Goal: Complete application form

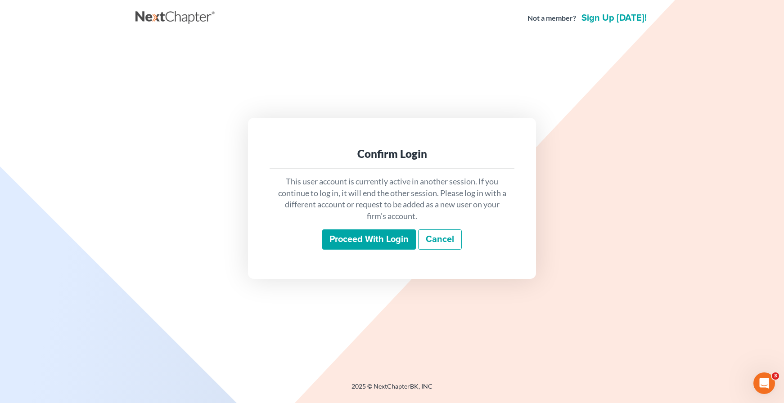
click at [398, 240] on input "Proceed with login" at bounding box center [369, 240] width 94 height 21
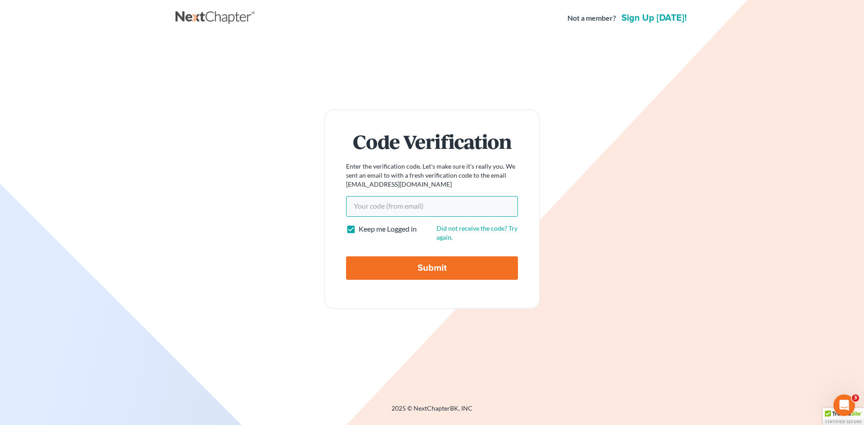
click at [414, 212] on input "Your code(from email)" at bounding box center [432, 206] width 172 height 21
paste input "dd9bd9"
type input "dd9bd9"
click at [396, 267] on input "Submit" at bounding box center [432, 268] width 172 height 23
type input "Thinking..."
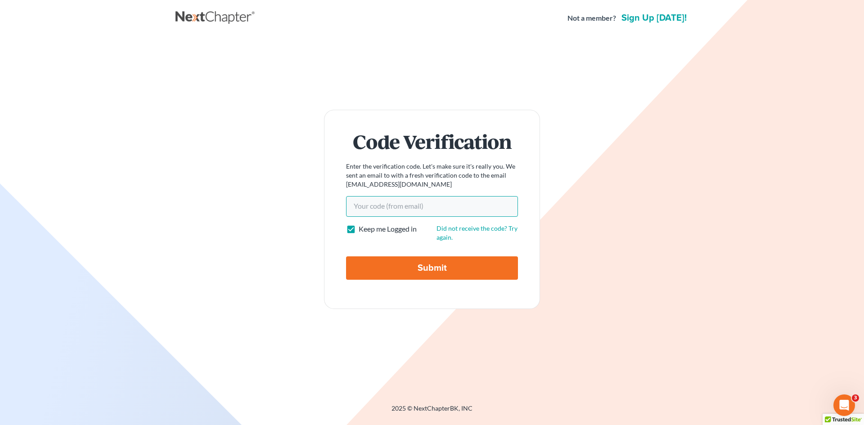
click at [428, 214] on input "Your code(from email)" at bounding box center [432, 206] width 172 height 21
paste input "dd9bd9"
type input "dd9bd9"
click at [405, 279] on input "Submit" at bounding box center [432, 268] width 172 height 23
type input "Thinking..."
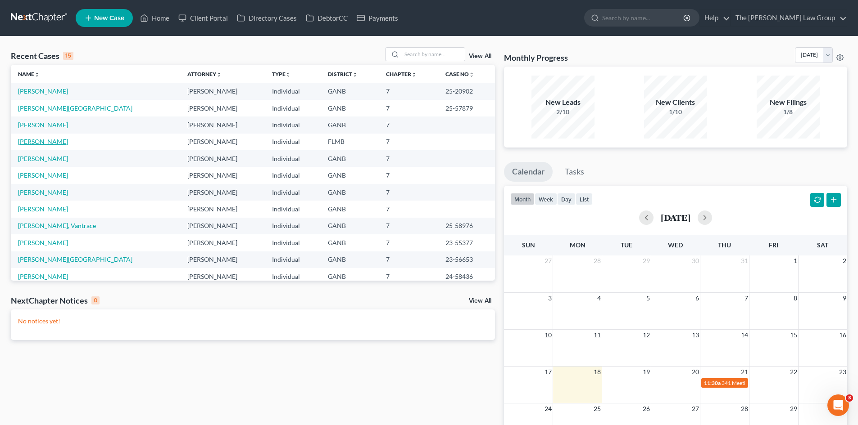
click at [50, 140] on link "[PERSON_NAME]" at bounding box center [43, 142] width 50 height 8
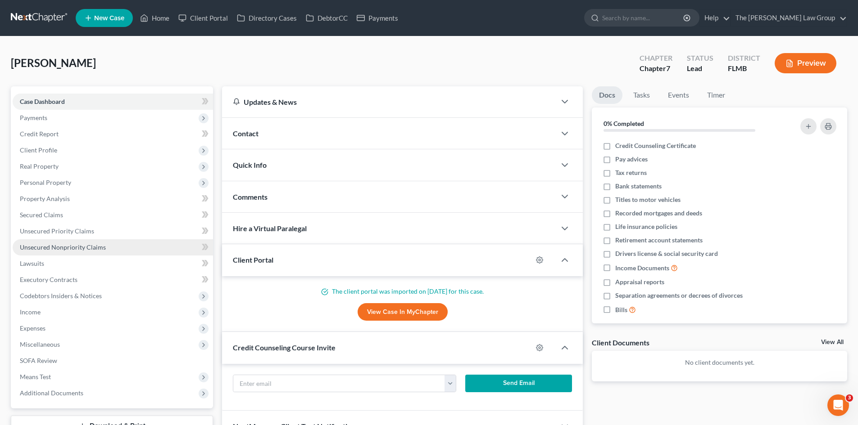
click at [70, 244] on span "Unsecured Nonpriority Claims" at bounding box center [63, 248] width 86 height 8
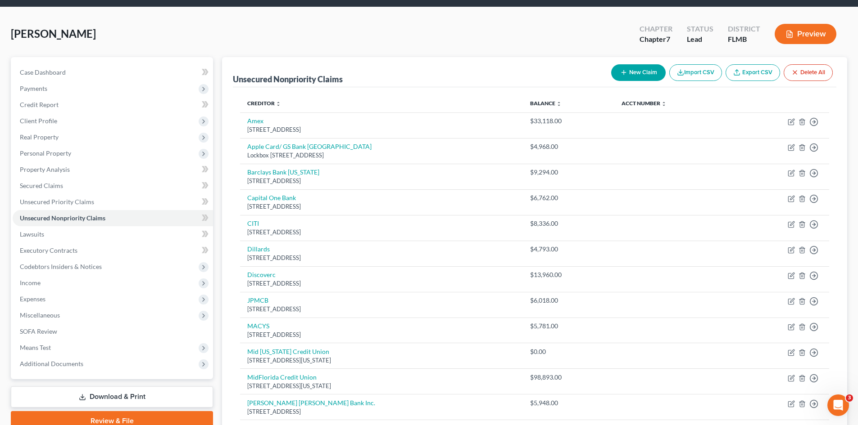
scroll to position [45, 0]
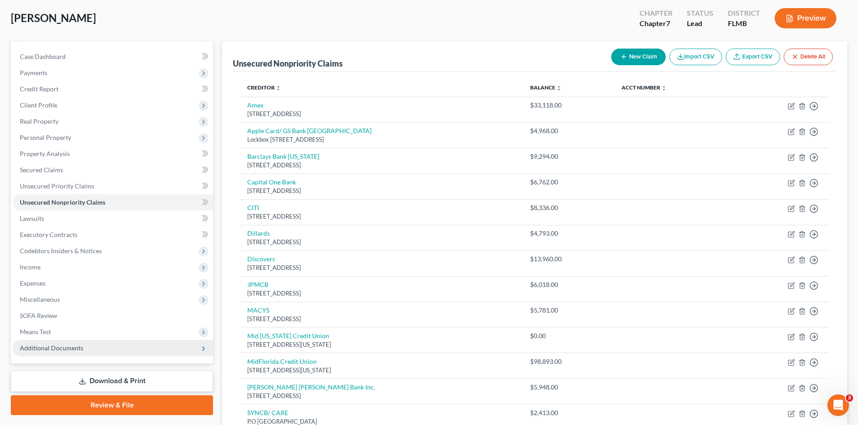
click at [66, 352] on span "Additional Documents" at bounding box center [51, 348] width 63 height 8
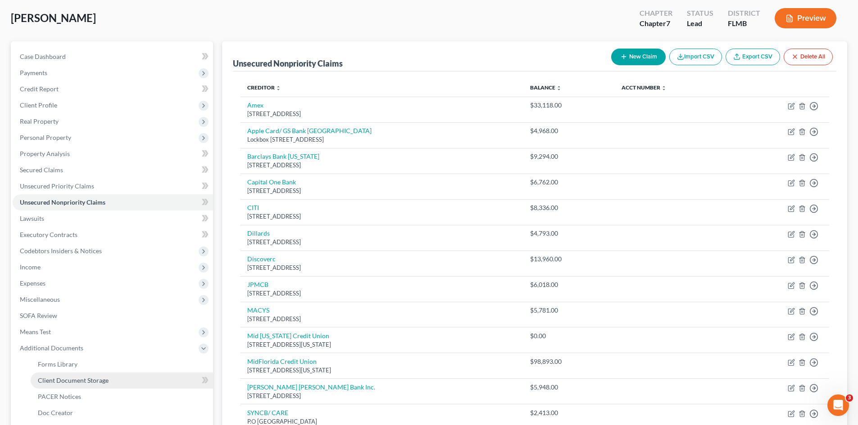
click at [76, 379] on span "Client Document Storage" at bounding box center [73, 381] width 71 height 8
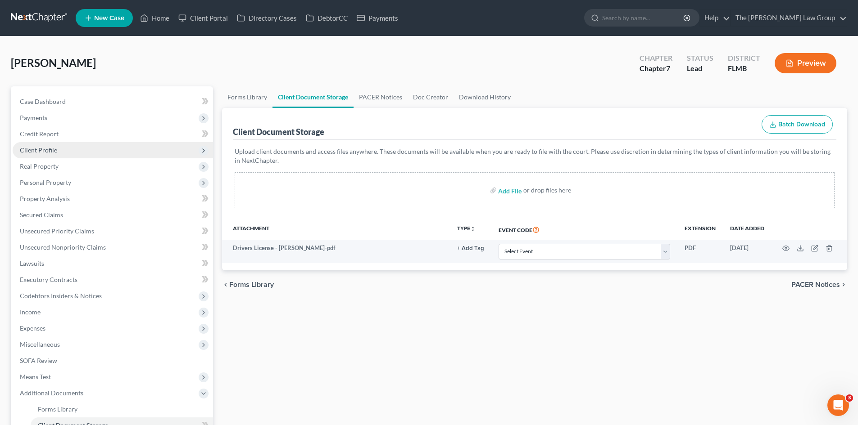
click at [87, 144] on span "Client Profile" at bounding box center [113, 150] width 200 height 16
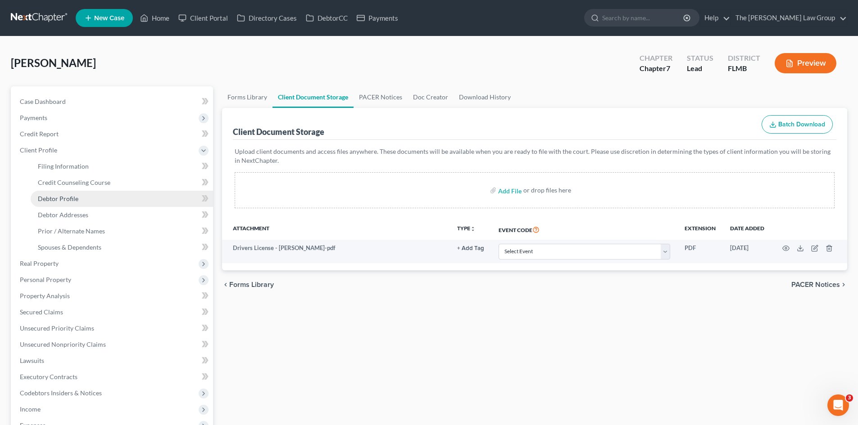
click at [81, 195] on link "Debtor Profile" at bounding box center [122, 199] width 182 height 16
select select "0"
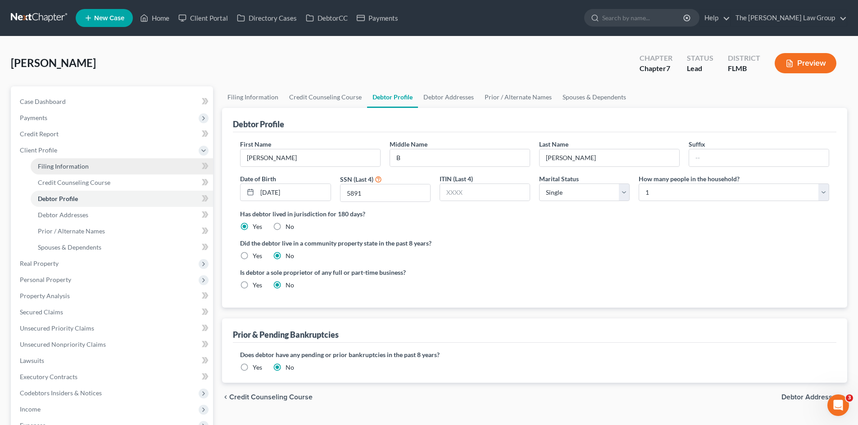
click at [87, 171] on link "Filing Information" at bounding box center [122, 166] width 182 height 16
select select "1"
select select "0"
select select "15"
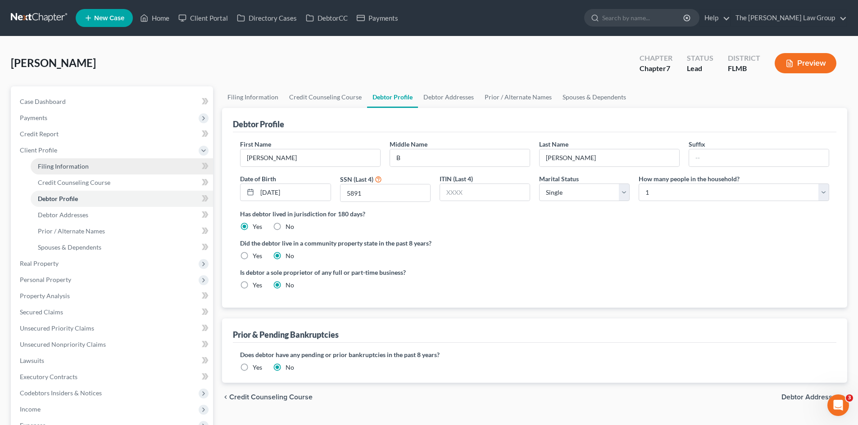
select select "9"
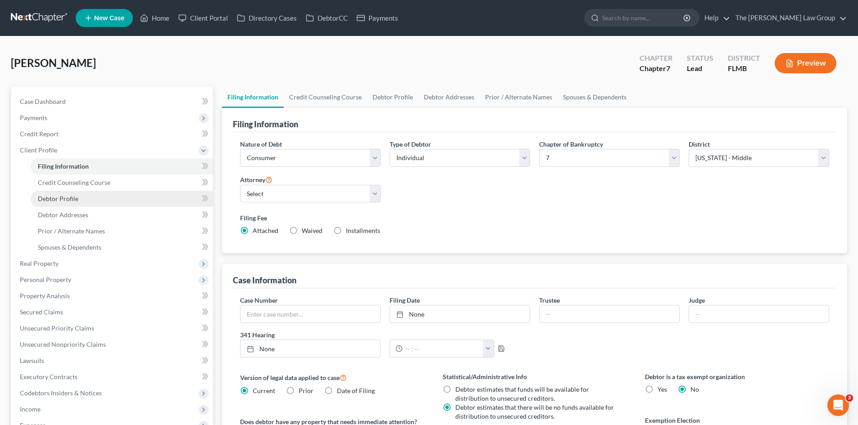
click at [64, 195] on span "Debtor Profile" at bounding box center [58, 199] width 41 height 8
select select "0"
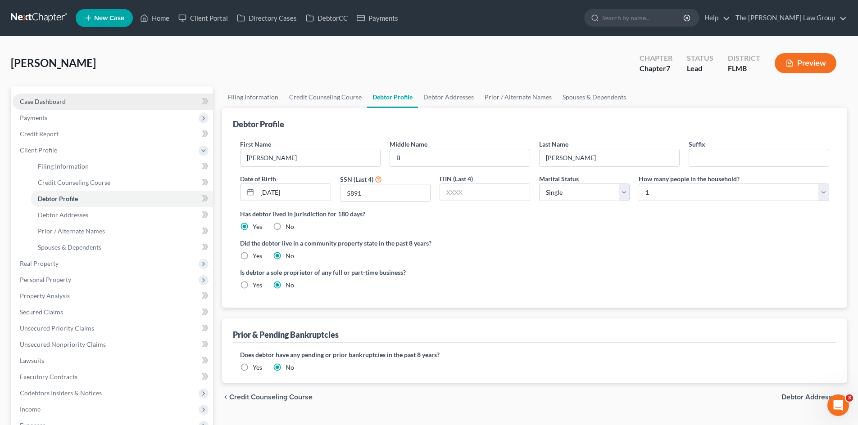
click at [50, 102] on span "Case Dashboard" at bounding box center [43, 102] width 46 height 8
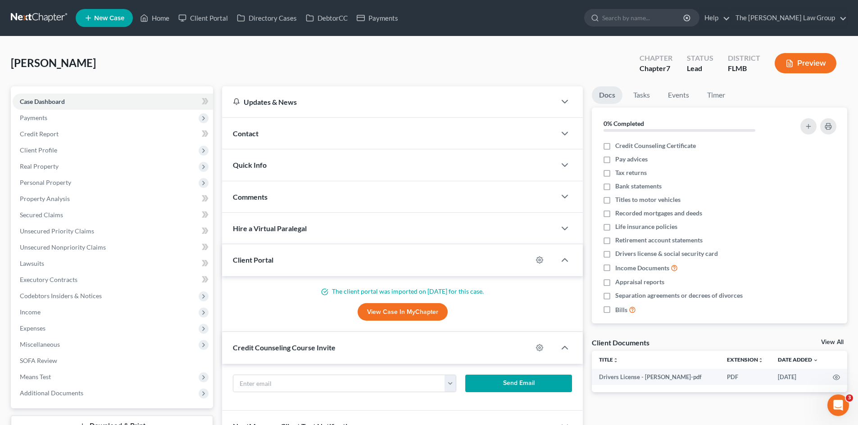
click at [247, 124] on div "Contact" at bounding box center [389, 133] width 334 height 31
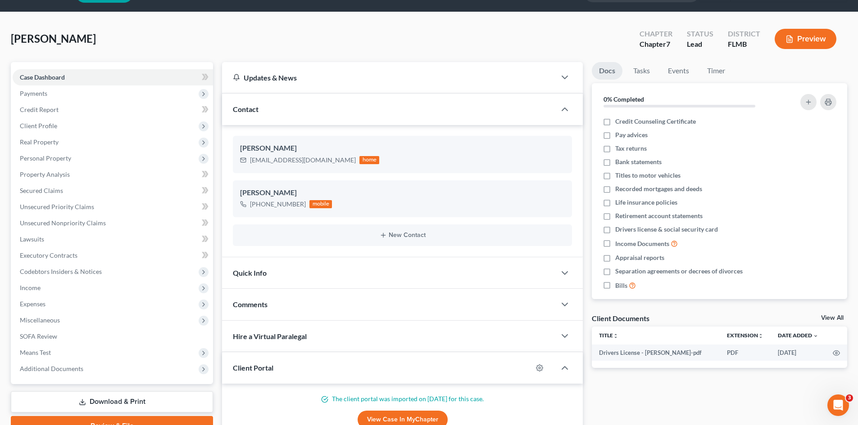
scroll to position [45, 0]
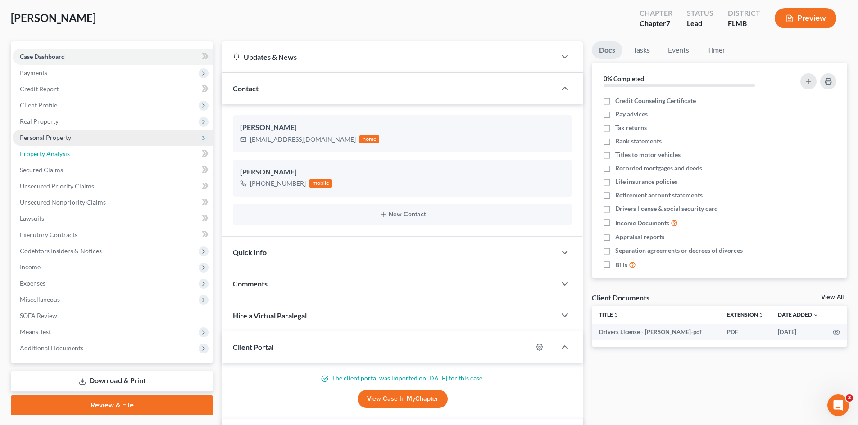
drag, startPoint x: 66, startPoint y: 159, endPoint x: 63, endPoint y: 141, distance: 18.2
click at [66, 159] on link "Property Analysis" at bounding box center [113, 154] width 200 height 16
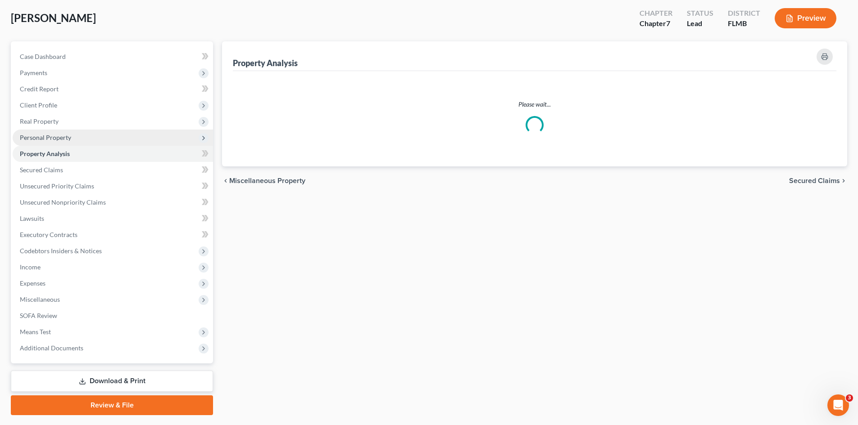
click at [63, 140] on ul "Case Dashboard Payments Invoices Payments Payments Credit Report Client Profile" at bounding box center [113, 203] width 200 height 308
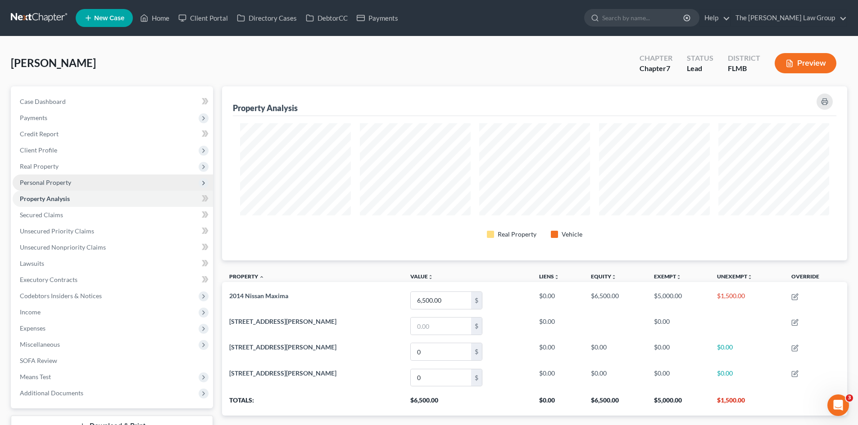
click at [65, 186] on span "Personal Property" at bounding box center [113, 183] width 200 height 16
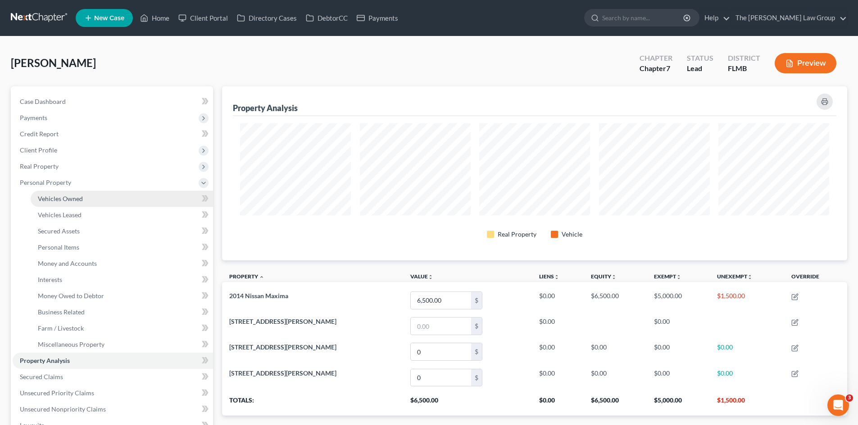
click at [70, 198] on span "Vehicles Owned" at bounding box center [60, 199] width 45 height 8
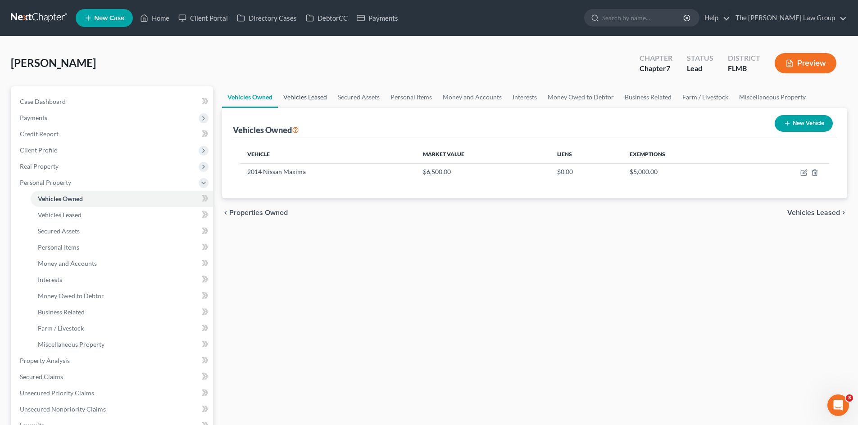
click at [294, 96] on link "Vehicles Leased" at bounding box center [305, 97] width 54 height 22
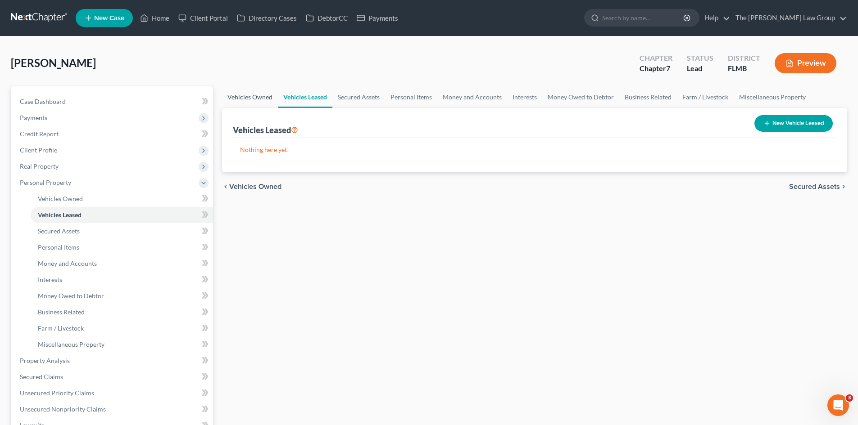
click at [249, 95] on link "Vehicles Owned" at bounding box center [250, 97] width 56 height 22
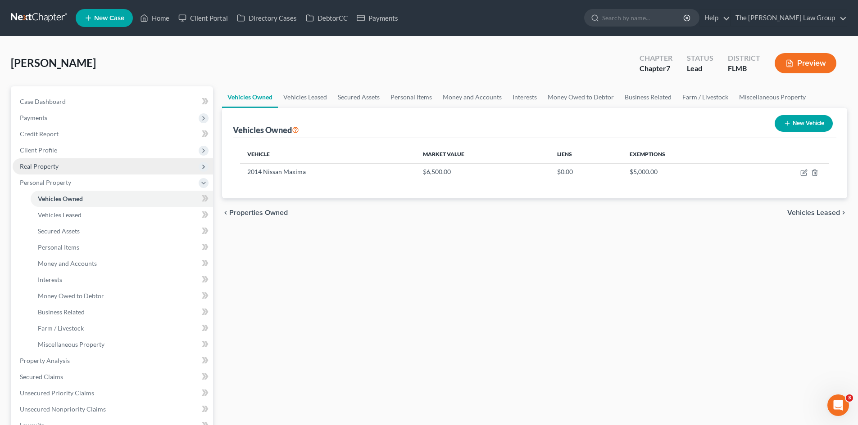
click at [75, 163] on span "Real Property" at bounding box center [113, 166] width 200 height 16
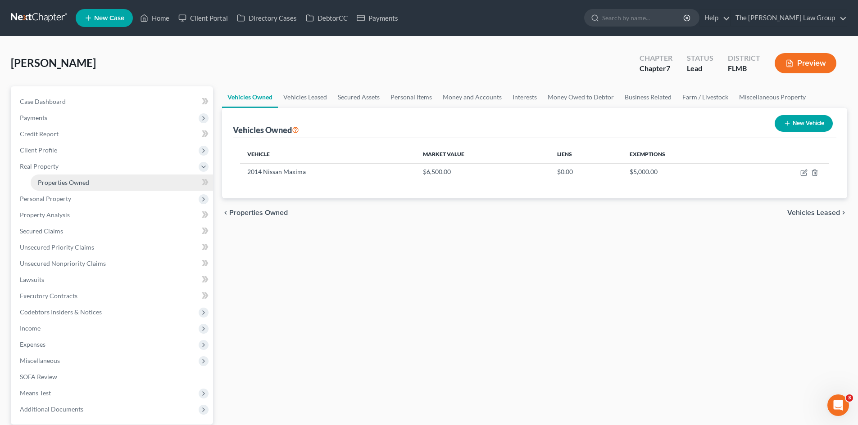
click at [69, 179] on span "Properties Owned" at bounding box center [63, 183] width 51 height 8
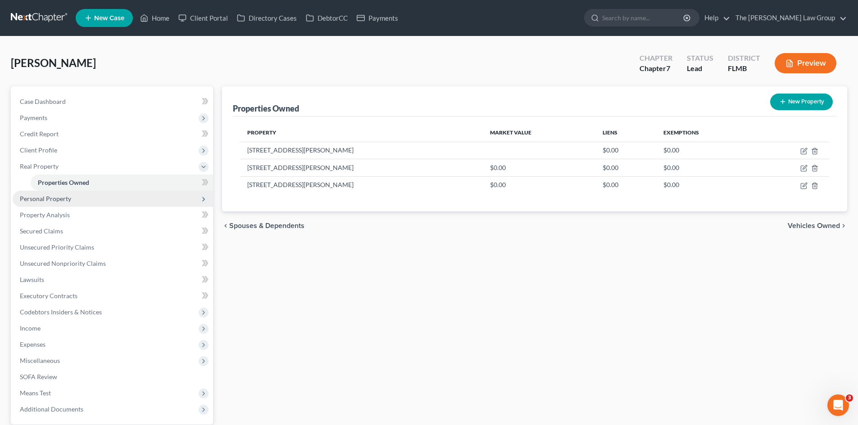
click at [50, 197] on span "Personal Property" at bounding box center [45, 199] width 51 height 8
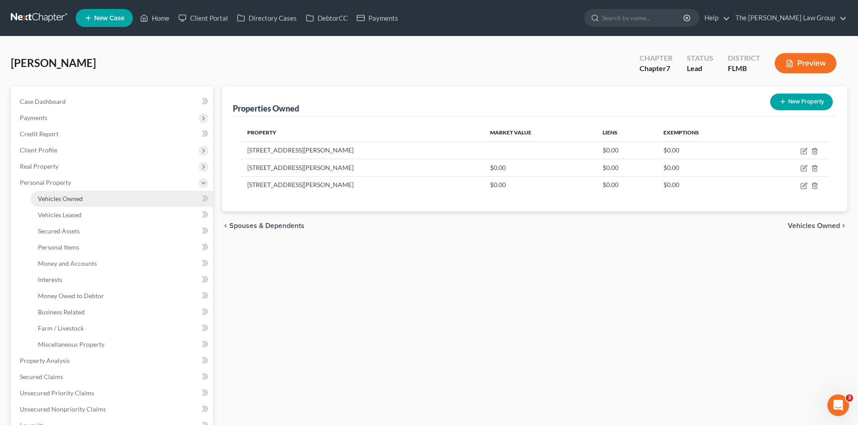
click at [58, 199] on span "Vehicles Owned" at bounding box center [60, 199] width 45 height 8
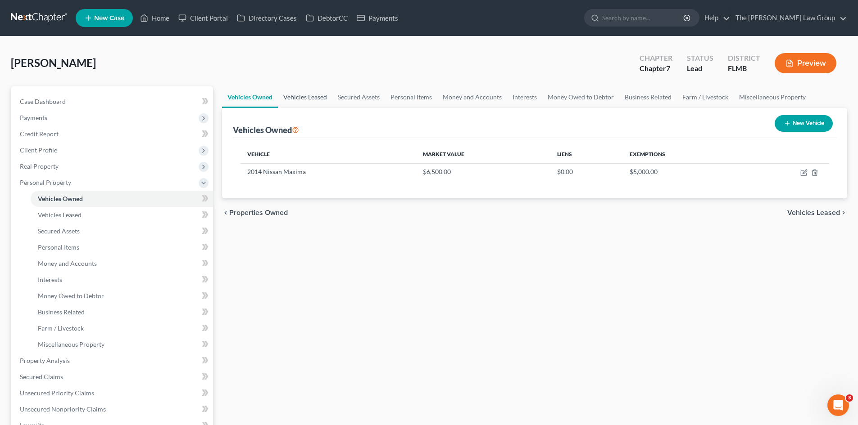
click at [309, 99] on link "Vehicles Leased" at bounding box center [305, 97] width 54 height 22
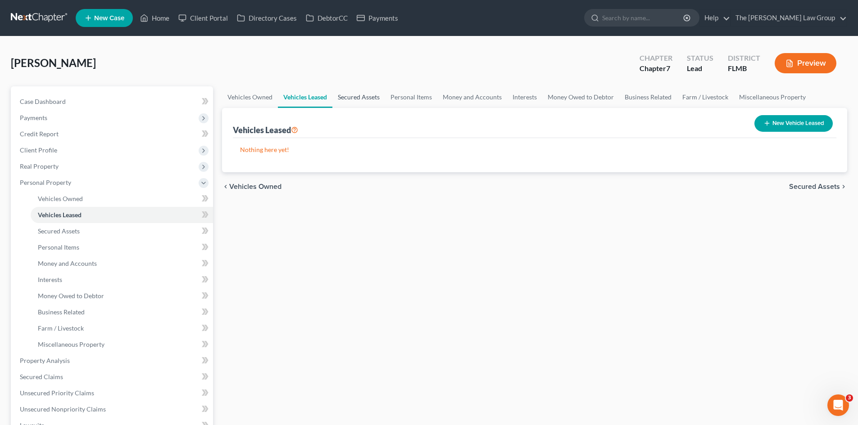
click at [362, 99] on link "Secured Assets" at bounding box center [358, 97] width 53 height 22
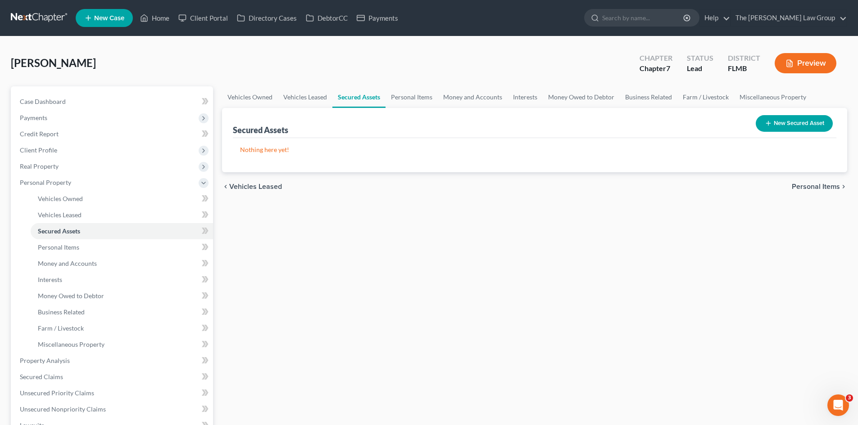
click at [781, 121] on button "New Secured Asset" at bounding box center [793, 123] width 77 height 17
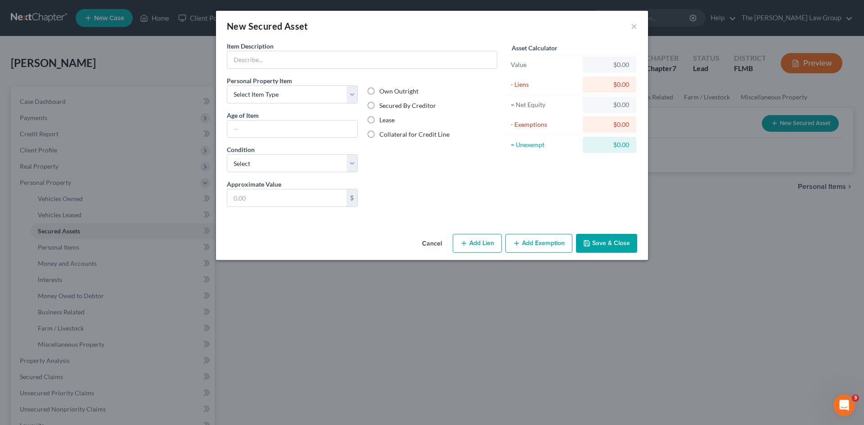
click at [628, 25] on div "New Secured Asset ×" at bounding box center [432, 26] width 432 height 31
click at [634, 27] on button "×" at bounding box center [634, 26] width 6 height 11
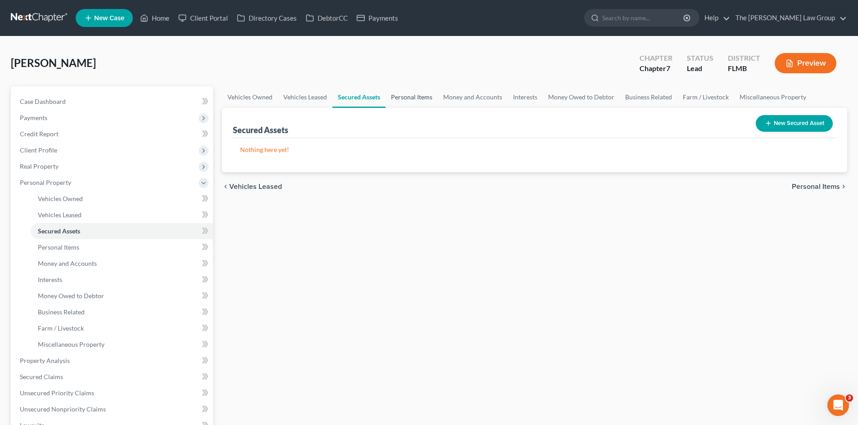
click at [394, 101] on link "Personal Items" at bounding box center [411, 97] width 52 height 22
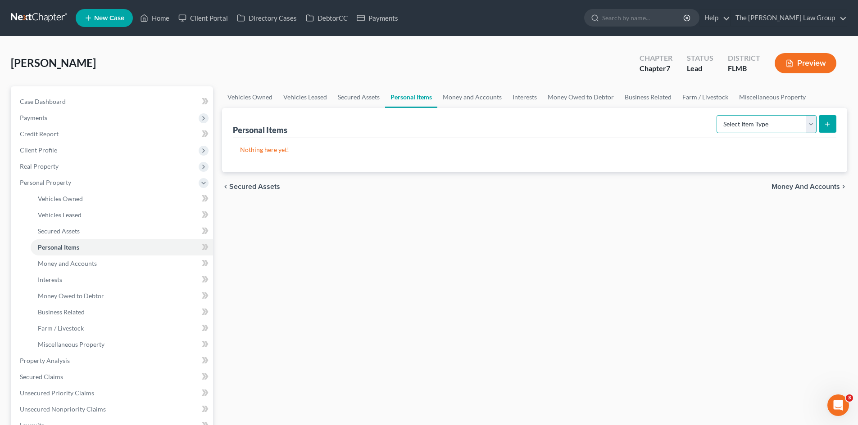
click at [760, 124] on select "Select Item Type Clothing Collectibles Of Value Electronics Firearms Household …" at bounding box center [766, 124] width 100 height 18
select select "clothing"
click at [717, 115] on select "Select Item Type Clothing Collectibles Of Value Electronics Firearms Household …" at bounding box center [766, 124] width 100 height 18
click at [841, 127] on div "Personal Items Select Item Type Clothing Collectibles Of Value Electronics Fire…" at bounding box center [534, 140] width 625 height 64
click at [832, 128] on button "submit" at bounding box center [827, 124] width 18 height 18
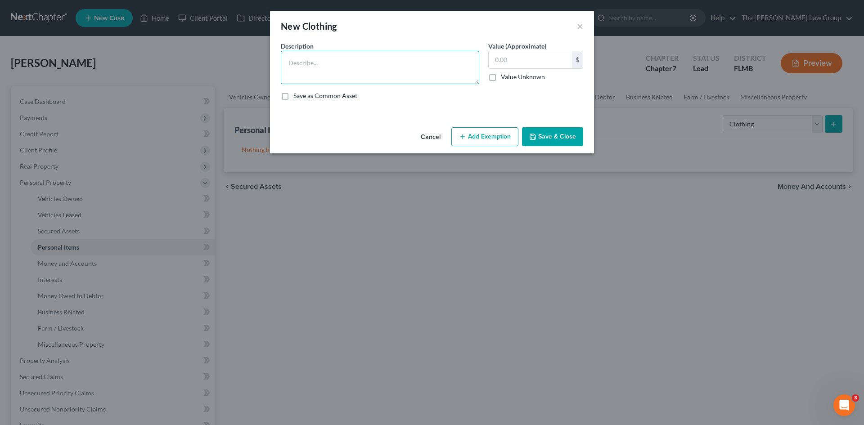
click at [417, 71] on textarea at bounding box center [380, 67] width 199 height 33
type textarea "C"
click at [382, 68] on textarea at bounding box center [380, 67] width 199 height 33
click at [579, 27] on button "×" at bounding box center [580, 26] width 6 height 11
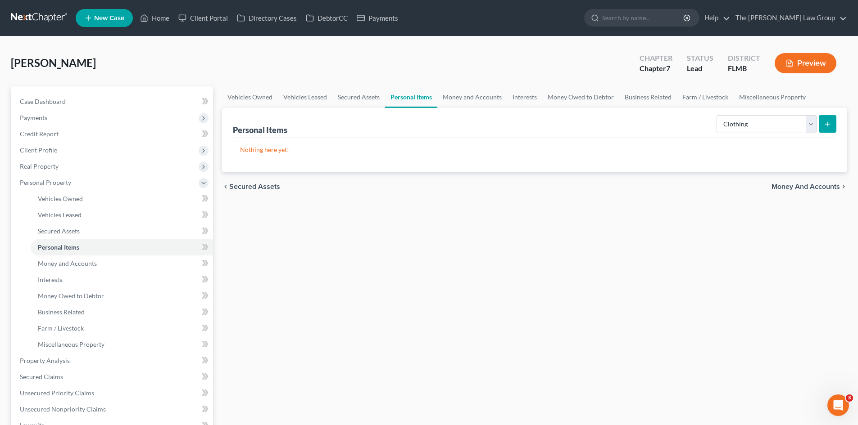
click at [584, 131] on div "Personal Items Select Item Type Clothing Collectibles Of Value Electronics Fire…" at bounding box center [534, 123] width 603 height 30
click at [789, 130] on select "Select Item Type Clothing Collectibles Of Value Electronics Firearms Household …" at bounding box center [766, 124] width 100 height 18
click at [717, 115] on select "Select Item Type Clothing Collectibles Of Value Electronics Firearms Household …" at bounding box center [766, 124] width 100 height 18
click at [828, 122] on icon "submit" at bounding box center [826, 124] width 7 height 7
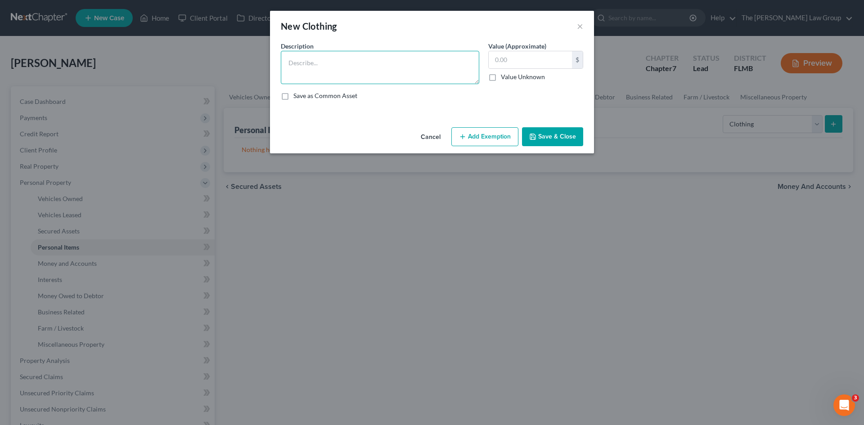
click at [397, 71] on textarea at bounding box center [380, 67] width 199 height 33
click at [380, 70] on textarea at bounding box center [380, 67] width 199 height 33
click at [522, 60] on input "text" at bounding box center [530, 59] width 83 height 17
click at [363, 63] on textarea at bounding box center [380, 67] width 199 height 33
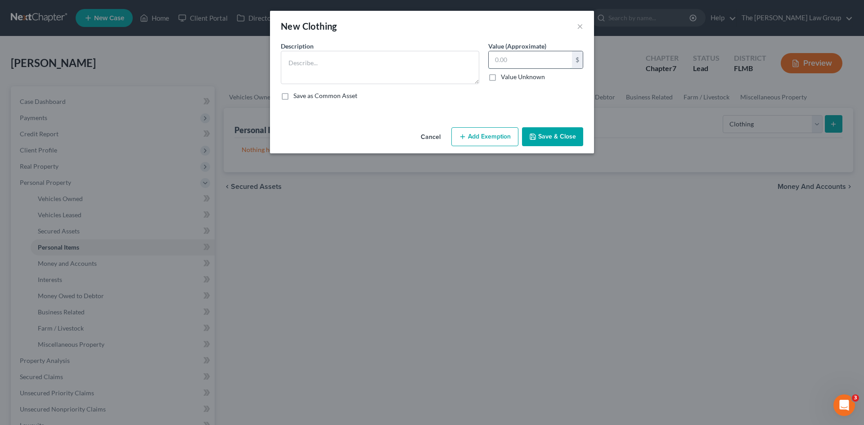
drag, startPoint x: 504, startPoint y: 57, endPoint x: 497, endPoint y: 58, distance: 6.8
click at [503, 57] on input "text" at bounding box center [530, 59] width 83 height 17
click at [310, 67] on textarea at bounding box center [380, 67] width 199 height 33
click at [517, 60] on input "text" at bounding box center [530, 59] width 83 height 17
click at [323, 69] on textarea at bounding box center [380, 67] width 199 height 33
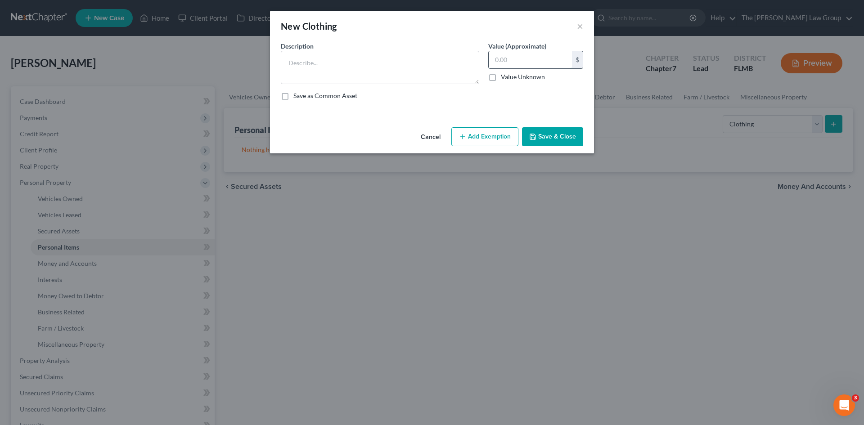
click at [501, 61] on input "text" at bounding box center [530, 59] width 83 height 17
click at [299, 69] on textarea at bounding box center [380, 67] width 199 height 33
click at [514, 63] on input "text" at bounding box center [530, 59] width 83 height 17
click at [312, 73] on textarea at bounding box center [380, 67] width 199 height 33
click at [510, 60] on input "text" at bounding box center [530, 59] width 83 height 17
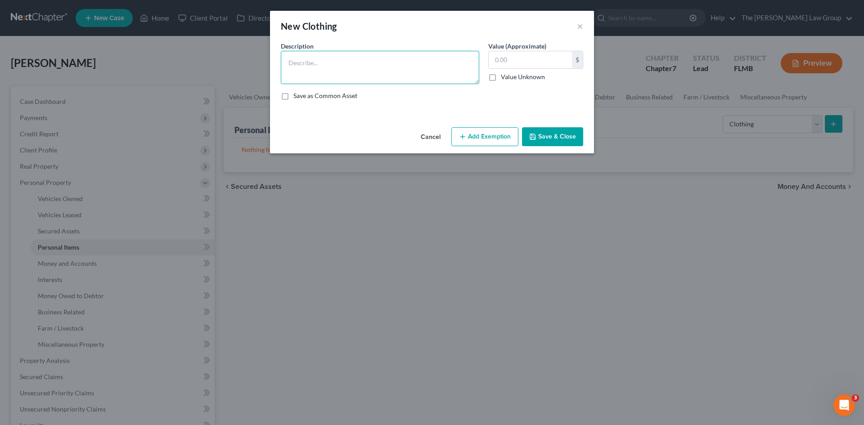
click at [339, 74] on textarea at bounding box center [380, 67] width 199 height 33
click at [504, 59] on input "text" at bounding box center [530, 59] width 83 height 17
drag, startPoint x: 313, startPoint y: 95, endPoint x: 344, endPoint y: 88, distance: 31.5
click at [313, 95] on label "Save as Common Asset" at bounding box center [326, 95] width 64 height 9
click at [303, 95] on input "Save as Common Asset" at bounding box center [300, 94] width 6 height 6
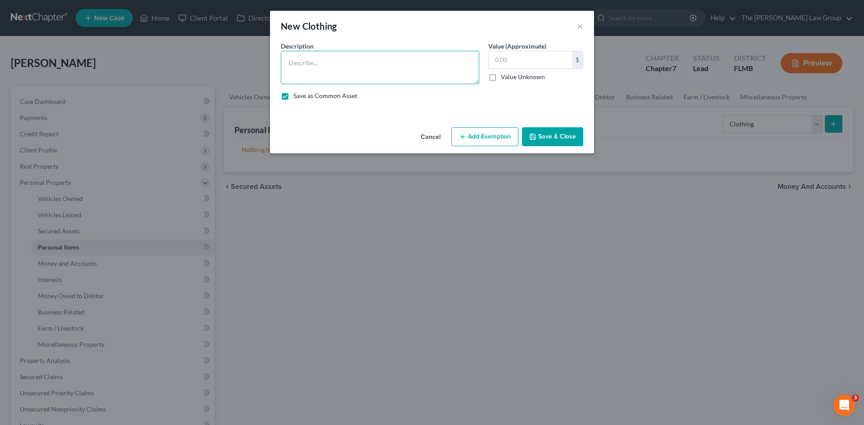
click at [382, 75] on textarea at bounding box center [380, 67] width 199 height 33
click at [294, 96] on label "Save as Common Asset" at bounding box center [326, 95] width 64 height 9
click at [297, 96] on input "Save as Common Asset" at bounding box center [300, 94] width 6 height 6
checkbox input "false"
click at [325, 77] on textarea at bounding box center [380, 67] width 199 height 33
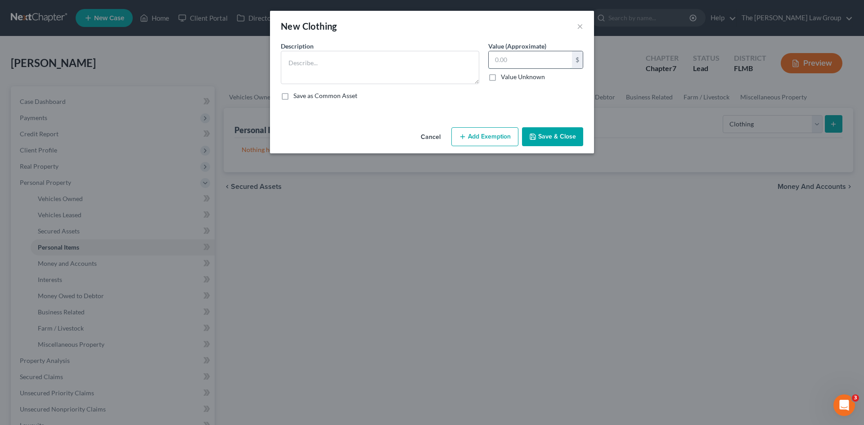
click at [505, 64] on input "text" at bounding box center [530, 59] width 83 height 17
click at [440, 69] on textarea at bounding box center [380, 67] width 199 height 33
drag, startPoint x: 505, startPoint y: 65, endPoint x: 481, endPoint y: 67, distance: 23.9
click at [505, 65] on input "text" at bounding box center [530, 59] width 83 height 17
click at [431, 71] on textarea at bounding box center [380, 67] width 199 height 33
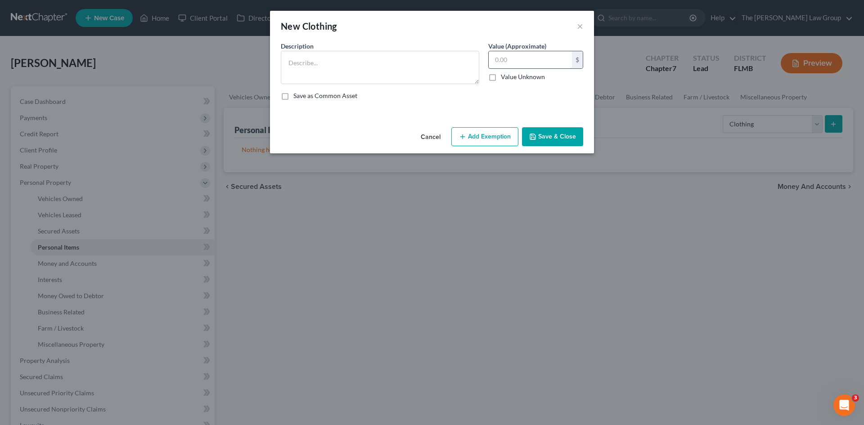
click at [506, 61] on input "text" at bounding box center [530, 59] width 83 height 17
click at [466, 63] on textarea at bounding box center [380, 67] width 199 height 33
click at [503, 63] on input "text" at bounding box center [530, 59] width 83 height 17
click at [434, 69] on textarea at bounding box center [380, 67] width 199 height 33
drag, startPoint x: 504, startPoint y: 57, endPoint x: 495, endPoint y: 58, distance: 9.0
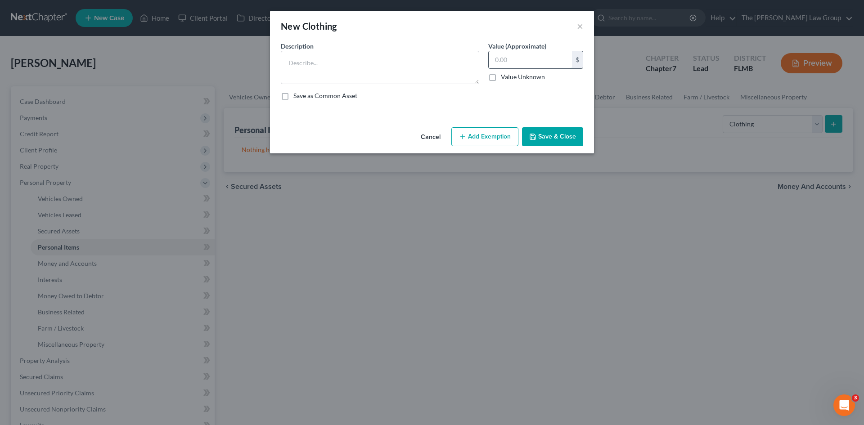
click at [504, 57] on input "text" at bounding box center [530, 59] width 83 height 17
click at [405, 69] on textarea at bounding box center [380, 67] width 199 height 33
click at [500, 60] on input "text" at bounding box center [530, 59] width 83 height 17
click at [421, 75] on textarea at bounding box center [380, 67] width 199 height 33
click at [512, 65] on input "text" at bounding box center [530, 59] width 83 height 17
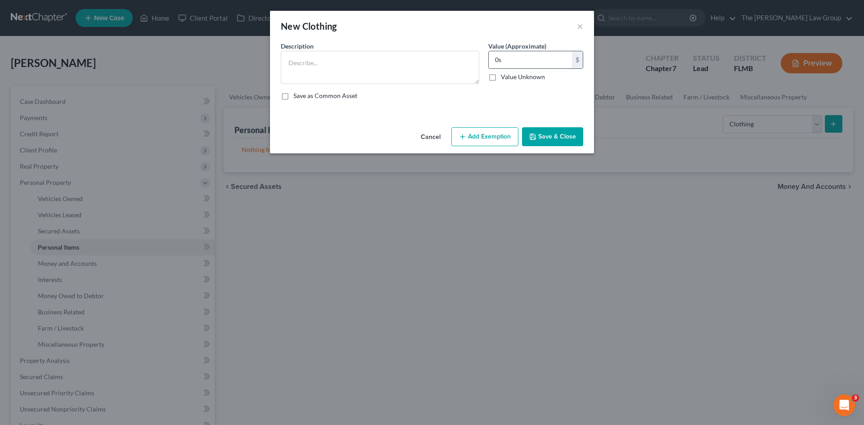
type input "0"
type input "3,000.00"
click at [411, 54] on textarea at bounding box center [380, 67] width 199 height 33
click at [407, 74] on textarea at bounding box center [380, 67] width 199 height 33
click at [370, 68] on textarea at bounding box center [380, 67] width 199 height 33
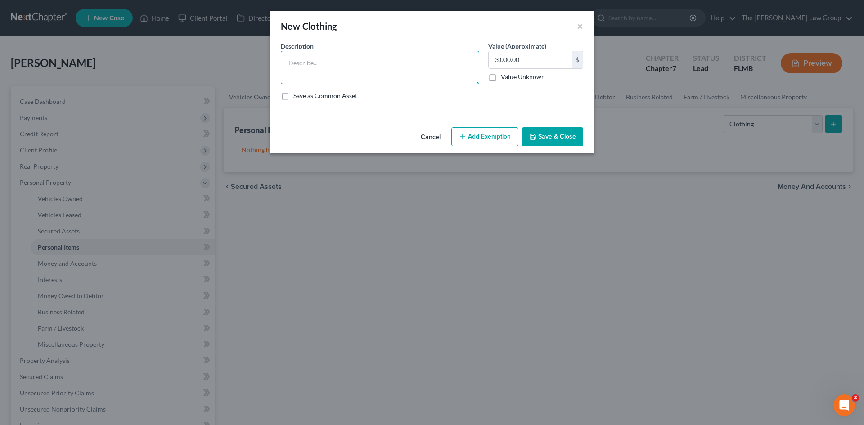
click at [370, 68] on textarea at bounding box center [380, 67] width 199 height 33
type textarea "M"
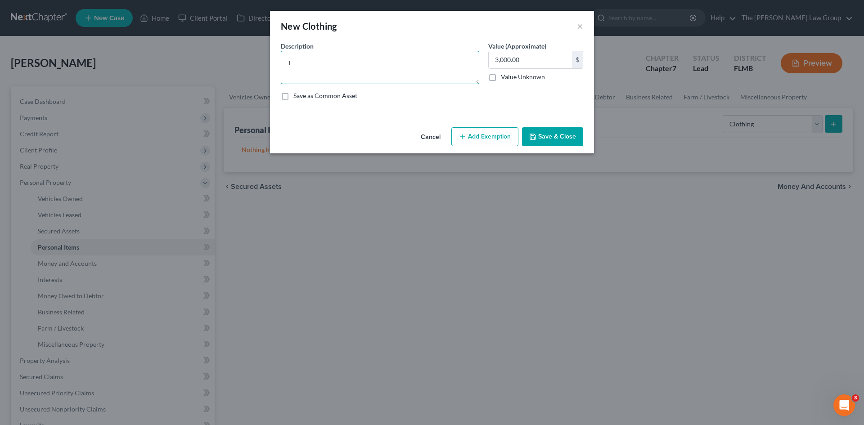
type textarea "I"
type textarea "T"
type textarea "a"
type textarea "t"
type textarea "C"
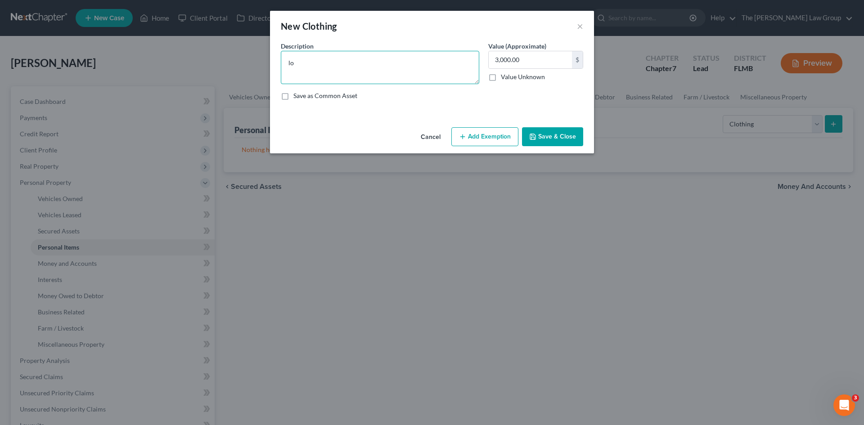
type textarea "l"
click at [397, 65] on textarea "Clothing" at bounding box center [380, 67] width 199 height 33
type textarea "Clothing"
click at [365, 132] on div "Cancel Add Exemption Save & Close" at bounding box center [432, 139] width 324 height 30
click at [540, 138] on button "Save & Close" at bounding box center [552, 136] width 61 height 19
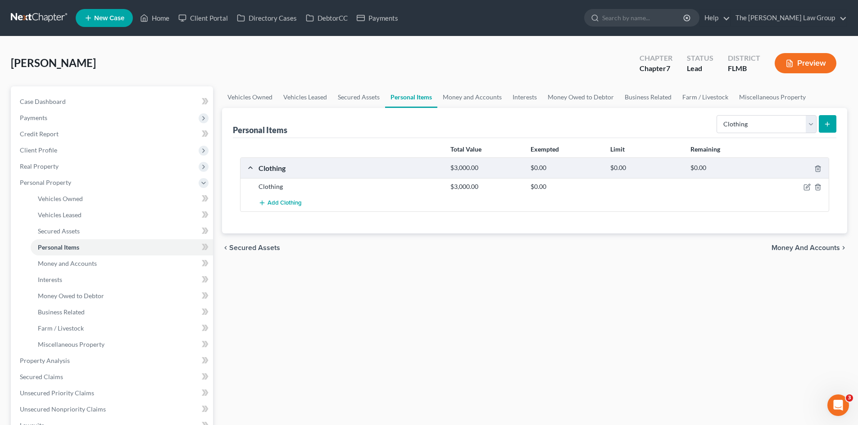
drag, startPoint x: 541, startPoint y: 215, endPoint x: 670, endPoint y: 163, distance: 139.4
click at [542, 200] on div "Total Value Exempted Limit Remaining Clothing $3,000.00 $0.00 $0.00 $0.00 Cloth…" at bounding box center [534, 185] width 603 height 95
click at [783, 125] on select "Select Item Type Clothing Collectibles Of Value Electronics Firearms Household …" at bounding box center [766, 124] width 100 height 18
click at [677, 126] on div "Personal Items Select Item Type Clothing Collectibles Of Value Electronics Fire…" at bounding box center [534, 123] width 603 height 30
click at [753, 123] on select "Select Item Type Clothing Collectibles Of Value Electronics Firearms Household …" at bounding box center [766, 124] width 100 height 18
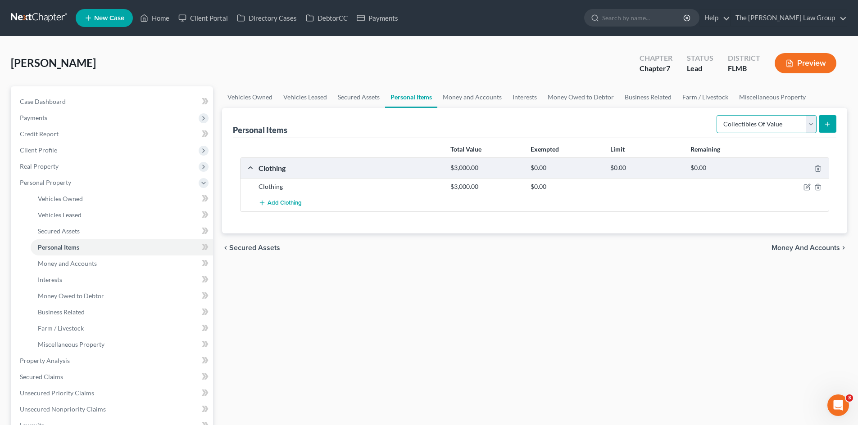
click at [717, 115] on select "Select Item Type Clothing Collectibles Of Value Electronics Firearms Household …" at bounding box center [766, 124] width 100 height 18
click at [825, 124] on line "submit" at bounding box center [827, 124] width 4 height 0
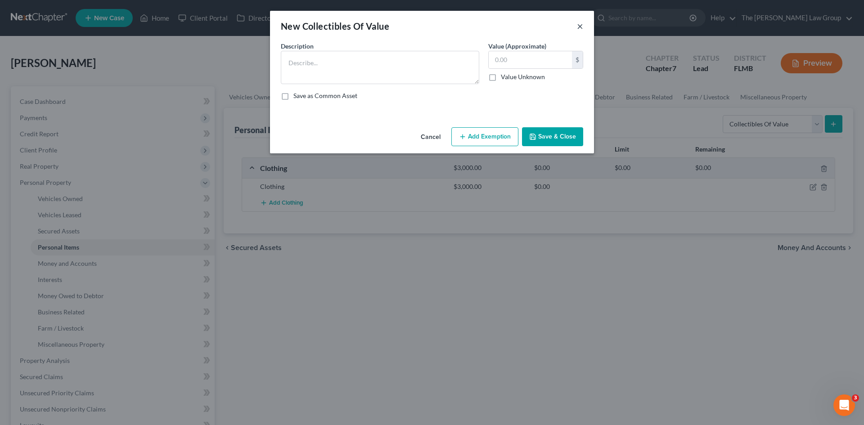
click at [578, 27] on button "×" at bounding box center [580, 26] width 6 height 11
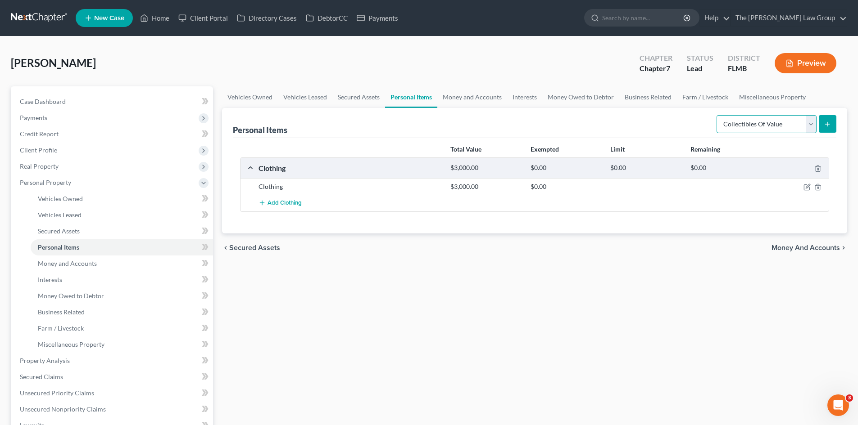
click at [754, 120] on select "Select Item Type Clothing Collectibles Of Value Electronics Firearms Household …" at bounding box center [766, 124] width 100 height 18
select select "electronics"
click at [717, 115] on select "Select Item Type Clothing Collectibles Of Value Electronics Firearms Household …" at bounding box center [766, 124] width 100 height 18
click at [826, 125] on icon "submit" at bounding box center [826, 124] width 7 height 7
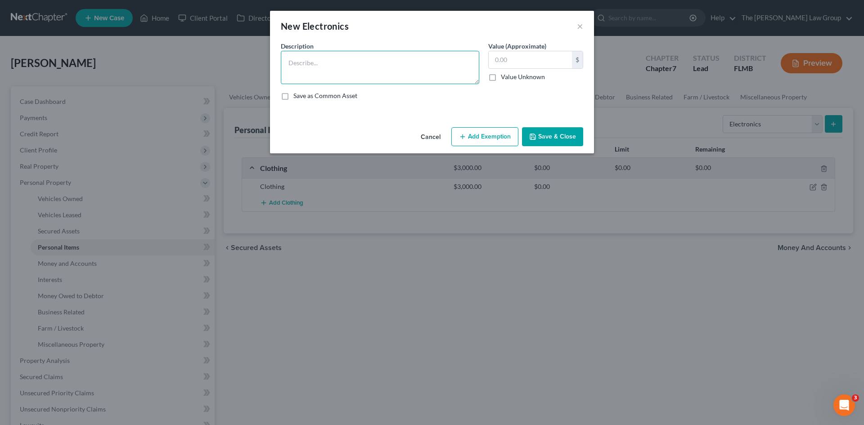
click at [380, 66] on textarea at bounding box center [380, 67] width 199 height 33
click at [380, 67] on textarea at bounding box center [380, 67] width 199 height 33
click at [380, 66] on textarea at bounding box center [380, 67] width 199 height 33
type textarea "o"
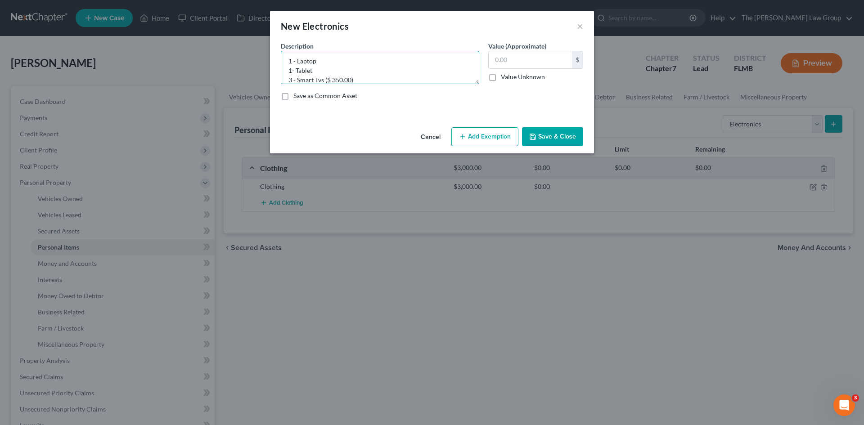
click at [350, 68] on textarea "1 - Laptop 1- Tablet 3 - Smart Tvs ($ 350.00)" at bounding box center [380, 67] width 199 height 33
click at [335, 69] on textarea "1 - Laptop 1- Tablet - 3 - Smart Tvs ($ 350.00)" at bounding box center [380, 67] width 199 height 33
click at [335, 58] on textarea "1 - Laptop 1- Tablet - ($100.00) 3 - Smart Tvs ($ 350.00)" at bounding box center [380, 67] width 199 height 33
type textarea "1 - Laptop - ($150.00) 1- Tablet - ($100.00) 3 - Smart Tvs ($ 350.00)"
click at [544, 59] on input "text" at bounding box center [530, 59] width 83 height 17
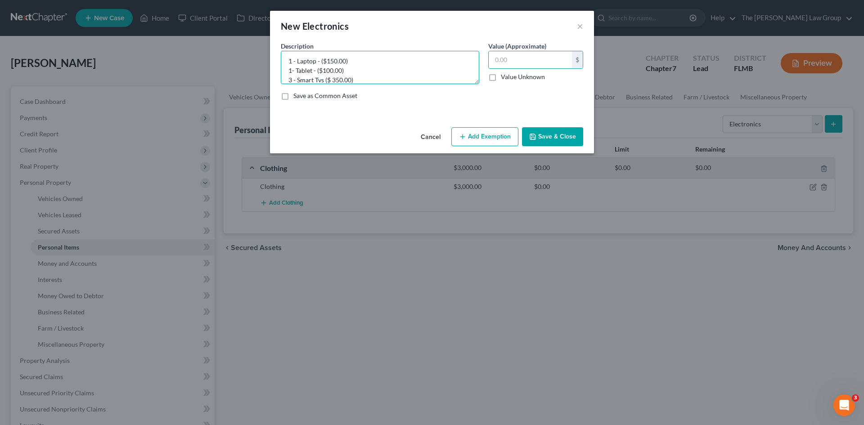
click at [344, 81] on textarea "1 - Laptop - ($150.00) 1- Tablet - ($100.00) 3 - Smart Tvs ($ 350.00)" at bounding box center [380, 67] width 199 height 33
click at [508, 62] on input "text" at bounding box center [530, 59] width 83 height 17
click at [528, 62] on input "500.00" at bounding box center [530, 59] width 83 height 17
click at [366, 74] on textarea "1 - Laptop - ($150.00) 1- Tablet - ($100.00) 3 - Smart Tvs ($ 350.00)" at bounding box center [380, 67] width 199 height 33
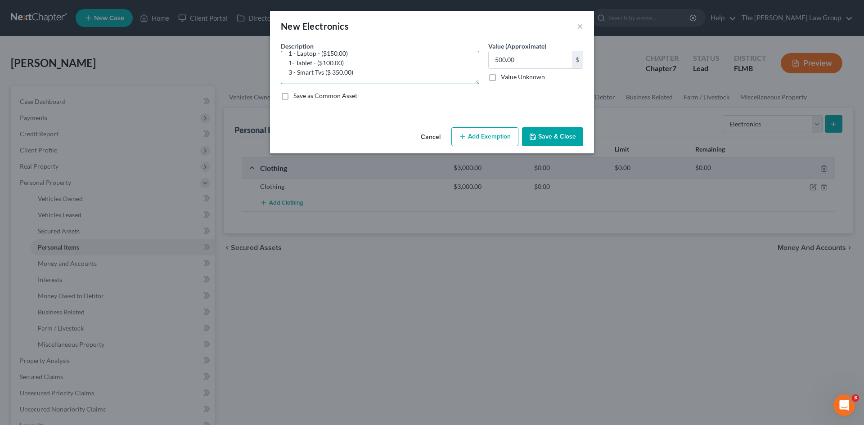
click at [329, 75] on textarea "1 - Laptop - ($150.00) 1- Tablet - ($100.00) 3 - Smart Tvs ($ 350.00)" at bounding box center [380, 67] width 199 height 33
click at [338, 72] on textarea "1 - Laptop - ($150.00) 1- Tablet - ($100.00) 3 - Smart Tvs ($ 350.00)" at bounding box center [380, 67] width 199 height 33
drag, startPoint x: 361, startPoint y: 72, endPoint x: 349, endPoint y: 73, distance: 11.3
click at [356, 72] on textarea "1 - Laptop - ($150.00) 1- Tablet - ($100.00) 3 - Smart Tvs ($ 350.00)" at bounding box center [380, 67] width 199 height 33
click at [286, 72] on textarea "1 - Laptop - ($150.00) 1- Tablet - ($100.00) 3 - Smart Tvs ($ 350.00)" at bounding box center [380, 67] width 199 height 33
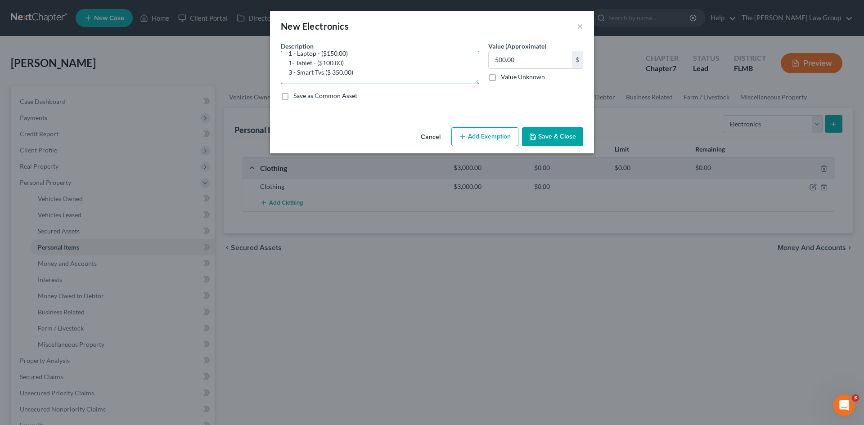
click at [298, 72] on textarea "1 - Laptop - ($150.00) 1- Tablet - ($100.00) 3 - Smart Tvs ($ 350.00)" at bounding box center [380, 67] width 199 height 33
drag, startPoint x: 326, startPoint y: 72, endPoint x: 371, endPoint y: 75, distance: 45.1
click at [327, 72] on textarea "1 - Laptop - ($150.00) 1- Tablet - ($100.00) 3 - Smart Tvs ($ 350.00)" at bounding box center [380, 67] width 199 height 33
click at [373, 75] on textarea "1 - Laptop - ($150.00) 1- Tablet - ($100.00) 3 - Smart Tvs ($ 350.00)" at bounding box center [380, 67] width 199 height 33
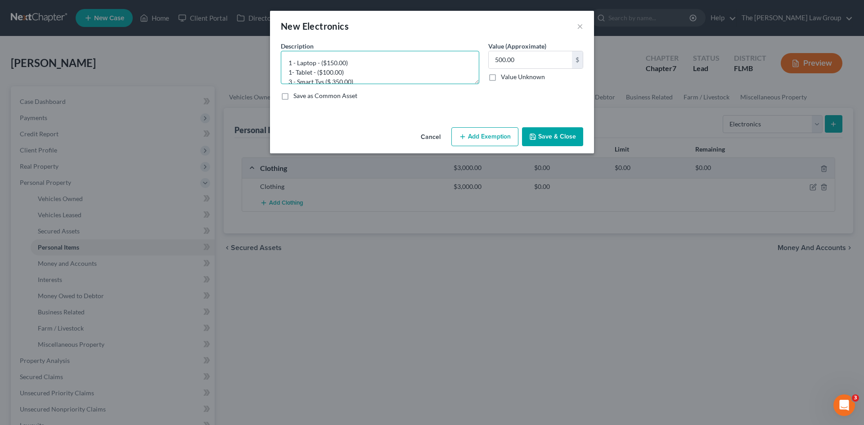
click at [293, 74] on textarea "1 - Laptop - ($150.00) 1- Tablet - ($100.00) 3 - Smart Tvs ($ 350.00)" at bounding box center [380, 67] width 199 height 33
click at [333, 74] on textarea "1 - Laptop - ($150.00) 1- Tablet - ($100.00) 3 - Smart Tvs ($ 350.00)" at bounding box center [380, 67] width 199 height 33
click at [339, 64] on textarea "1 - Laptop - ($150.00) 1- Tablet - ($100.00) 3 - Smart Tvs ($ 350.00)" at bounding box center [380, 67] width 199 height 33
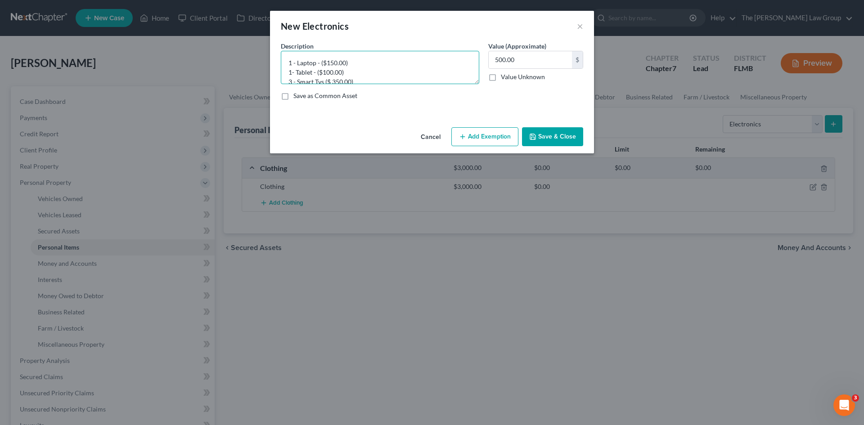
click at [357, 63] on textarea "1 - Laptop - ($150.00) 1- Tablet - ($100.00) 3 - Smart Tvs ($ 350.00)" at bounding box center [380, 67] width 199 height 33
click at [374, 72] on textarea "1 - Laptop - ($150.00) 1- Tablet - ($100.00) 3 - Smart Tvs ($ 350.00)" at bounding box center [380, 67] width 199 height 33
click at [369, 70] on textarea "1 - Laptop - ($150.00) 1- Tablet - ($100.00) 3 - Smart Tvs ($ 350.00)" at bounding box center [380, 67] width 199 height 33
click at [340, 74] on textarea "1 - Laptop - ($150.00) 1- Tablet - ($100.00) 3 - Smart Tvs ($ 350.00)" at bounding box center [380, 67] width 199 height 33
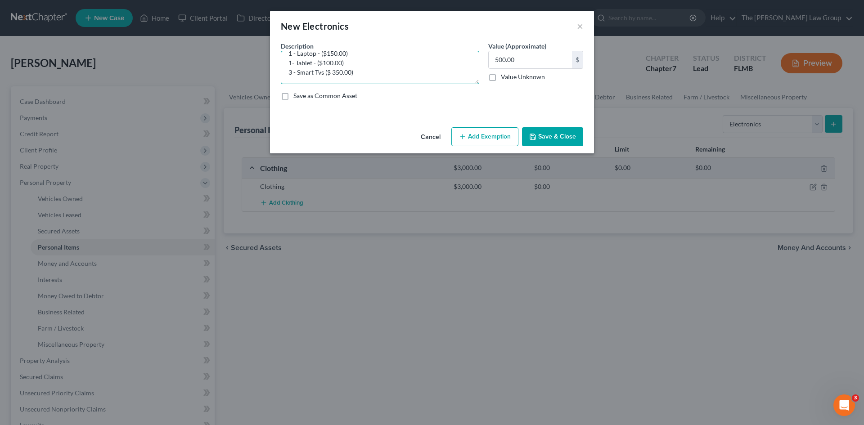
click at [336, 65] on textarea "1 - Laptop - ($150.00) 1- Tablet - ($100.00) 3 - Smart Tvs ($ 350.00)" at bounding box center [380, 67] width 199 height 33
click at [339, 58] on textarea "1 - Laptop - ($150.00) 1- Tablet - ($100.00) 3 - Smart Tvs ($ 350.00)" at bounding box center [380, 67] width 199 height 33
click at [340, 56] on textarea "1 - Laptop - ($150.00) 1- Tablet - ($100.00) 3 - Smart Tvs ($ 350.00)" at bounding box center [380, 67] width 199 height 33
click at [496, 60] on input "500.00" at bounding box center [530, 59] width 83 height 17
click at [499, 60] on input "500.00" at bounding box center [530, 59] width 83 height 17
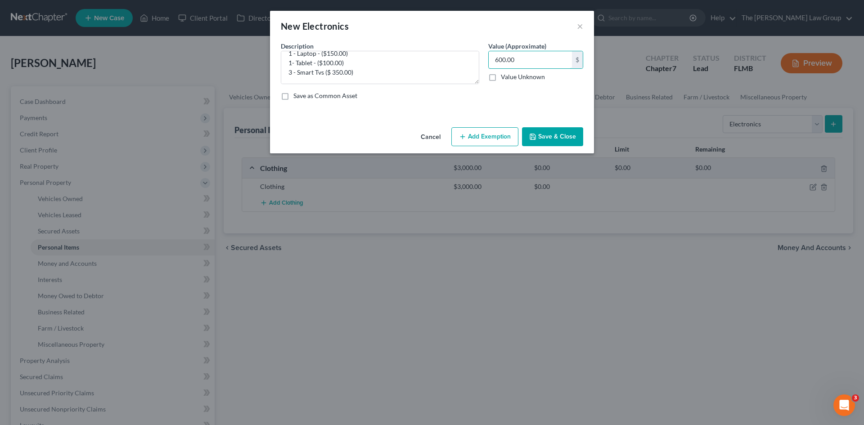
type input "600.00"
click at [511, 97] on div "Save as Common Asset" at bounding box center [432, 95] width 303 height 9
click at [488, 136] on button "Add Exemption" at bounding box center [485, 136] width 67 height 19
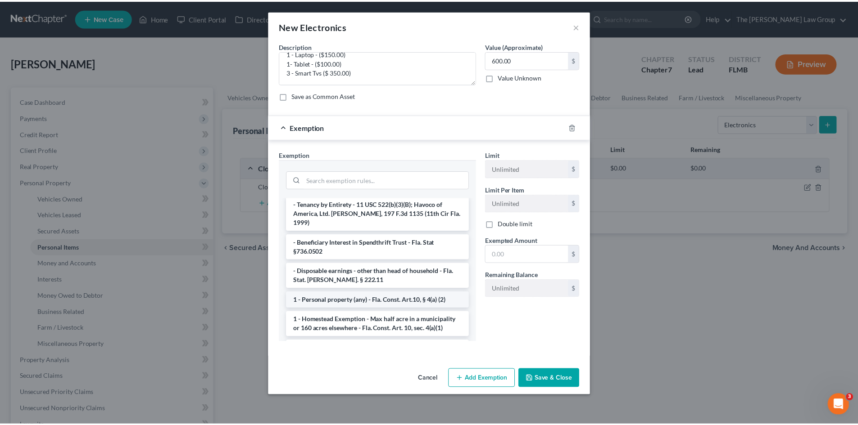
scroll to position [0, 0]
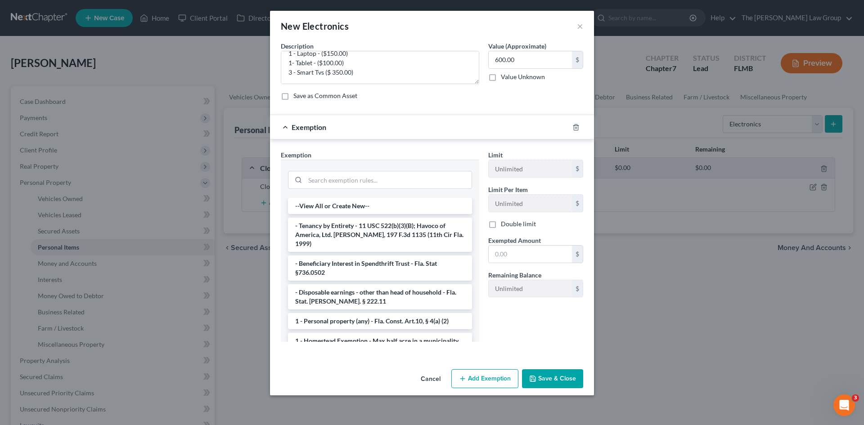
click at [372, 154] on div "Exemption * --View All or Create New-- - Tenancy by Entirety - 11 USC 522(b)(3)…" at bounding box center [380, 246] width 199 height 192
drag, startPoint x: 405, startPoint y: 120, endPoint x: 430, endPoint y: 157, distance: 44.5
click at [406, 120] on div "Exemption" at bounding box center [419, 127] width 299 height 24
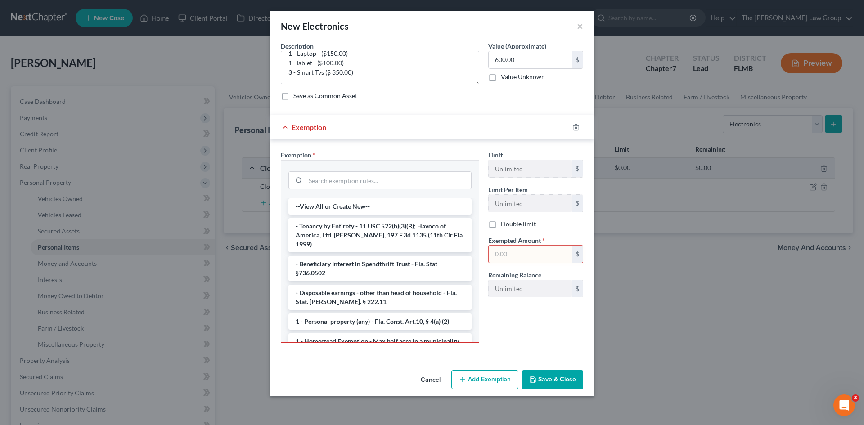
click at [544, 375] on button "Save & Close" at bounding box center [552, 380] width 61 height 19
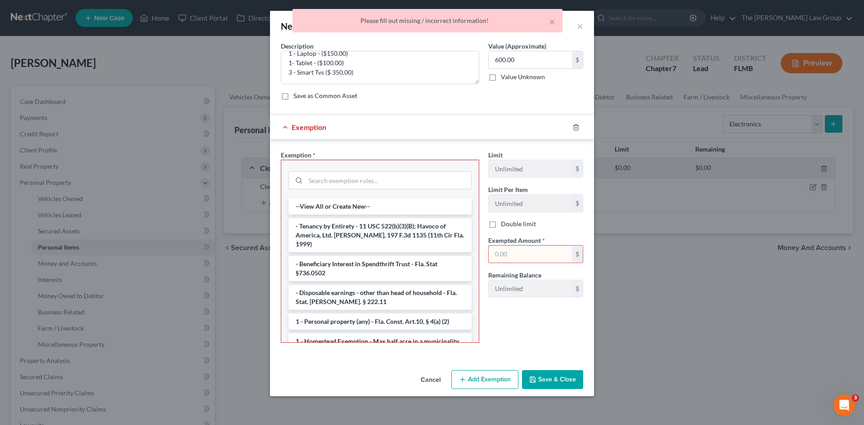
click at [431, 134] on div "Exemption" at bounding box center [419, 127] width 299 height 24
click at [578, 131] on div at bounding box center [581, 127] width 25 height 14
click at [575, 126] on icon "button" at bounding box center [576, 127] width 7 height 7
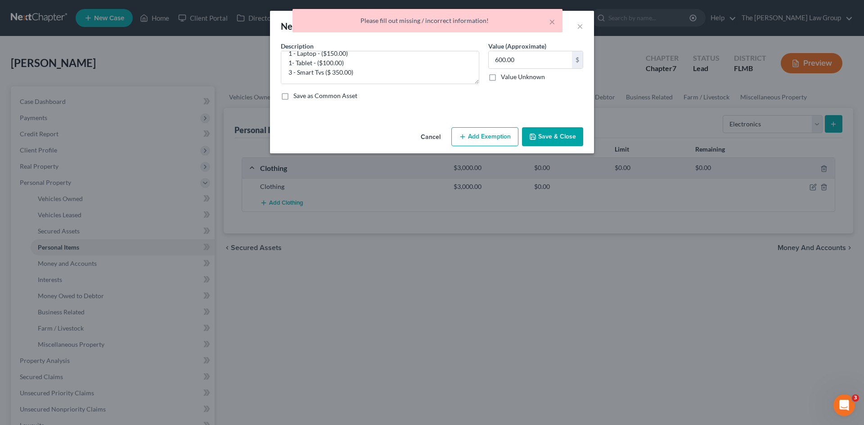
click at [547, 141] on button "Save & Close" at bounding box center [552, 136] width 61 height 19
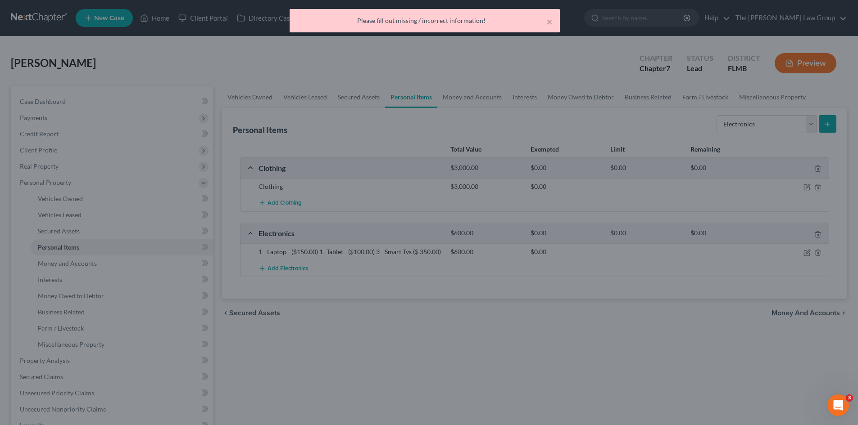
click at [601, 250] on div "$0.00" at bounding box center [566, 252] width 80 height 9
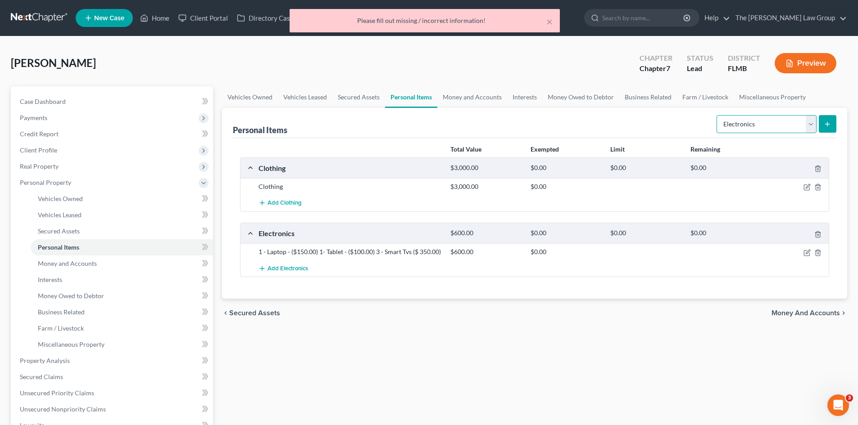
click at [791, 130] on select "Select Item Type Clothing Collectibles Of Value Electronics Firearms Household …" at bounding box center [766, 124] width 100 height 18
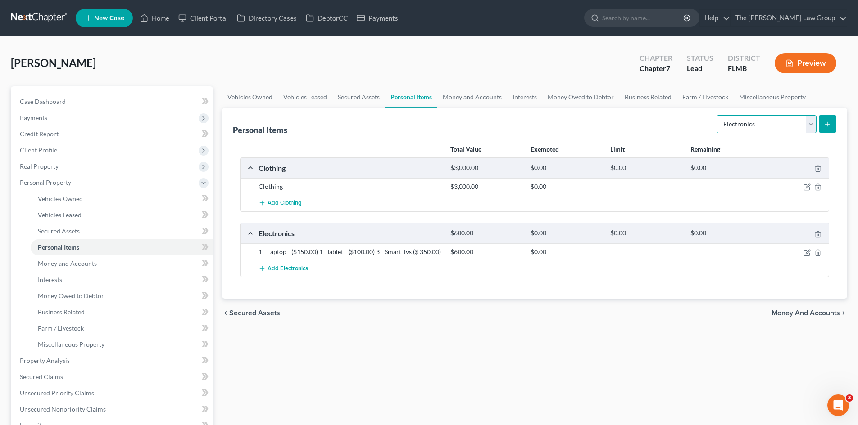
select select "household_goods"
click at [717, 115] on select "Select Item Type Clothing Collectibles Of Value Electronics Firearms Household …" at bounding box center [766, 124] width 100 height 18
click at [825, 127] on icon "submit" at bounding box center [826, 124] width 7 height 7
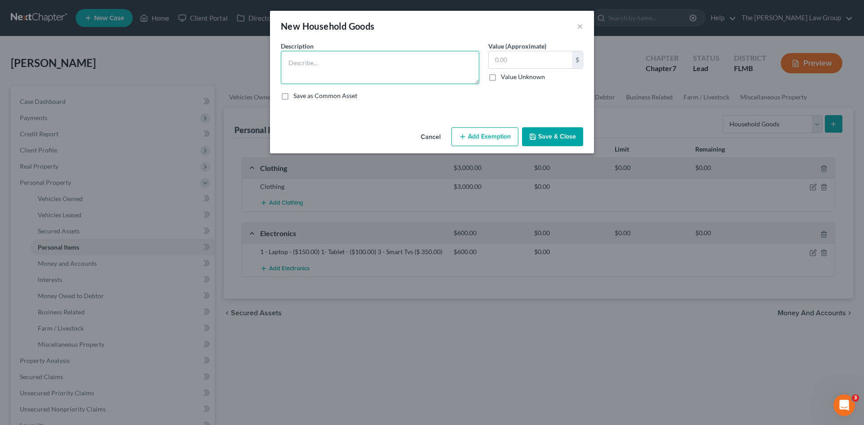
click at [375, 74] on textarea at bounding box center [380, 67] width 199 height 33
type textarea "B"
type textarea "Bedroom set"
click at [522, 62] on input "text" at bounding box center [530, 59] width 83 height 17
click at [509, 61] on input "text" at bounding box center [530, 59] width 83 height 17
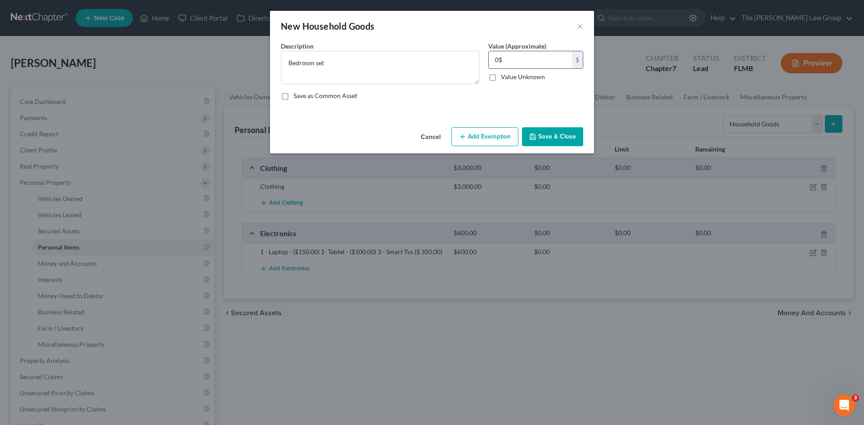
type input "0"
type input "2,000.00"
click at [512, 115] on div "An exemption set must first be selected from the Filing Information section. Co…" at bounding box center [432, 82] width 324 height 82
click at [553, 137] on button "Save & Close" at bounding box center [552, 136] width 61 height 19
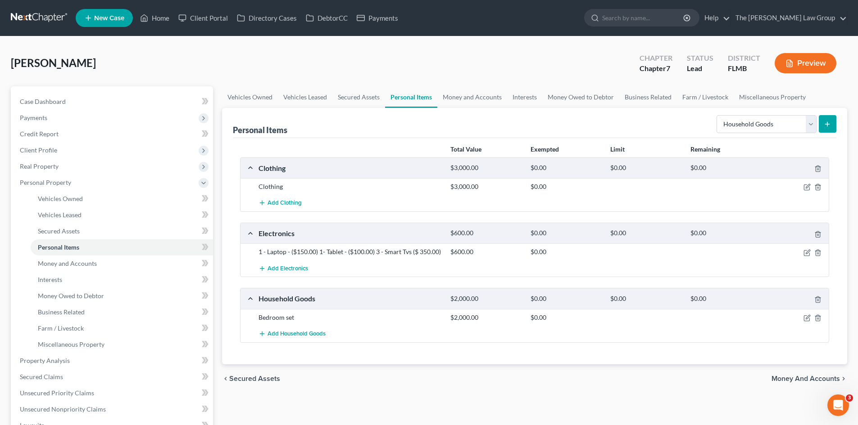
click at [827, 124] on line "submit" at bounding box center [827, 124] width 0 height 4
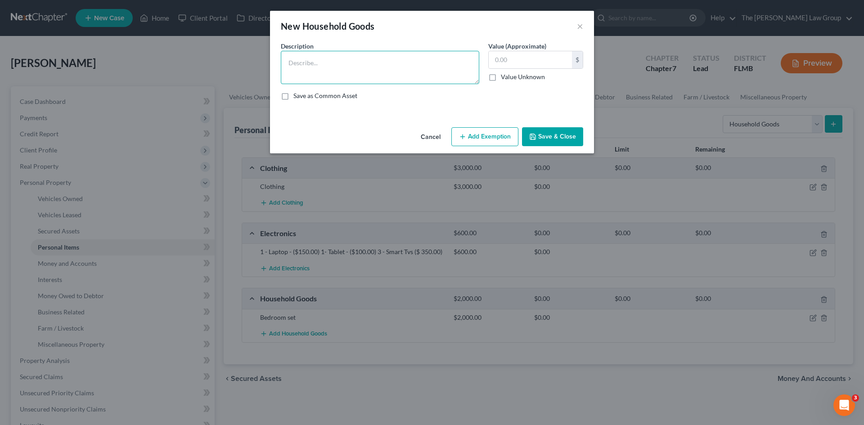
click at [342, 71] on textarea at bounding box center [380, 67] width 199 height 33
type textarea "Living room set"
click at [517, 60] on input "text" at bounding box center [530, 59] width 83 height 17
type input "1,000.00"
click at [560, 120] on div "An exemption set must first be selected from the Filing Information section. Co…" at bounding box center [432, 82] width 324 height 82
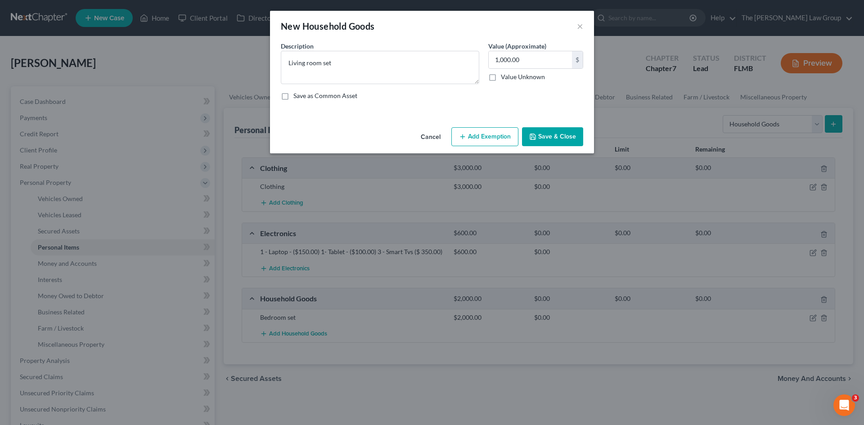
click at [565, 137] on button "Save & Close" at bounding box center [552, 136] width 61 height 19
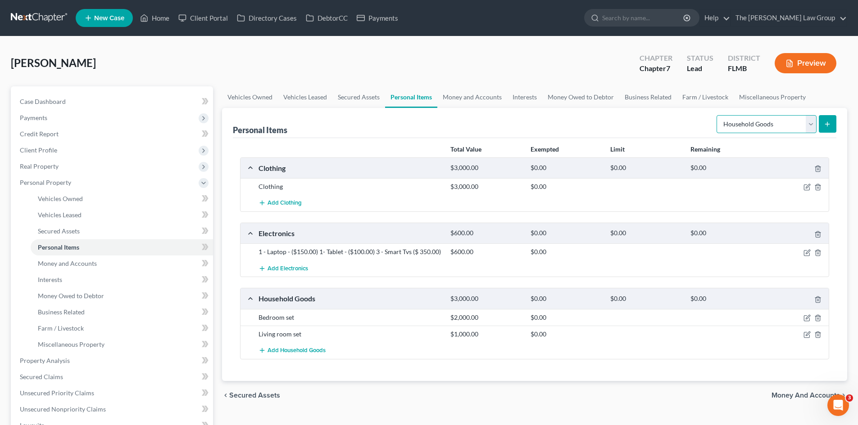
click at [774, 125] on select "Select Item Type Clothing Collectibles Of Value Electronics Firearms Household …" at bounding box center [766, 124] width 100 height 18
click at [717, 115] on select "Select Item Type Clothing Collectibles Of Value Electronics Firearms Household …" at bounding box center [766, 124] width 100 height 18
click at [829, 122] on icon "submit" at bounding box center [826, 124] width 7 height 7
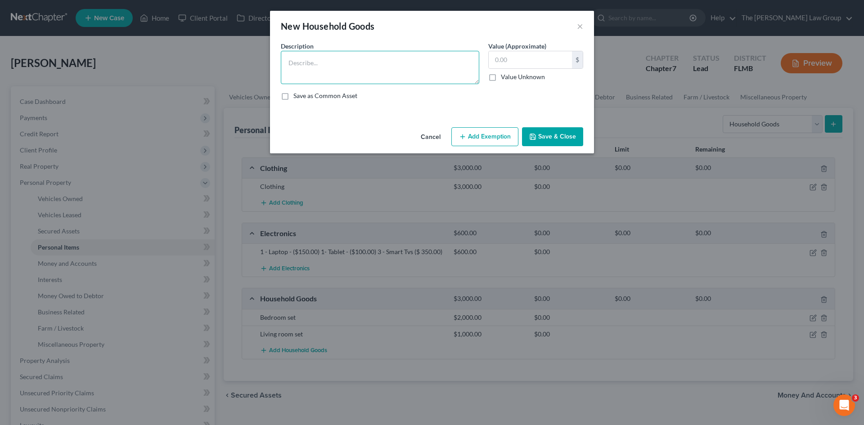
drag, startPoint x: 367, startPoint y: 81, endPoint x: 367, endPoint y: 76, distance: 5.4
click at [367, 80] on textarea at bounding box center [380, 67] width 199 height 33
type textarea "Dining room set"
click at [507, 58] on input "text" at bounding box center [530, 59] width 83 height 17
type input "500.00"
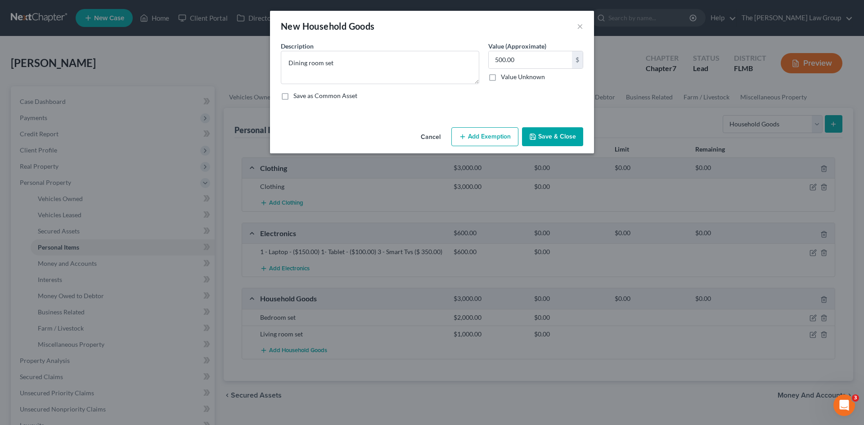
click at [515, 96] on div "Save as Common Asset" at bounding box center [432, 95] width 303 height 9
click at [559, 138] on button "Save & Close" at bounding box center [552, 136] width 61 height 19
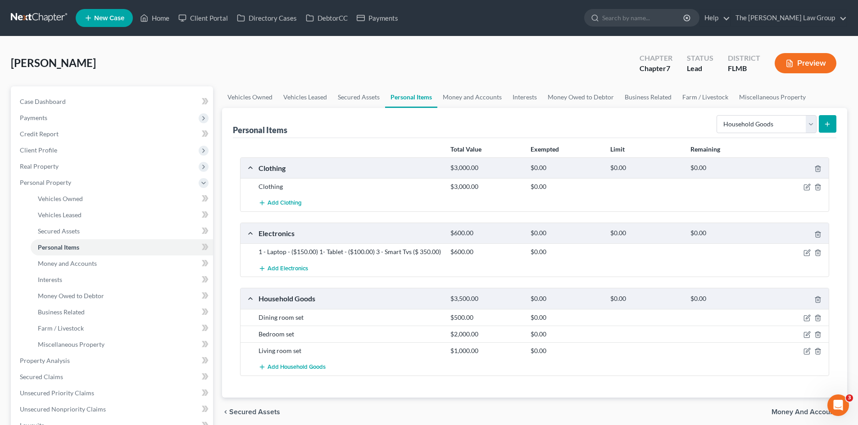
click at [448, 366] on div "Add Household Goods" at bounding box center [541, 367] width 575 height 17
click at [446, 380] on div "Total Value Exempted Limit Remaining Clothing $3,000.00 $0.00 $0.00 $0.00 Cloth…" at bounding box center [534, 268] width 603 height 260
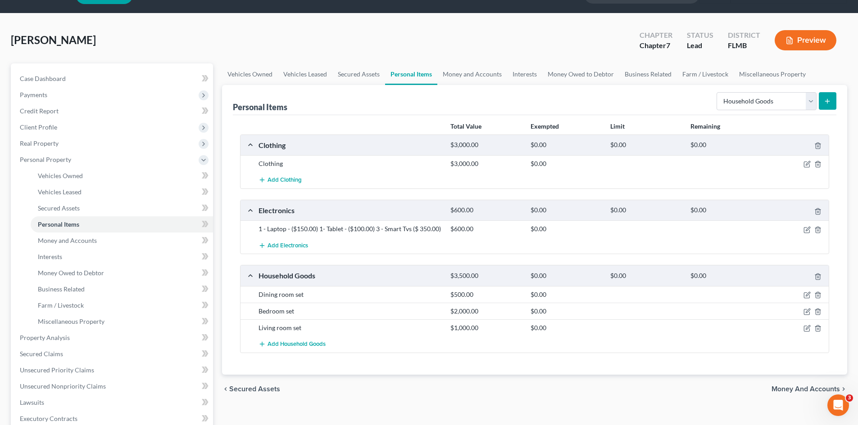
scroll to position [45, 0]
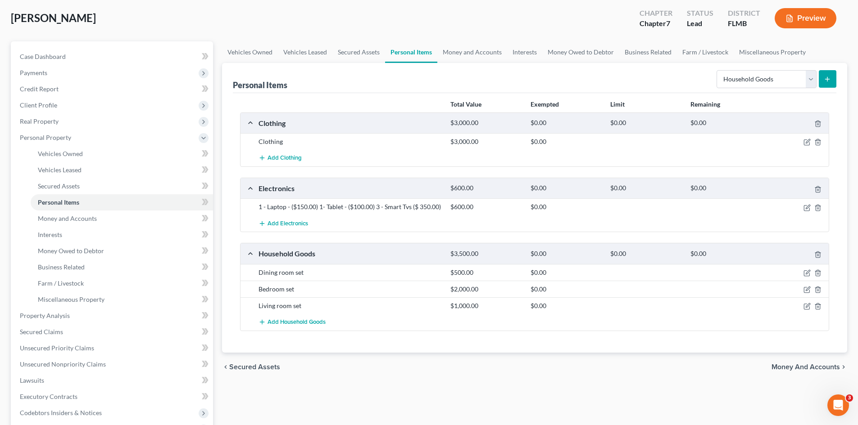
click at [363, 327] on div "Add Household Goods" at bounding box center [541, 322] width 575 height 17
click at [432, 294] on div "Bedroom set $2,000.00 $0.00" at bounding box center [534, 289] width 588 height 17
click at [497, 293] on div "$2,000.00" at bounding box center [486, 289] width 80 height 9
click at [477, 292] on div "$2,000.00" at bounding box center [486, 289] width 80 height 9
click at [421, 294] on div "Bedroom set" at bounding box center [350, 289] width 192 height 9
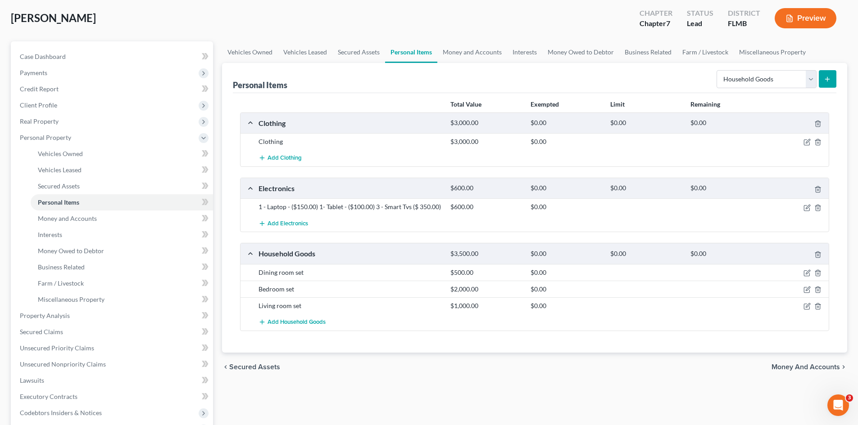
click at [439, 294] on div "Bedroom set $2,000.00 $0.00" at bounding box center [534, 289] width 588 height 17
click at [469, 292] on div "$2,000.00" at bounding box center [486, 289] width 80 height 9
click at [440, 294] on div "Bedroom set $2,000.00 $0.00" at bounding box center [534, 289] width 588 height 17
click at [480, 290] on div "$2,000.00" at bounding box center [486, 289] width 80 height 9
drag, startPoint x: 480, startPoint y: 290, endPoint x: 220, endPoint y: 299, distance: 260.4
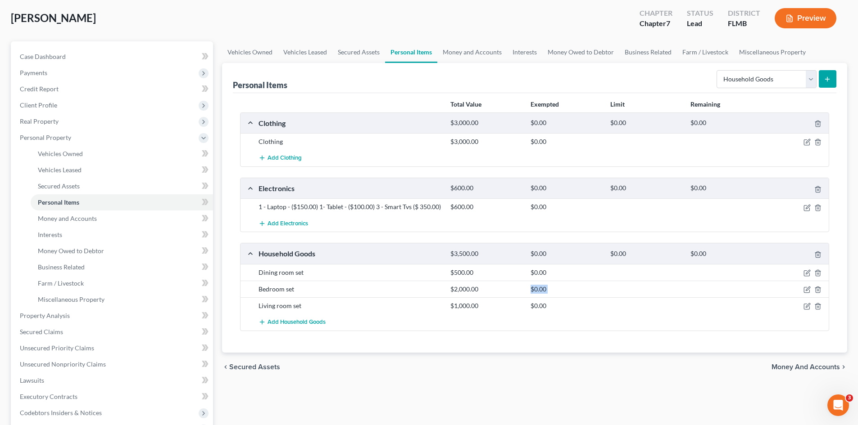
click at [220, 299] on div "Vehicles Owned Vehicles Leased Secured Assets Personal Items Money and Accounts…" at bounding box center [534, 309] width 634 height 536
click at [274, 294] on div "Bedroom set $2,000.00 $0.00" at bounding box center [534, 289] width 588 height 17
drag, startPoint x: 262, startPoint y: 290, endPoint x: 610, endPoint y: 293, distance: 348.5
click at [545, 292] on div "Bedroom set $2,000.00 $0.00" at bounding box center [541, 289] width 575 height 9
click at [610, 293] on div at bounding box center [646, 289] width 80 height 9
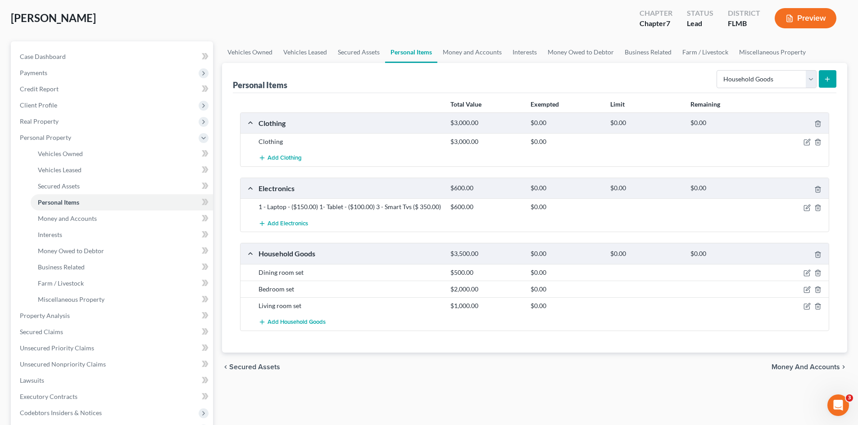
click at [446, 298] on div "Living room set $1,000.00 $0.00" at bounding box center [534, 306] width 588 height 17
click at [472, 290] on div "$2,000.00" at bounding box center [486, 289] width 80 height 9
drag, startPoint x: 484, startPoint y: 289, endPoint x: 258, endPoint y: 288, distance: 226.9
click at [258, 288] on div "Bedroom set $2,000.00 $0.00" at bounding box center [541, 289] width 575 height 9
click at [315, 289] on div "Bedroom set" at bounding box center [350, 289] width 192 height 9
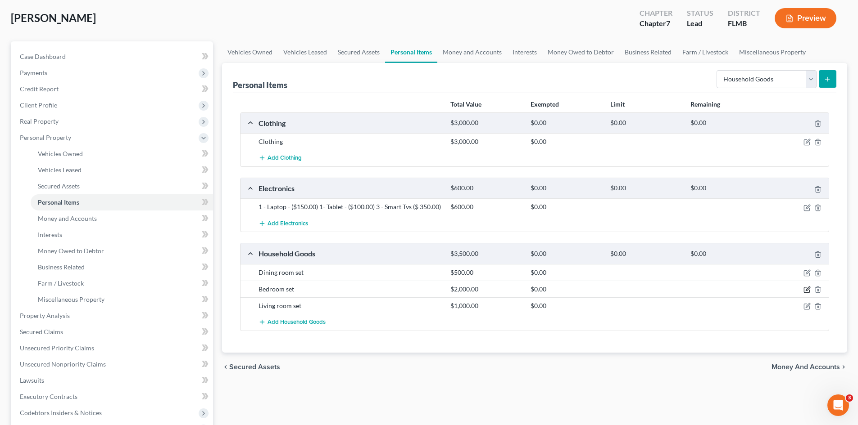
click at [804, 290] on div at bounding box center [797, 289] width 64 height 9
click at [805, 291] on icon "button" at bounding box center [806, 289] width 7 height 7
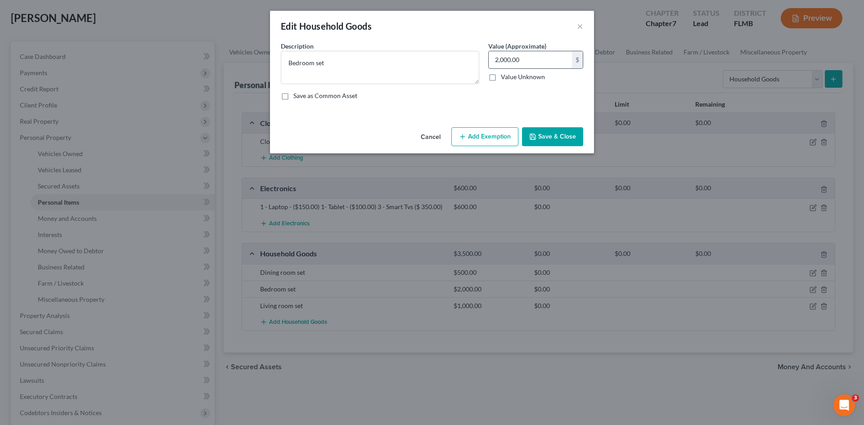
click at [496, 68] on input "2,000.00" at bounding box center [530, 59] width 83 height 17
click at [498, 61] on input "2,000.00" at bounding box center [530, 59] width 83 height 17
type input "000.00"
click at [511, 57] on input "000.00" at bounding box center [530, 59] width 83 height 17
drag, startPoint x: 534, startPoint y: 62, endPoint x: 481, endPoint y: 69, distance: 54.1
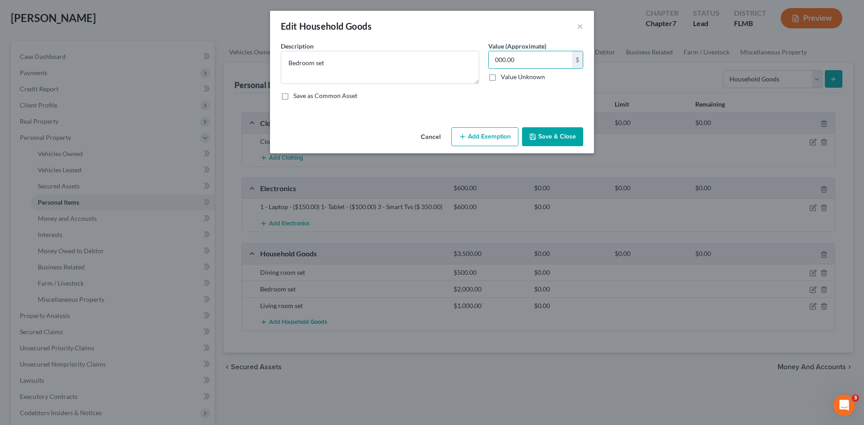
click at [482, 68] on div "Description * Bedroom set Value (Approximate) 000.00 $ Value Unknown Balance Un…" at bounding box center [432, 74] width 312 height 66
type input "3,000.00"
click at [475, 98] on div "Save as Common Asset" at bounding box center [432, 95] width 303 height 9
click at [384, 64] on textarea "Bedroom set" at bounding box center [380, 67] width 199 height 33
click at [366, 69] on textarea "Bedroom set (3)" at bounding box center [380, 67] width 199 height 33
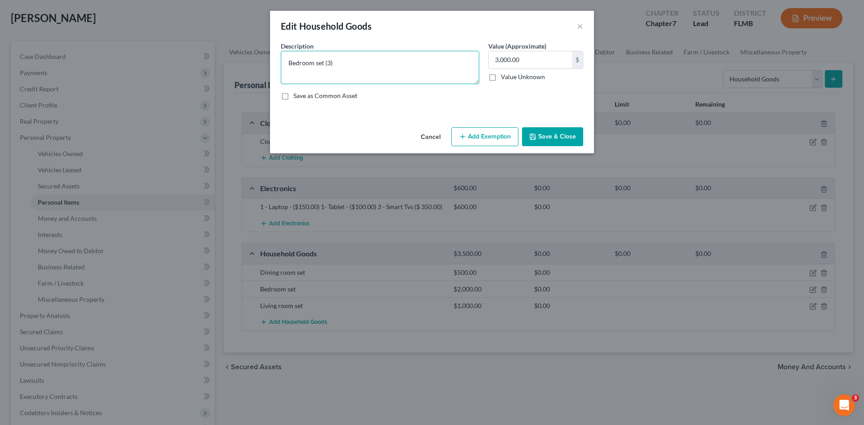
type textarea "Bedroom set (3)"
click at [543, 135] on button "Save & Close" at bounding box center [552, 136] width 61 height 19
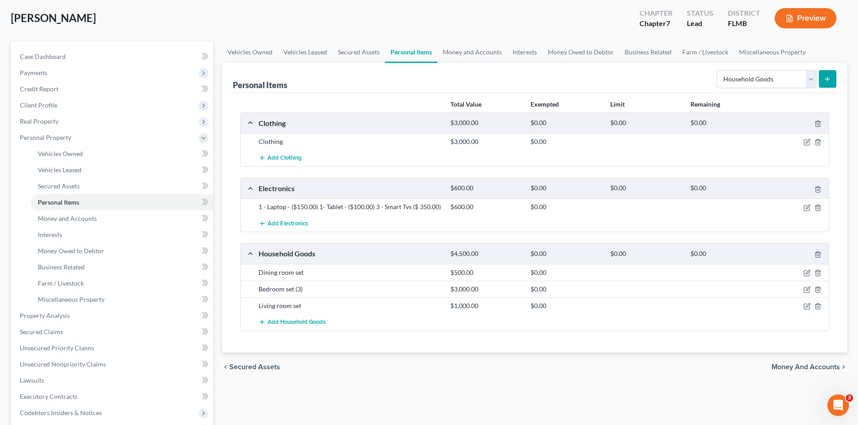
click at [533, 347] on div "Total Value Exempted Limit Remaining Clothing $3,000.00 $0.00 $0.00 $0.00 Cloth…" at bounding box center [534, 223] width 603 height 260
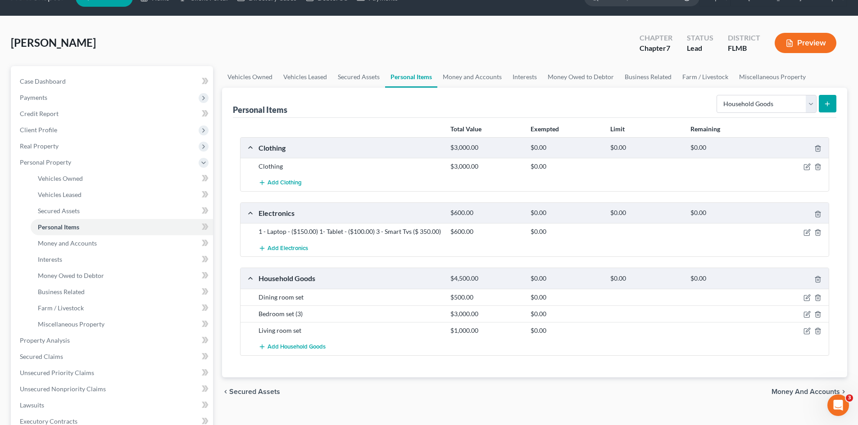
scroll to position [0, 0]
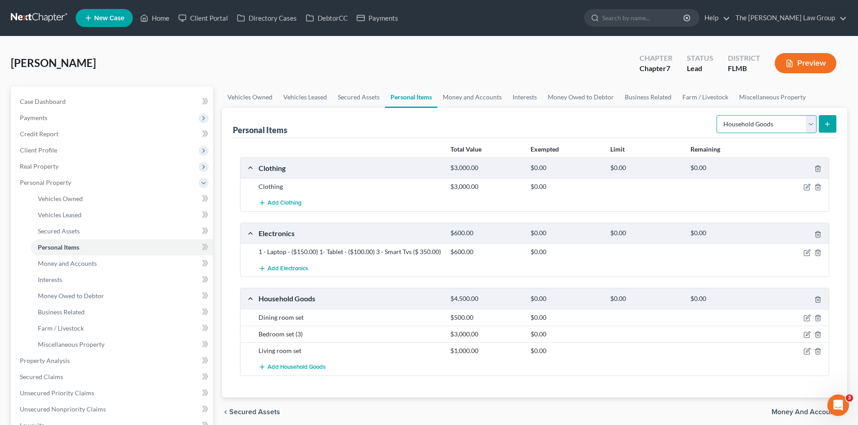
click at [769, 125] on select "Select Item Type Clothing Collectibles Of Value Electronics Firearms Household …" at bounding box center [766, 124] width 100 height 18
select select "jewelry"
click at [717, 115] on select "Select Item Type Clothing Collectibles Of Value Electronics Firearms Household …" at bounding box center [766, 124] width 100 height 18
click at [823, 122] on button "submit" at bounding box center [827, 124] width 18 height 18
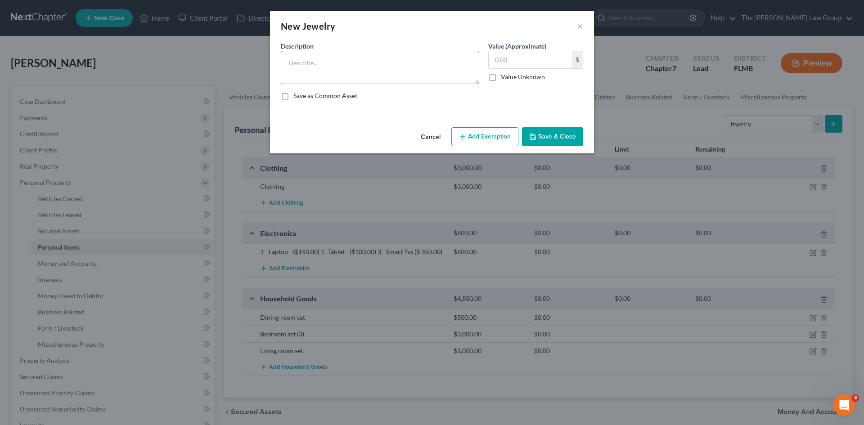
click at [369, 65] on textarea at bounding box center [380, 67] width 199 height 33
click at [388, 66] on textarea at bounding box center [380, 67] width 199 height 33
click at [580, 29] on button "×" at bounding box center [580, 26] width 6 height 11
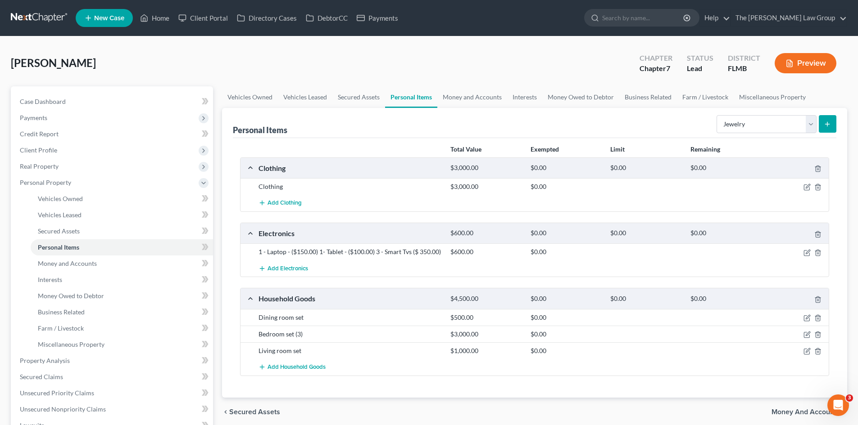
click at [823, 127] on button "submit" at bounding box center [827, 124] width 18 height 18
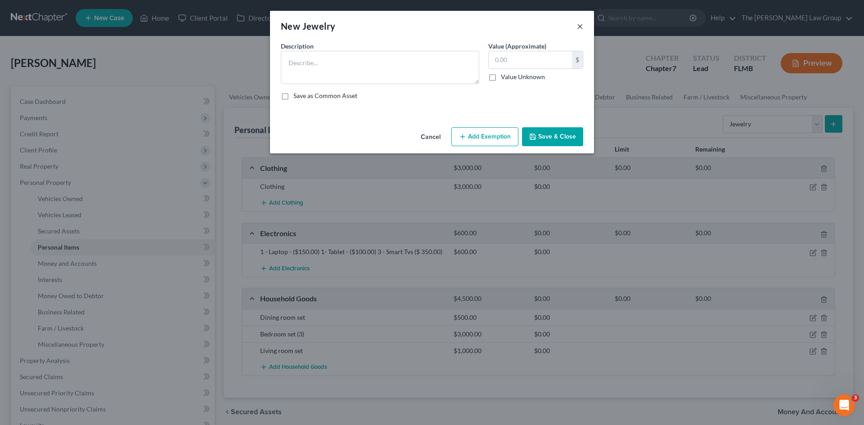
click at [582, 27] on button "×" at bounding box center [580, 26] width 6 height 11
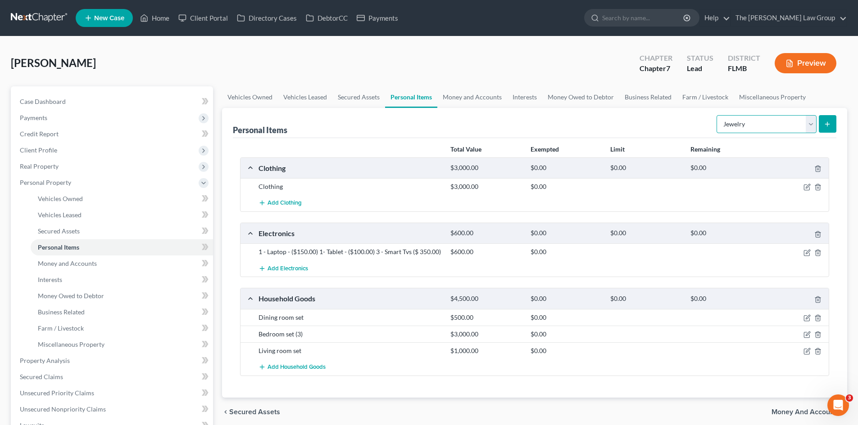
click at [756, 126] on select "Select Item Type Clothing Collectibles Of Value Electronics Firearms Household …" at bounding box center [766, 124] width 100 height 18
click at [717, 115] on select "Select Item Type Clothing Collectibles Of Value Electronics Firearms Household …" at bounding box center [766, 124] width 100 height 18
click at [835, 120] on button "submit" at bounding box center [827, 124] width 18 height 18
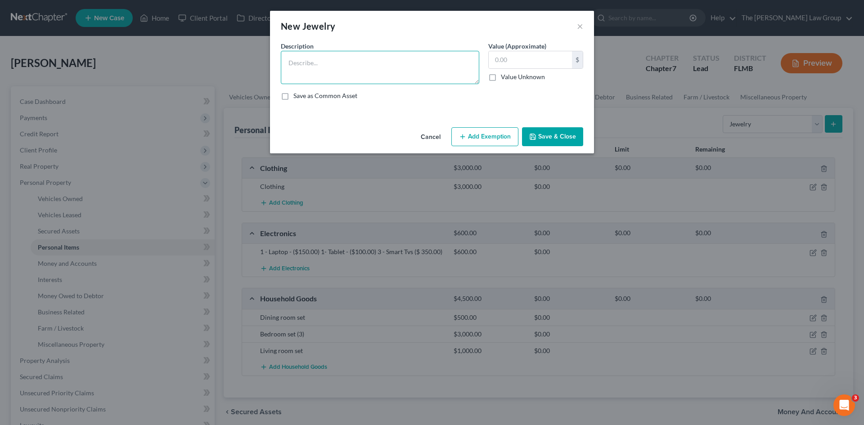
drag, startPoint x: 383, startPoint y: 73, endPoint x: 378, endPoint y: 70, distance: 5.6
click at [380, 71] on textarea at bounding box center [380, 67] width 199 height 33
type textarea "D"
type textarea "Ring"
click at [501, 60] on input "text" at bounding box center [530, 59] width 83 height 17
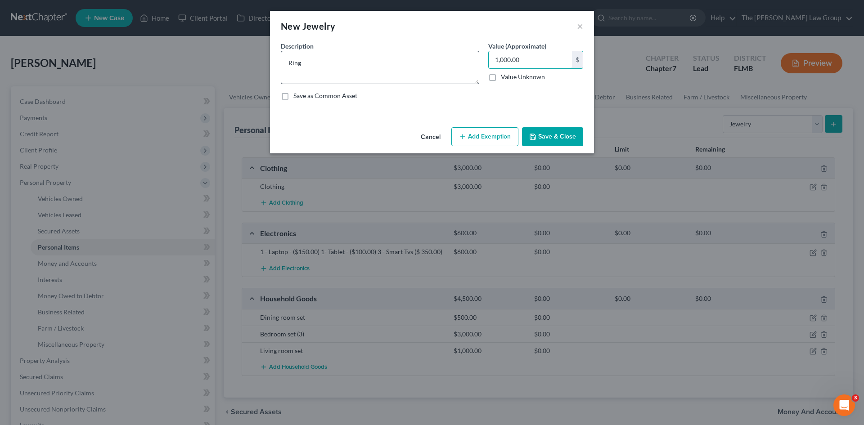
type input "1,000.00"
click at [290, 65] on textarea "Ring" at bounding box center [380, 67] width 199 height 33
type textarea "Wedding Ring"
click at [427, 98] on div "Save as Common Asset" at bounding box center [432, 95] width 303 height 9
click at [557, 136] on button "Save & Close" at bounding box center [552, 136] width 61 height 19
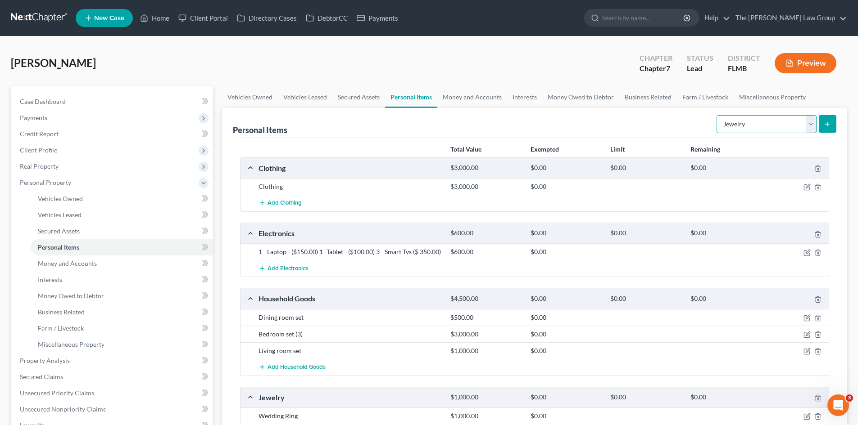
click at [790, 127] on select "Select Item Type Clothing Collectibles Of Value Electronics Firearms Household …" at bounding box center [766, 124] width 100 height 18
click at [717, 115] on select "Select Item Type Clothing Collectibles Of Value Electronics Firearms Household …" at bounding box center [766, 124] width 100 height 18
click at [772, 129] on select "Select Item Type Clothing Collectibles Of Value Electronics Firearms Household …" at bounding box center [766, 124] width 100 height 18
select select "pets"
click at [717, 115] on select "Select Item Type Clothing Collectibles Of Value Electronics Firearms Household …" at bounding box center [766, 124] width 100 height 18
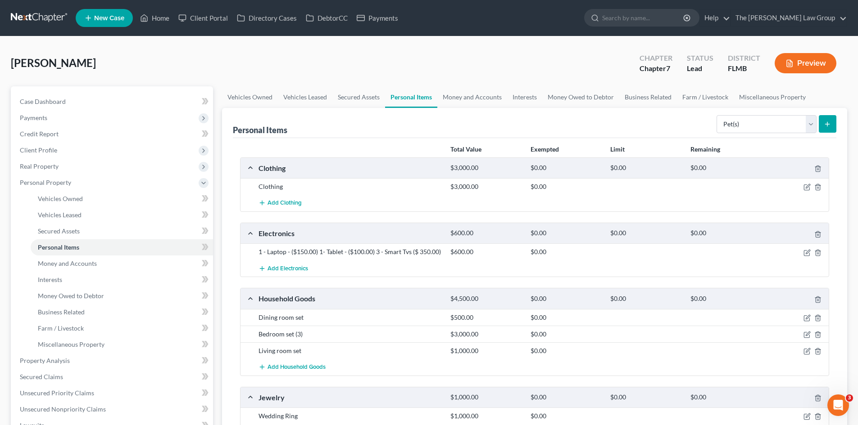
click at [826, 122] on icon "submit" at bounding box center [826, 124] width 7 height 7
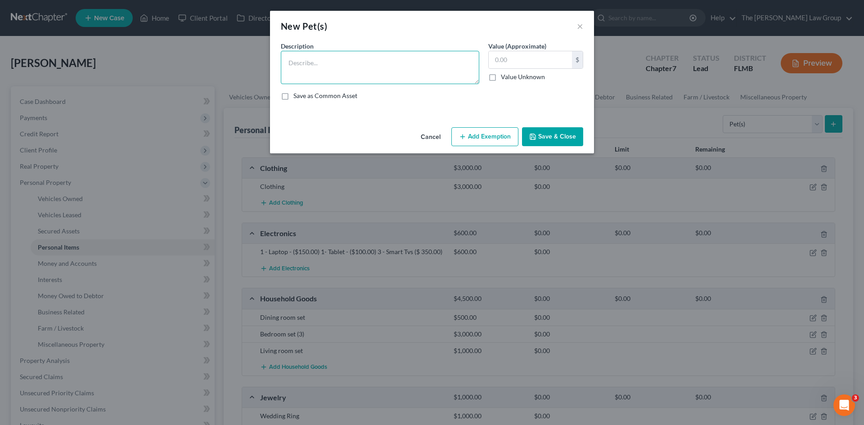
click at [362, 68] on textarea at bounding box center [380, 67] width 199 height 33
click at [406, 33] on div "New Pet(s) ×" at bounding box center [432, 26] width 324 height 31
click at [407, 70] on textarea at bounding box center [380, 67] width 199 height 33
click at [407, 67] on textarea at bounding box center [380, 67] width 199 height 33
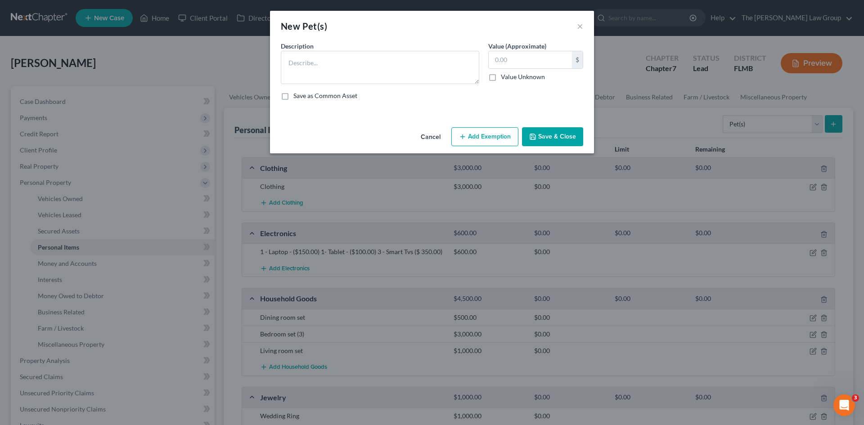
click at [576, 26] on div "New Pet(s) ×" at bounding box center [432, 26] width 324 height 31
click at [578, 29] on button "×" at bounding box center [580, 26] width 6 height 11
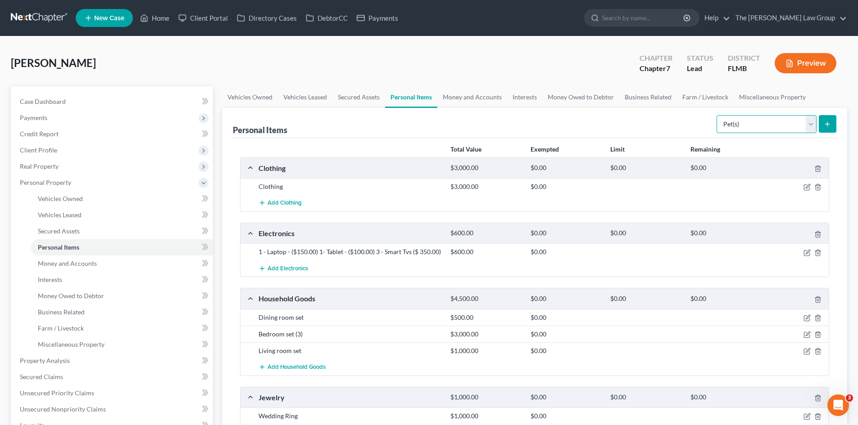
click at [773, 123] on select "Select Item Type Clothing Collectibles Of Value Electronics Firearms Household …" at bounding box center [766, 124] width 100 height 18
click at [628, 122] on div "Personal Items Select Item Type Clothing Collectibles Of Value Electronics Fire…" at bounding box center [534, 123] width 603 height 30
click at [469, 99] on link "Money and Accounts" at bounding box center [472, 97] width 70 height 22
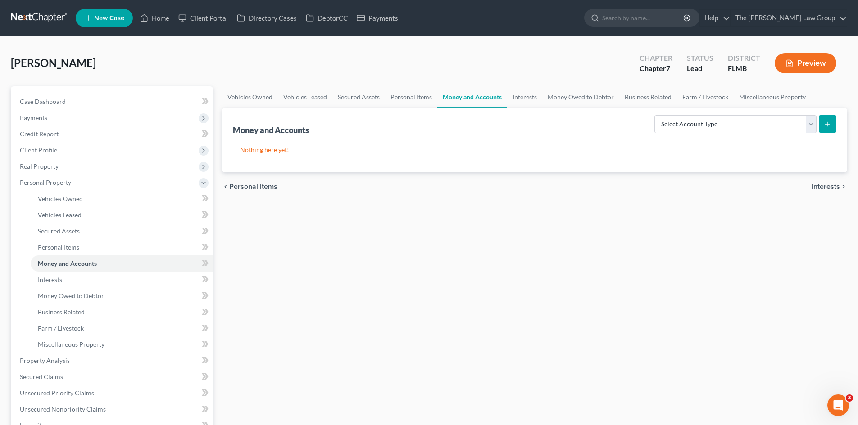
click at [503, 142] on div "Nothing here yet!" at bounding box center [534, 155] width 603 height 34
click at [719, 130] on select "Select Account Type Brokerage Cash on Hand Certificates of Deposit Checking Acc…" at bounding box center [735, 124] width 162 height 18
click at [535, 151] on p "Nothing here yet!" at bounding box center [534, 149] width 589 height 9
click at [742, 131] on select "Select Account Type Brokerage Cash on Hand Certificates of Deposit Checking Acc…" at bounding box center [735, 124] width 162 height 18
click at [620, 288] on div "Vehicles Owned Vehicles Leased Secured Assets Personal Items Money and Accounts…" at bounding box center [534, 354] width 634 height 536
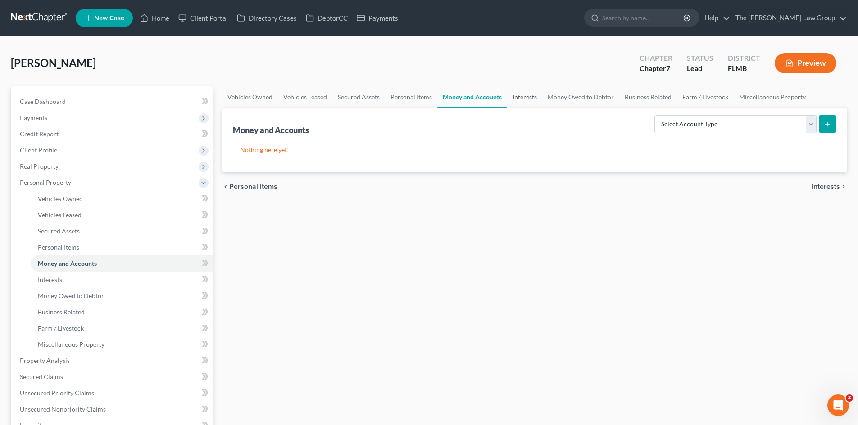
click at [528, 93] on link "Interests" at bounding box center [524, 97] width 35 height 22
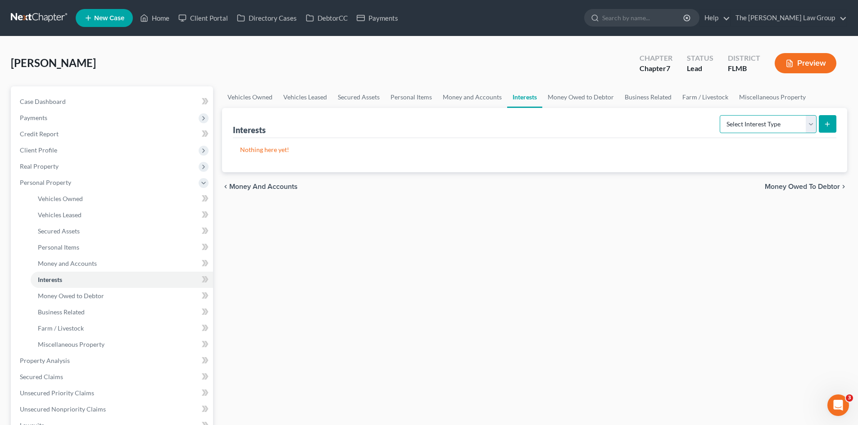
click at [770, 125] on select "Select Interest Type 401K Annuity Bond Education IRA Government Bond Government…" at bounding box center [767, 124] width 97 height 18
click at [766, 121] on select "Select Interest Type 401K Annuity Bond Education IRA Government Bond Government…" at bounding box center [767, 124] width 97 height 18
select select "other_retirement_plan"
click at [720, 115] on select "Select Interest Type 401K Annuity Bond Education IRA Government Bond Government…" at bounding box center [767, 124] width 97 height 18
click at [766, 182] on div "chevron_left Money and Accounts Money Owed to Debtor chevron_right" at bounding box center [534, 186] width 625 height 29
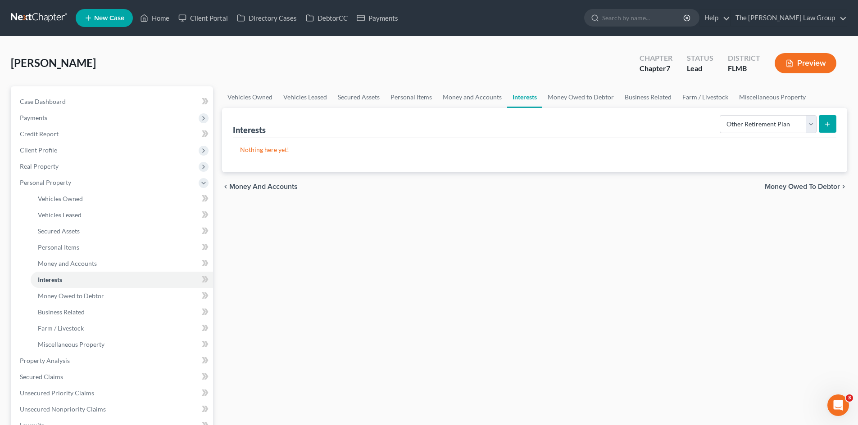
click at [822, 123] on button "submit" at bounding box center [827, 124] width 18 height 18
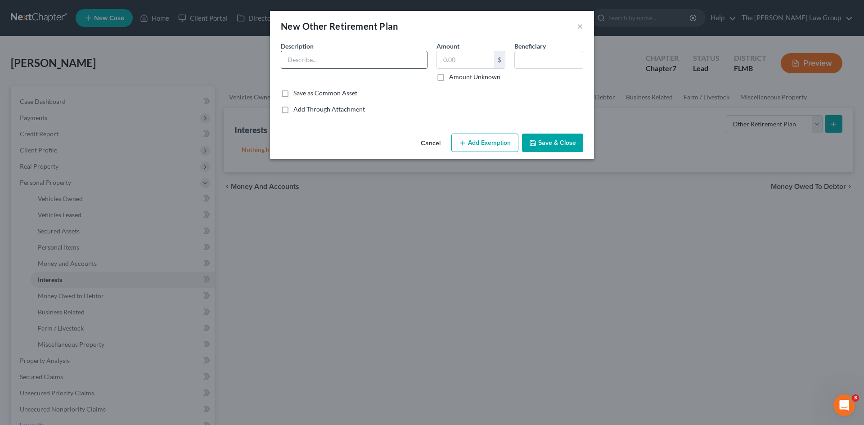
drag, startPoint x: 307, startPoint y: 55, endPoint x: 310, endPoint y: 59, distance: 4.8
click at [307, 55] on input "text" at bounding box center [354, 59] width 146 height 17
drag, startPoint x: 495, startPoint y: 68, endPoint x: 479, endPoint y: 68, distance: 16.2
click at [494, 68] on div "$" at bounding box center [471, 60] width 69 height 18
drag, startPoint x: 478, startPoint y: 65, endPoint x: 472, endPoint y: 65, distance: 5.9
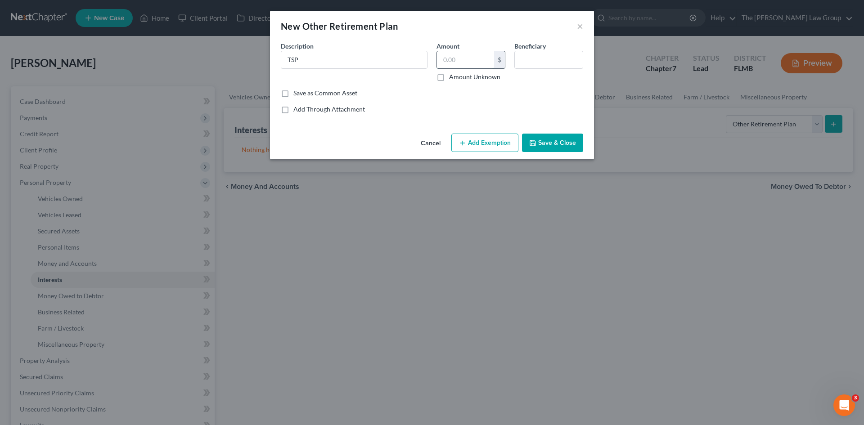
click at [478, 65] on input "text" at bounding box center [465, 59] width 57 height 17
click at [389, 70] on div "Description * TSP" at bounding box center [354, 61] width 156 height 40
click at [388, 64] on input "TSP" at bounding box center [354, 59] width 146 height 17
type input "TSP - Federal Plan"
click at [458, 67] on input "text" at bounding box center [465, 59] width 57 height 17
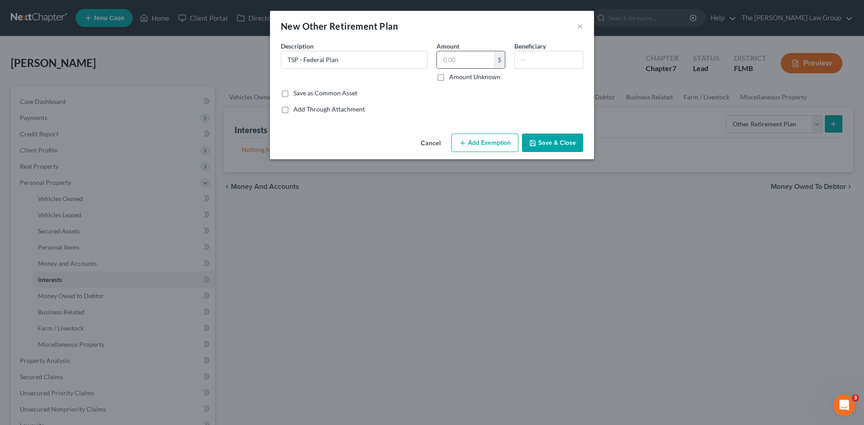
drag, startPoint x: 525, startPoint y: 57, endPoint x: 484, endPoint y: 64, distance: 41.6
click at [525, 57] on input "text" at bounding box center [549, 59] width 68 height 17
click at [467, 64] on input "text" at bounding box center [465, 59] width 57 height 17
click at [457, 64] on input "text" at bounding box center [465, 59] width 57 height 17
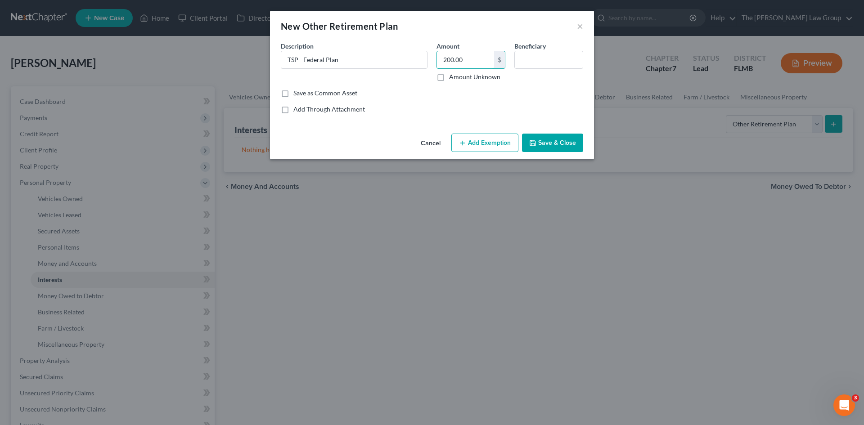
type input "200.00"
click at [405, 102] on div "Common Asset Select Description * TSP - Federal Plan Amount 200.00 $ Amount Unk…" at bounding box center [432, 77] width 303 height 72
click at [439, 106] on div "Add Through Attachment" at bounding box center [432, 109] width 303 height 9
click at [461, 114] on div "An exemption set must first be selected from the Filing Information section. Co…" at bounding box center [432, 85] width 324 height 89
click at [426, 118] on div "An exemption set must first be selected from the Filing Information section. Co…" at bounding box center [432, 85] width 324 height 89
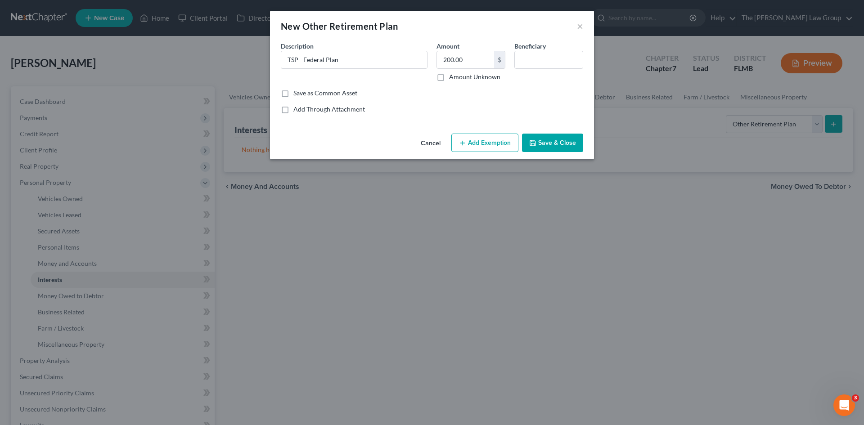
click at [492, 118] on div "An exemption set must first be selected from the Filing Information section. Co…" at bounding box center [432, 85] width 324 height 89
click at [546, 143] on button "Save & Close" at bounding box center [552, 143] width 61 height 19
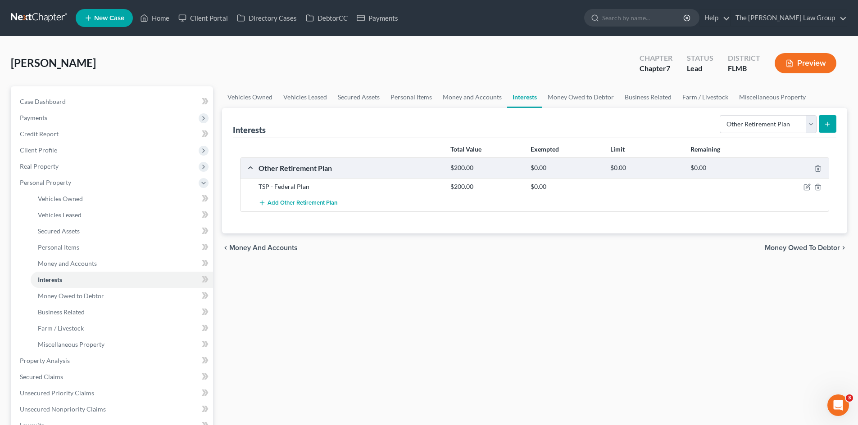
click at [508, 210] on div "Add Other Retirement Plan" at bounding box center [541, 203] width 575 height 17
click at [388, 145] on div "Total Value Exempted Limit Remaining" at bounding box center [534, 150] width 598 height 16
click at [582, 99] on link "Money Owed to Debtor" at bounding box center [580, 97] width 77 height 22
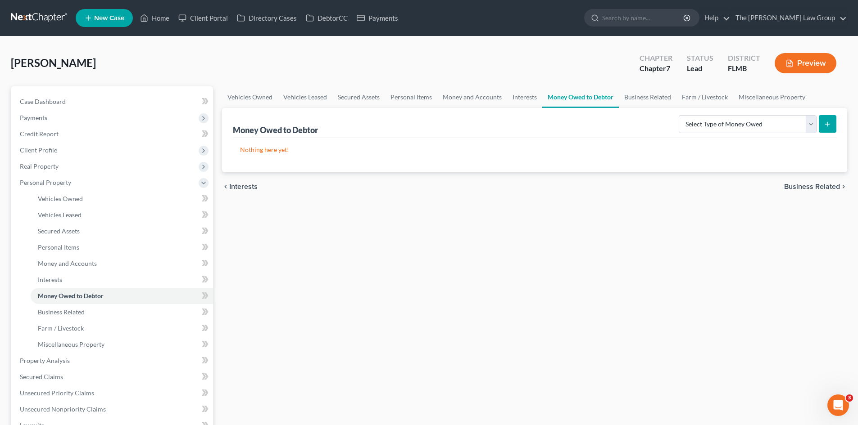
drag, startPoint x: 939, startPoint y: 302, endPoint x: 833, endPoint y: 280, distance: 108.0
click at [858, 301] on html "Home New Case Client Portal Directory Cases DebtorCC Payments The [PERSON_NAME]…" at bounding box center [429, 328] width 858 height 657
click at [748, 102] on link "Miscellaneous Property" at bounding box center [771, 97] width 77 height 22
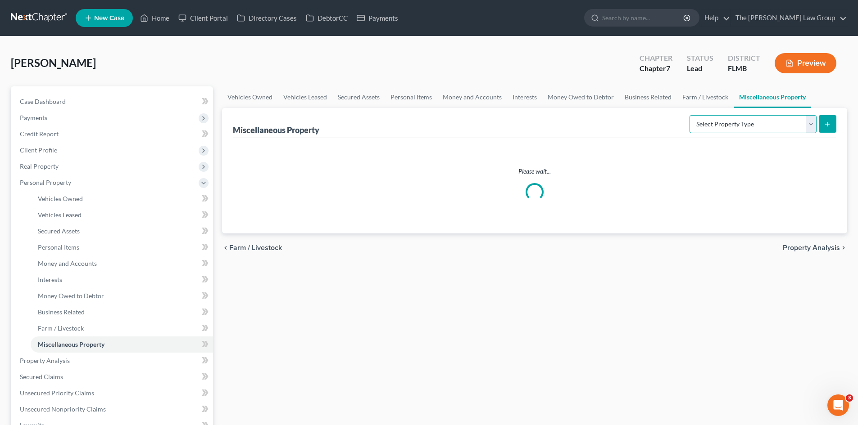
click at [751, 116] on select "Select Property Type Assigned for Creditor Benefit [DATE] Holding for Another N…" at bounding box center [752, 124] width 127 height 18
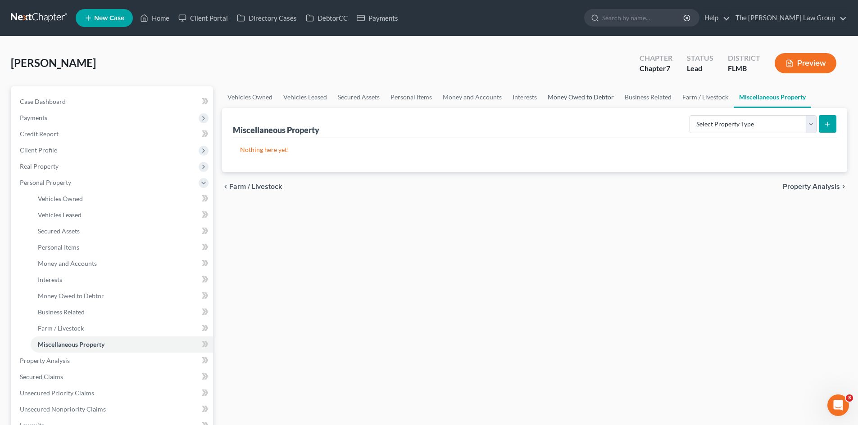
click at [589, 99] on link "Money Owed to Debtor" at bounding box center [580, 97] width 77 height 22
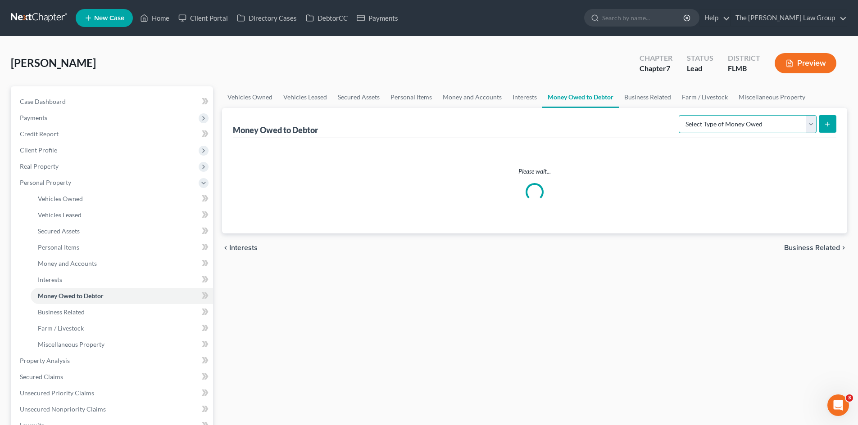
click at [719, 122] on select "Select Type of Money Owed Accounts Receivable Alimony Child Support Claims Agai…" at bounding box center [747, 124] width 138 height 18
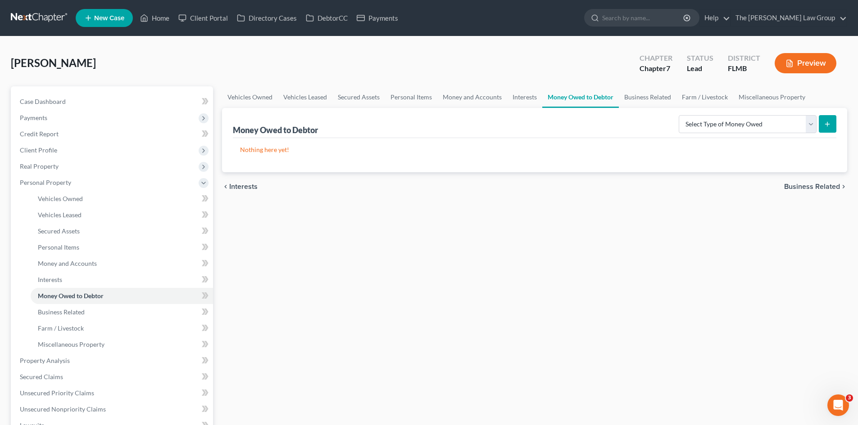
drag, startPoint x: 626, startPoint y: 275, endPoint x: 626, endPoint y: 261, distance: 14.0
click at [626, 275] on div "Vehicles Owned Vehicles Leased Secured Assets Personal Items Money and Accounts…" at bounding box center [534, 354] width 634 height 536
click at [665, 101] on link "Business Related" at bounding box center [648, 97] width 58 height 22
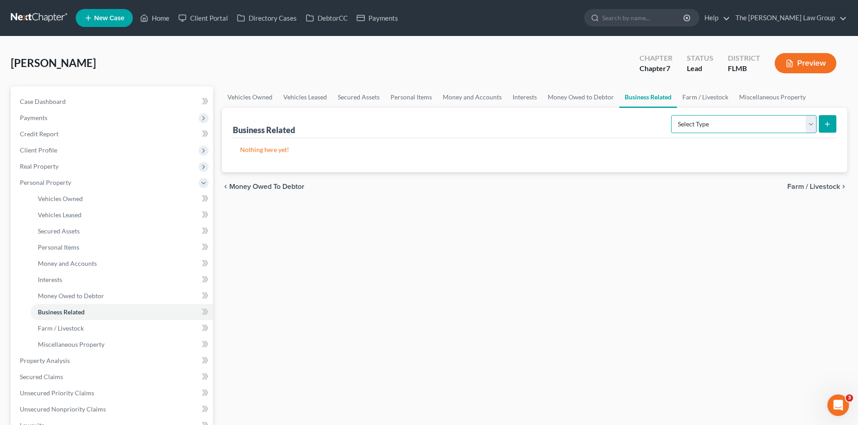
click at [741, 118] on select "Select Type Customer Lists Franchises Inventory Licenses Machinery Office Equip…" at bounding box center [743, 124] width 145 height 18
click at [700, 100] on link "Farm / Livestock" at bounding box center [705, 97] width 57 height 22
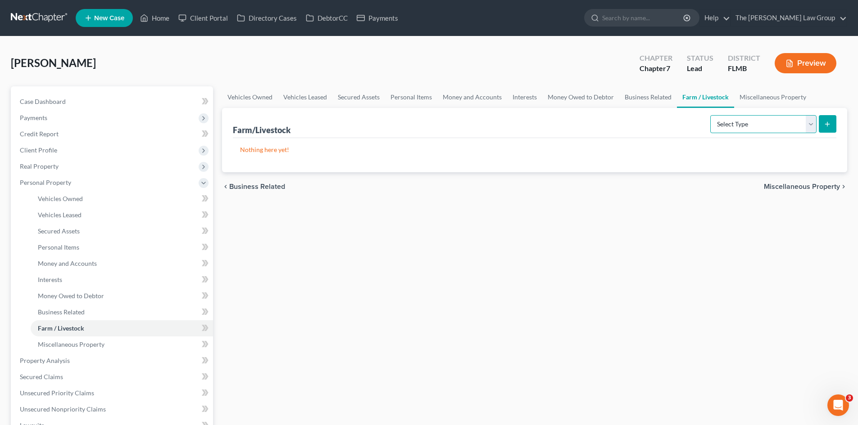
click at [736, 117] on select "Select Type Animals & Livestock Crops: Growing or Harvested Farming Equipment F…" at bounding box center [763, 124] width 106 height 18
click at [748, 99] on link "Miscellaneous Property" at bounding box center [772, 97] width 77 height 22
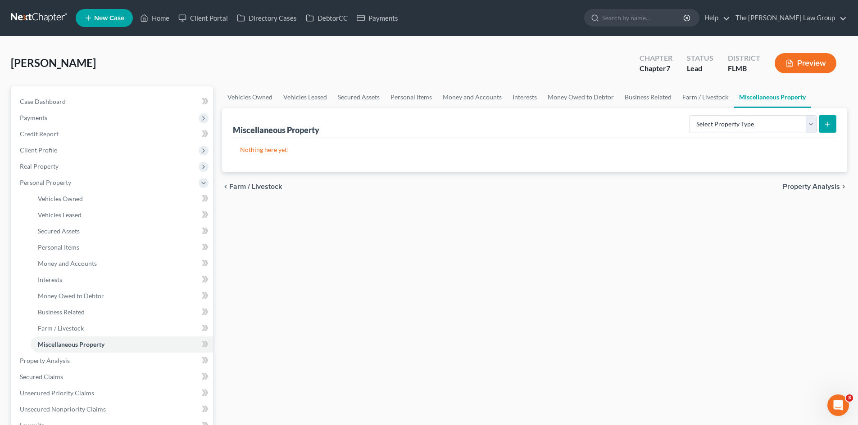
click at [731, 138] on div "Nothing here yet!" at bounding box center [534, 155] width 603 height 34
click at [733, 128] on select "Select Property Type Assigned for Creditor Benefit [DATE] Holding for Another N…" at bounding box center [752, 124] width 127 height 18
click at [502, 305] on div "Vehicles Owned Vehicles Leased Secured Assets Personal Items Money and Accounts…" at bounding box center [534, 354] width 634 height 536
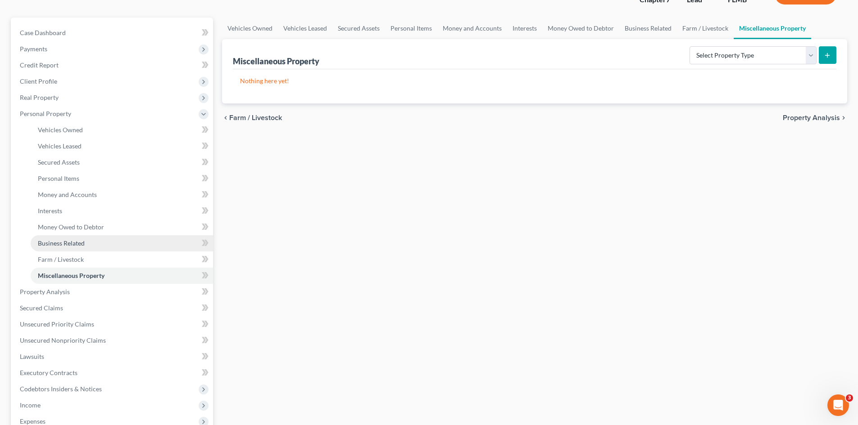
scroll to position [135, 0]
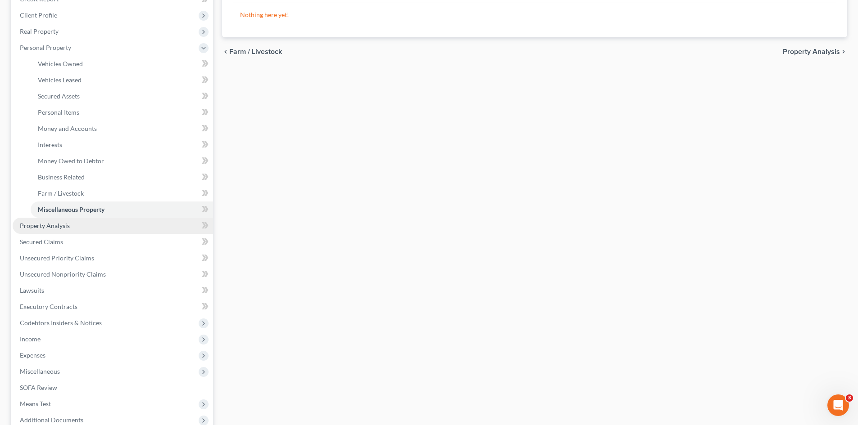
click at [86, 226] on link "Property Analysis" at bounding box center [113, 226] width 200 height 16
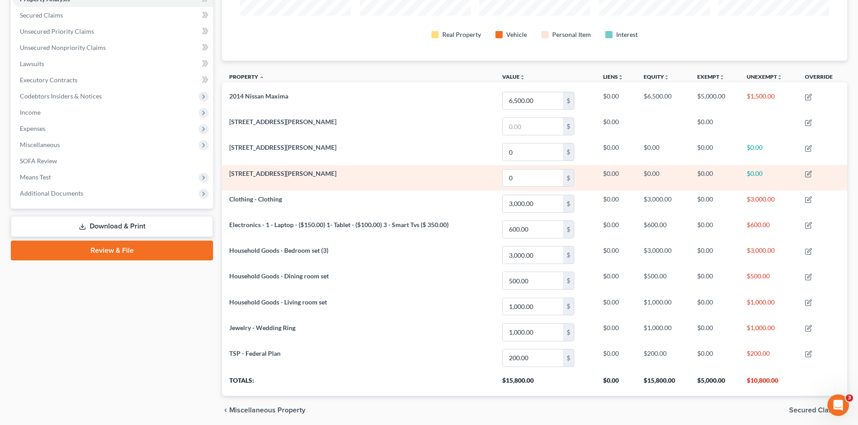
scroll to position [234, 0]
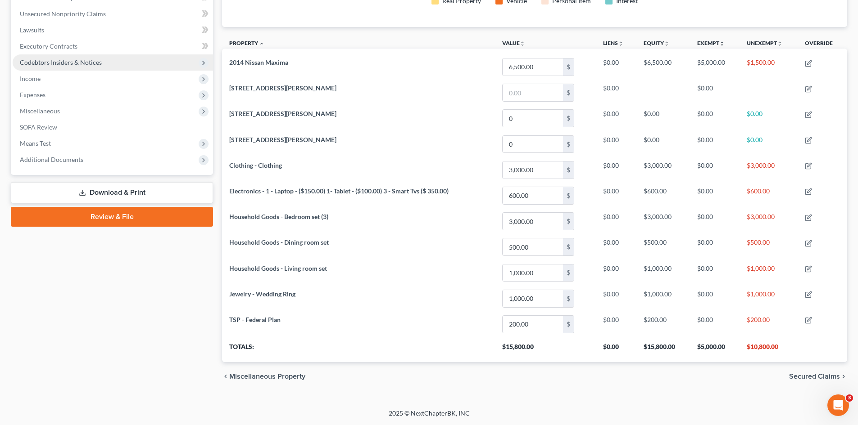
click at [96, 62] on span "Codebtors Insiders & Notices" at bounding box center [61, 63] width 82 height 8
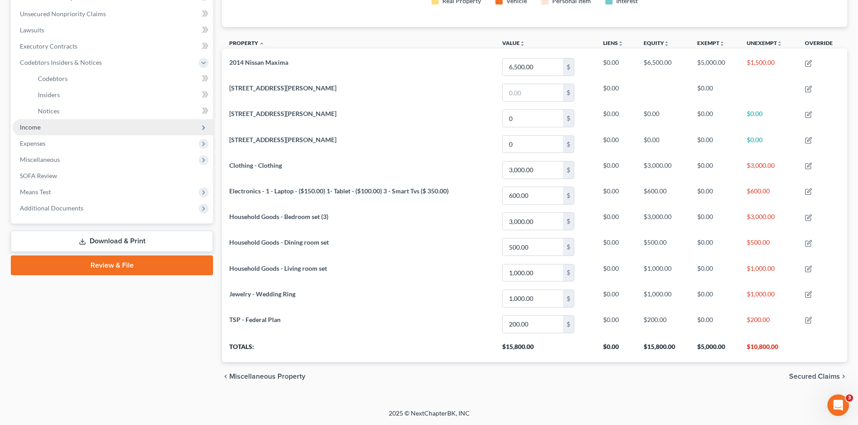
click at [87, 122] on span "Income" at bounding box center [113, 127] width 200 height 16
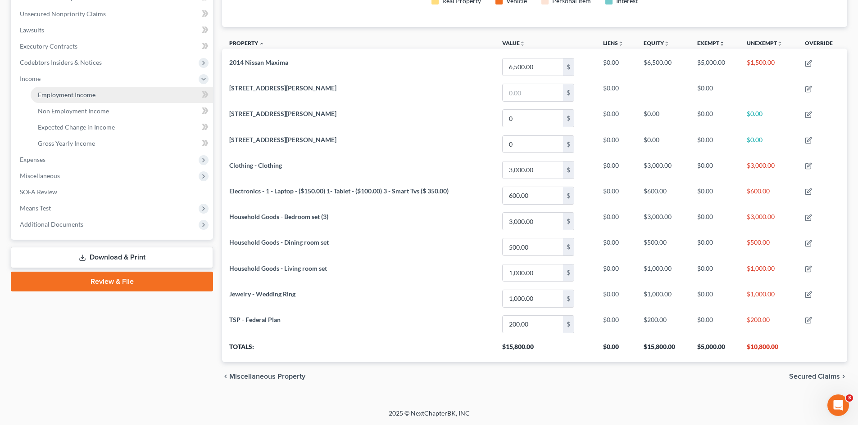
click at [119, 100] on link "Employment Income" at bounding box center [122, 95] width 182 height 16
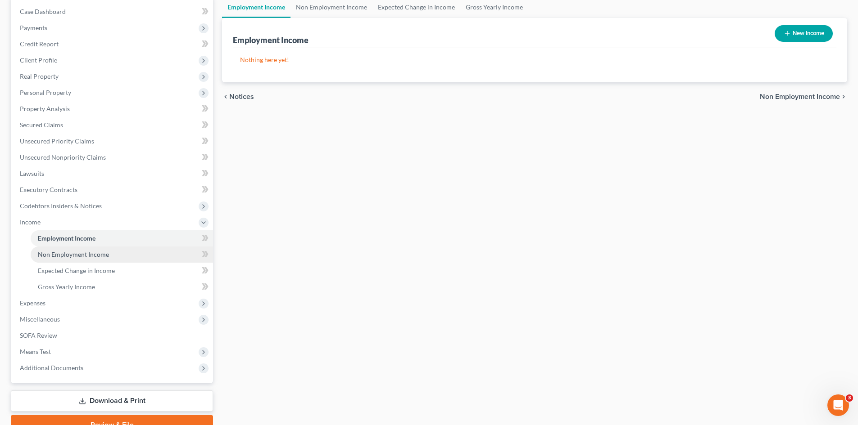
click at [81, 260] on link "Non Employment Income" at bounding box center [122, 255] width 182 height 16
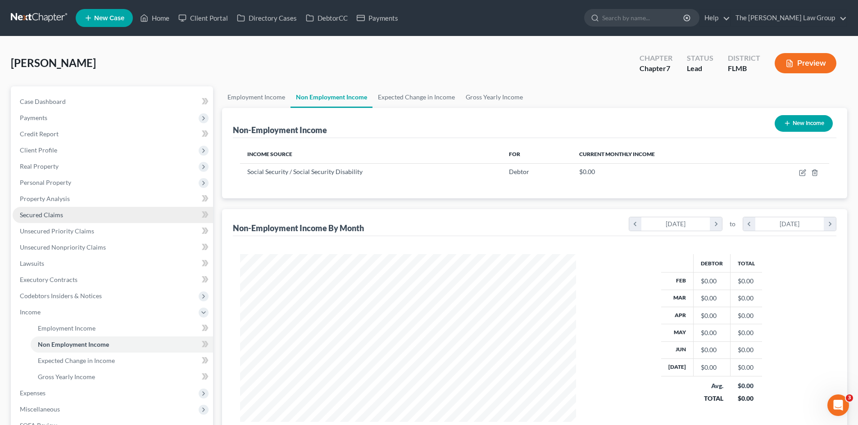
scroll to position [134, 0]
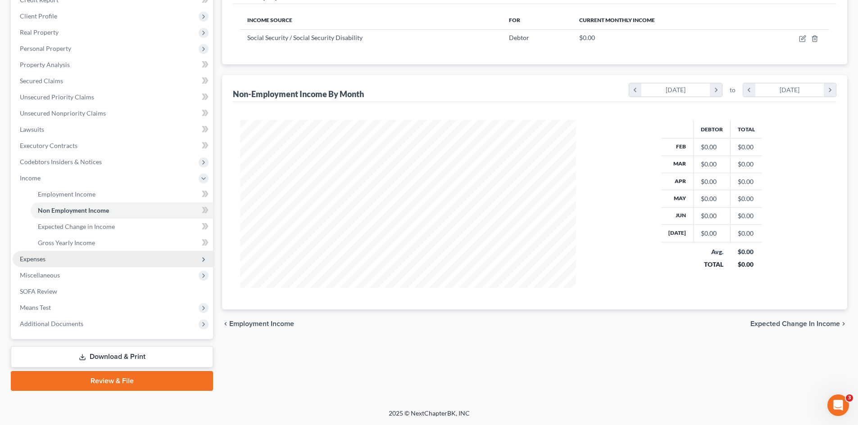
click at [93, 259] on span "Expenses" at bounding box center [113, 259] width 200 height 16
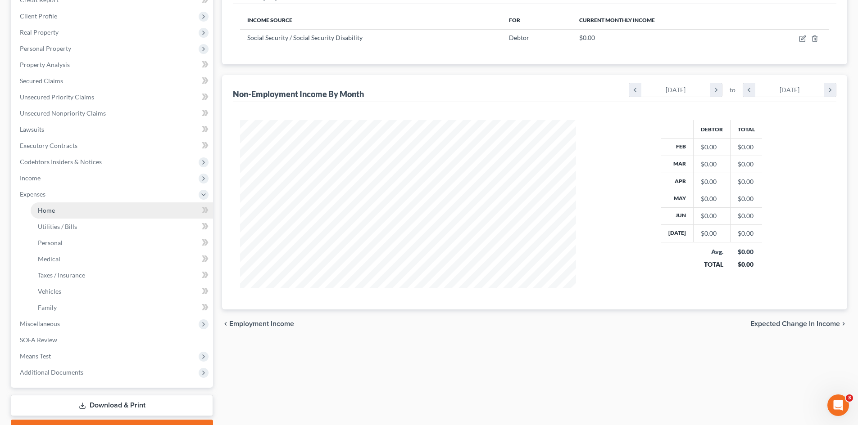
click at [84, 208] on link "Home" at bounding box center [122, 211] width 182 height 16
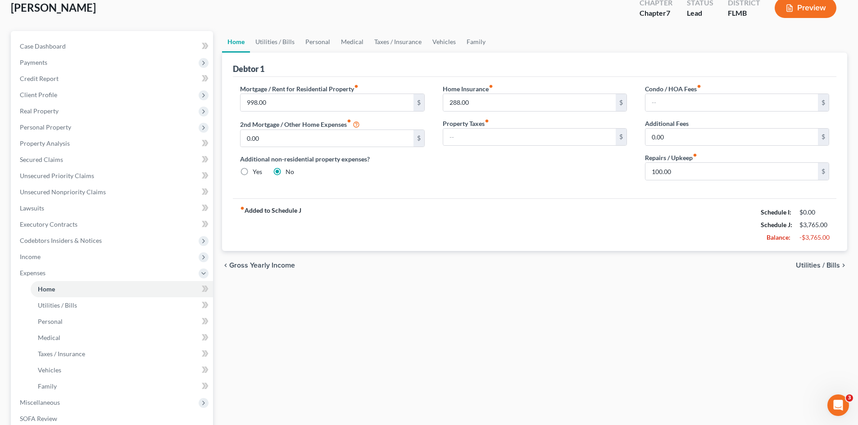
scroll to position [45, 0]
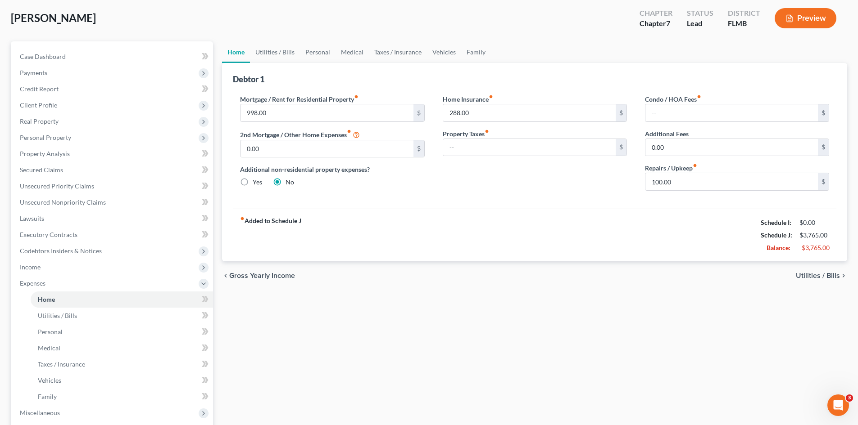
click at [394, 227] on div "fiber_manual_record Added to Schedule J Schedule I: $0.00 Schedule J: $3,765.00…" at bounding box center [534, 235] width 603 height 53
click at [349, 76] on div "Debtor 1" at bounding box center [534, 75] width 603 height 24
click at [321, 72] on div "Debtor 1" at bounding box center [534, 75] width 603 height 24
click at [526, 110] on input "288.00" at bounding box center [529, 112] width 172 height 17
click at [491, 111] on input "288.00" at bounding box center [529, 112] width 172 height 17
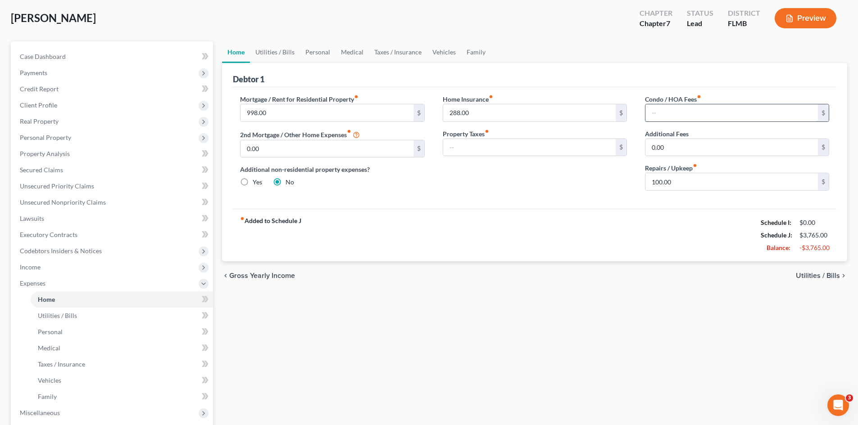
click at [690, 114] on input "text" at bounding box center [731, 112] width 172 height 17
click at [648, 121] on input "text" at bounding box center [731, 112] width 172 height 17
drag, startPoint x: 655, startPoint y: 116, endPoint x: 650, endPoint y: 112, distance: 6.4
click at [651, 113] on input "text" at bounding box center [731, 112] width 172 height 17
click at [659, 109] on input "text" at bounding box center [731, 112] width 172 height 17
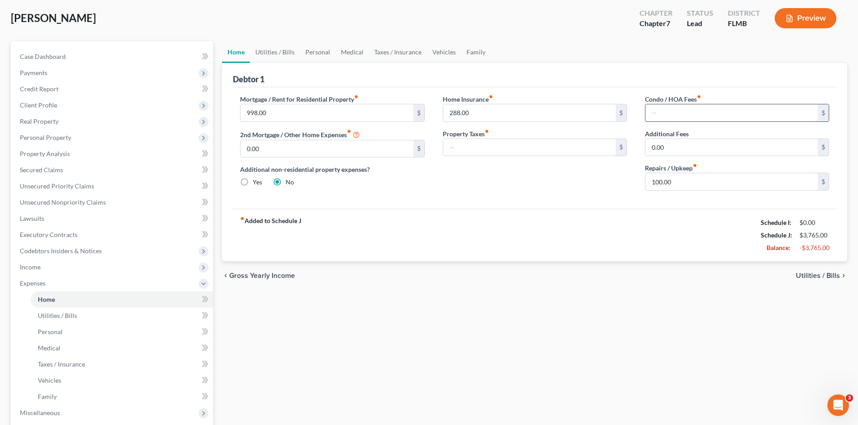
click at [659, 109] on input "text" at bounding box center [731, 112] width 172 height 17
click at [681, 113] on input "text" at bounding box center [731, 112] width 172 height 17
click at [676, 114] on input "text" at bounding box center [731, 112] width 172 height 17
type input "75.00"
drag, startPoint x: 346, startPoint y: 213, endPoint x: 330, endPoint y: 197, distance: 22.9
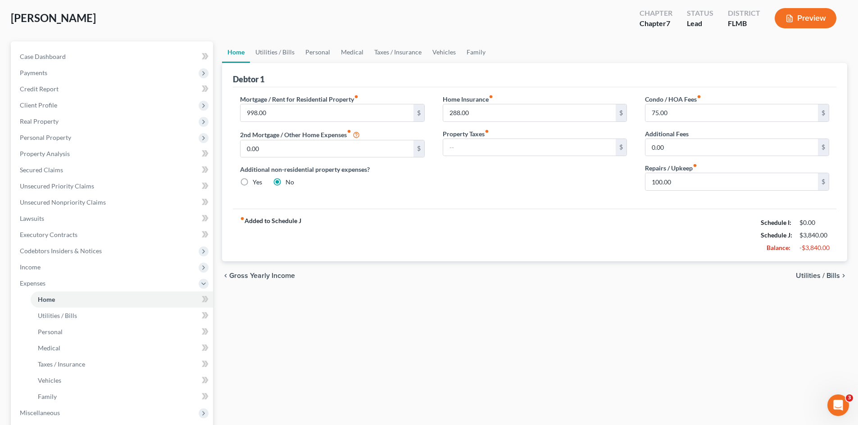
click at [346, 214] on div "fiber_manual_record Added to Schedule J Schedule I: $0.00 Schedule J: $3,840.00…" at bounding box center [534, 235] width 603 height 53
click at [446, 157] on div "Home Insurance fiber_manual_record 288.00 $ Property Taxes fiber_manual_record $" at bounding box center [535, 147] width 202 height 104
click at [466, 149] on input "text" at bounding box center [529, 147] width 172 height 17
click at [471, 154] on input "text" at bounding box center [529, 147] width 172 height 17
click at [452, 149] on input "text" at bounding box center [529, 147] width 172 height 17
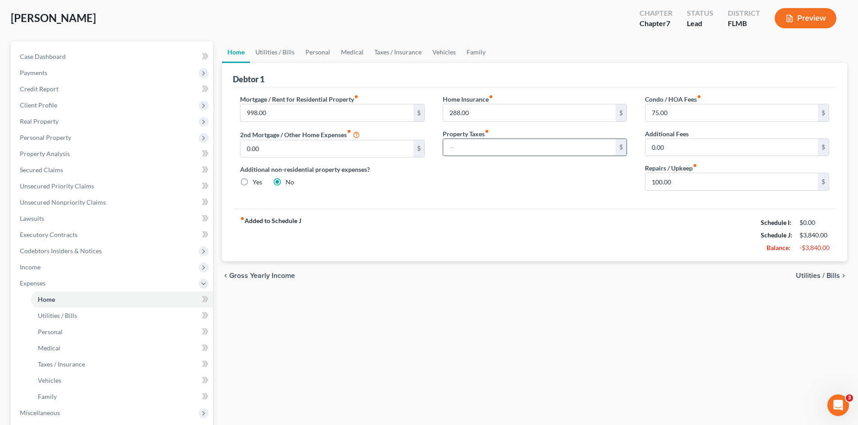
click at [466, 147] on input "text" at bounding box center [529, 147] width 172 height 17
click at [466, 146] on input "text" at bounding box center [529, 147] width 172 height 17
click at [499, 147] on input "3,500.00" at bounding box center [529, 147] width 172 height 17
drag, startPoint x: 500, startPoint y: 147, endPoint x: 434, endPoint y: 152, distance: 66.4
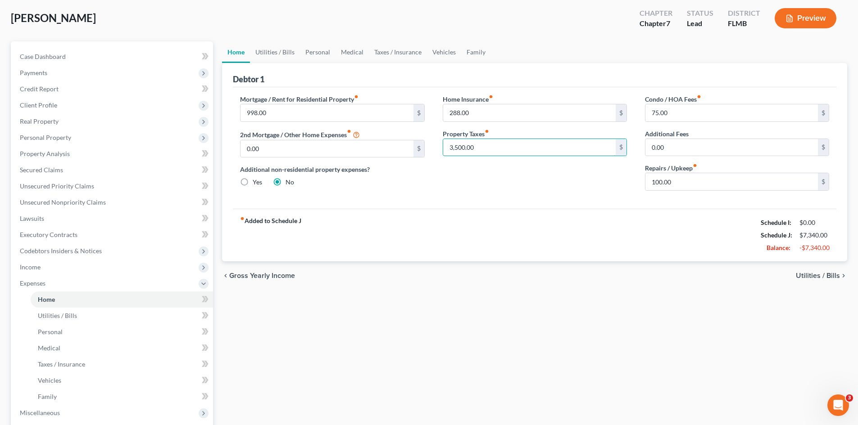
click at [434, 152] on div "Home Insurance fiber_manual_record 288.00 $ Property Taxes fiber_manual_record …" at bounding box center [535, 147] width 202 height 104
click at [492, 150] on input "3,500.00" at bounding box center [529, 147] width 172 height 17
click at [490, 155] on input "3,500.00" at bounding box center [529, 147] width 172 height 17
drag, startPoint x: 488, startPoint y: 150, endPoint x: 428, endPoint y: 152, distance: 59.9
click at [428, 152] on div "Mortgage / Rent for Residential Property fiber_manual_record 998.00 $ 2nd Mortg…" at bounding box center [534, 147] width 607 height 104
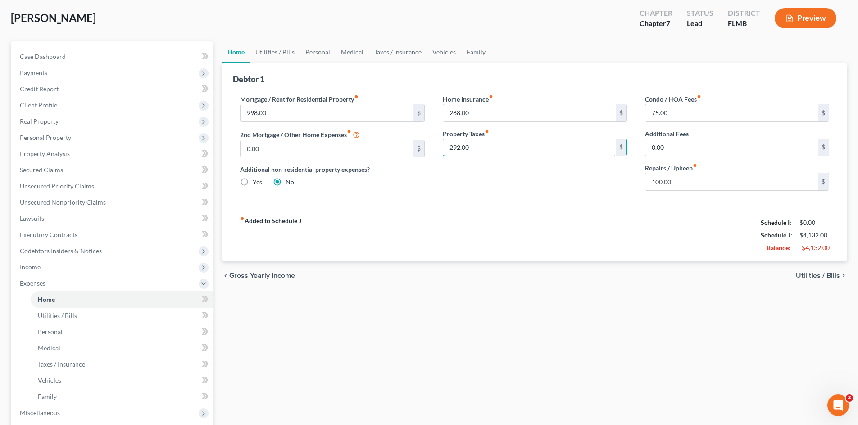
type input "292.00"
click at [538, 220] on div "fiber_manual_record Added to Schedule J Schedule I: $0.00 Schedule J: $4,132.00…" at bounding box center [534, 235] width 603 height 53
click at [695, 183] on input "100.00" at bounding box center [731, 181] width 172 height 17
click at [521, 208] on div "Mortgage / Rent for Residential Property fiber_manual_record 998.00 $ 2nd Mortg…" at bounding box center [534, 148] width 603 height 122
click at [462, 181] on div "Home Insurance fiber_manual_record 288.00 $ Property Taxes fiber_manual_record …" at bounding box center [535, 147] width 202 height 104
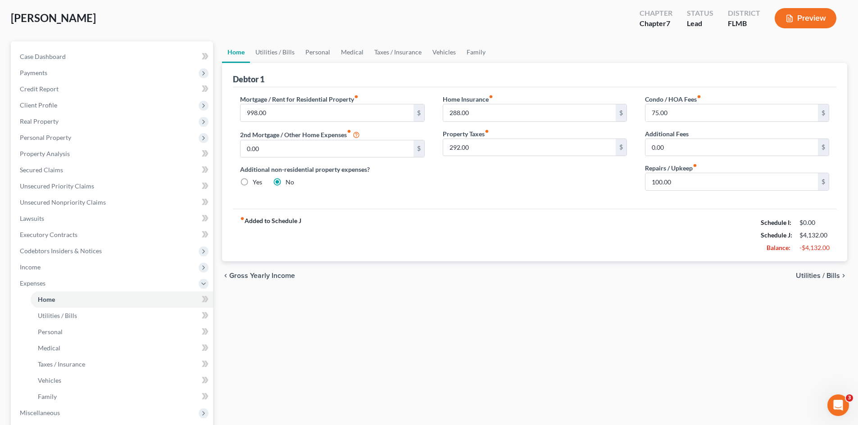
click at [545, 176] on div "Home Insurance fiber_manual_record 288.00 $ Property Taxes fiber_manual_record …" at bounding box center [535, 147] width 202 height 104
click at [362, 159] on div "Mortgage / Rent for Residential Property fiber_manual_record 998.00 $ 2nd Mortg…" at bounding box center [332, 147] width 202 height 104
click at [265, 59] on link "Utilities / Bills" at bounding box center [275, 52] width 50 height 22
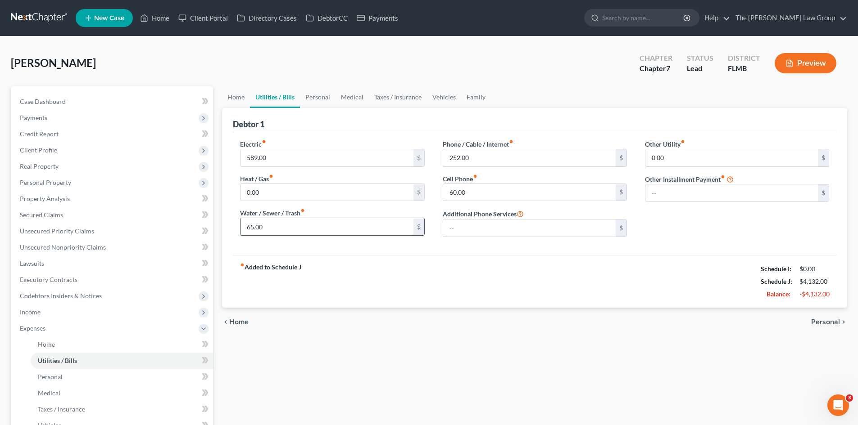
click at [356, 231] on input "65.00" at bounding box center [326, 226] width 172 height 17
click at [356, 230] on input "100.00" at bounding box center [326, 226] width 172 height 17
type input "100.00"
click at [328, 180] on div "Heat / Gas fiber_manual_record 0.00 $" at bounding box center [332, 187] width 184 height 27
click at [336, 193] on input "0.00" at bounding box center [326, 192] width 172 height 17
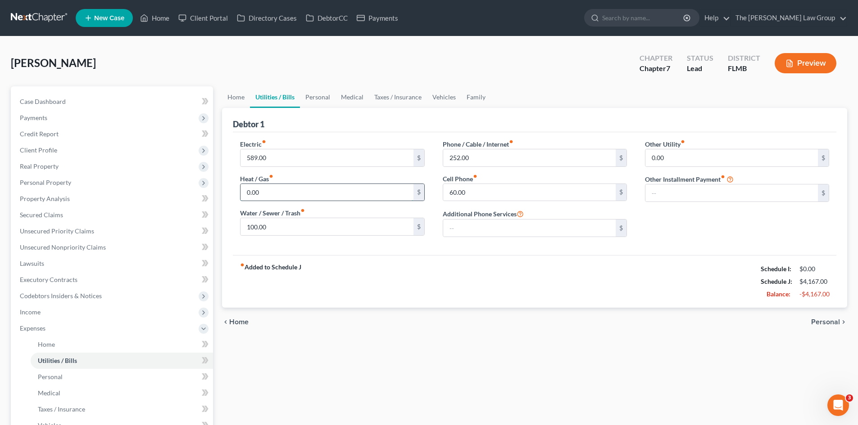
click at [281, 191] on input "0.00" at bounding box center [326, 192] width 172 height 17
click at [272, 154] on input "589.00" at bounding box center [326, 157] width 172 height 17
click at [687, 199] on input "text" at bounding box center [731, 193] width 172 height 17
click at [683, 188] on input "text" at bounding box center [731, 193] width 172 height 17
click at [686, 153] on input "0.00" at bounding box center [731, 157] width 172 height 17
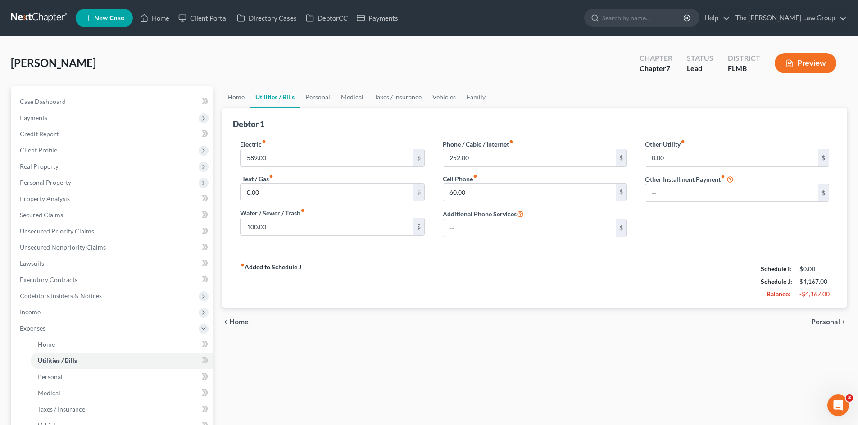
click at [677, 214] on div "Other Utility fiber_manual_record 0.00 $ Other Installment Payment fiber_manual…" at bounding box center [737, 192] width 202 height 105
click at [683, 196] on input "text" at bounding box center [731, 193] width 172 height 17
click at [659, 199] on input "text" at bounding box center [731, 193] width 172 height 17
click at [662, 191] on input "text" at bounding box center [731, 193] width 172 height 17
click at [666, 161] on input "0.00" at bounding box center [731, 157] width 172 height 17
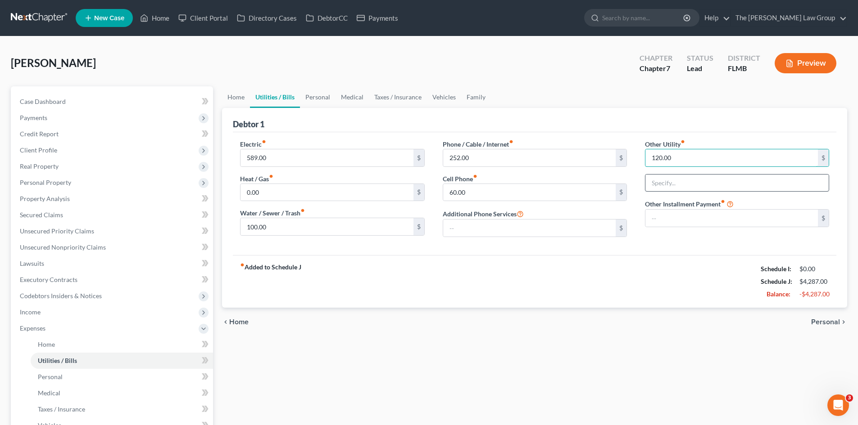
type input "120.00"
click at [665, 189] on input "text" at bounding box center [736, 183] width 183 height 17
type input "G"
click at [714, 186] on input "Lawn Maintenance" at bounding box center [736, 183] width 183 height 17
type input "Lawn Maintenance & Pool Service"
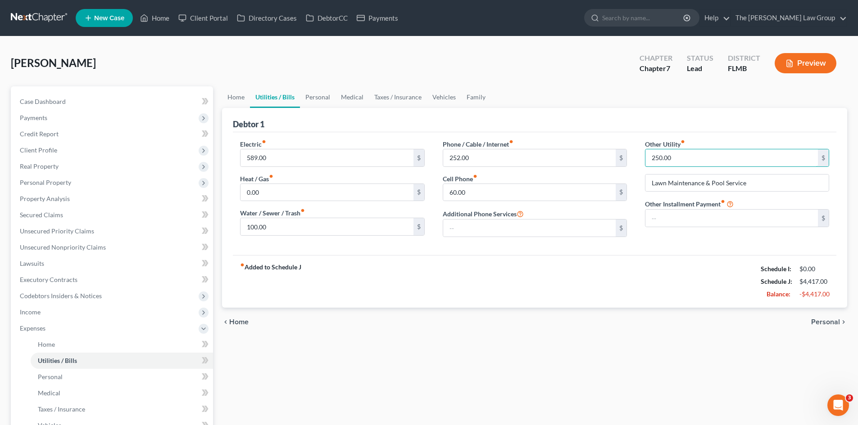
type input "250.00"
click at [743, 371] on div "Home Utilities / Bills Personal Medical Taxes / Insurance Vehicles Family Debto…" at bounding box center [534, 330] width 634 height 488
click at [692, 260] on div "fiber_manual_record Added to Schedule J Schedule I: $0.00 Schedule J: $4,417.00…" at bounding box center [534, 281] width 603 height 53
click at [724, 179] on input "Lawn Maintenance & Pool Service" at bounding box center [736, 183] width 183 height 17
click at [770, 179] on input "Lawn Maintenance & Pool Service" at bounding box center [736, 183] width 183 height 17
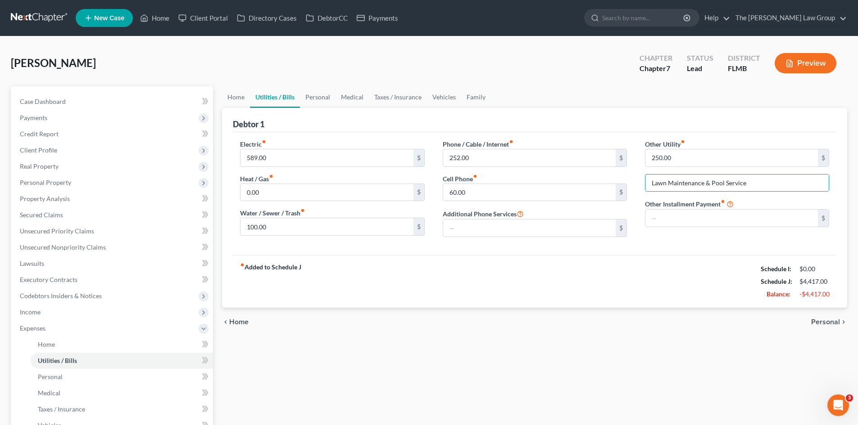
drag, startPoint x: 603, startPoint y: 312, endPoint x: 367, endPoint y: 208, distance: 257.9
click at [602, 311] on div "chevron_left Home Personal chevron_right" at bounding box center [534, 322] width 625 height 29
click at [313, 97] on link "Personal" at bounding box center [318, 97] width 36 height 22
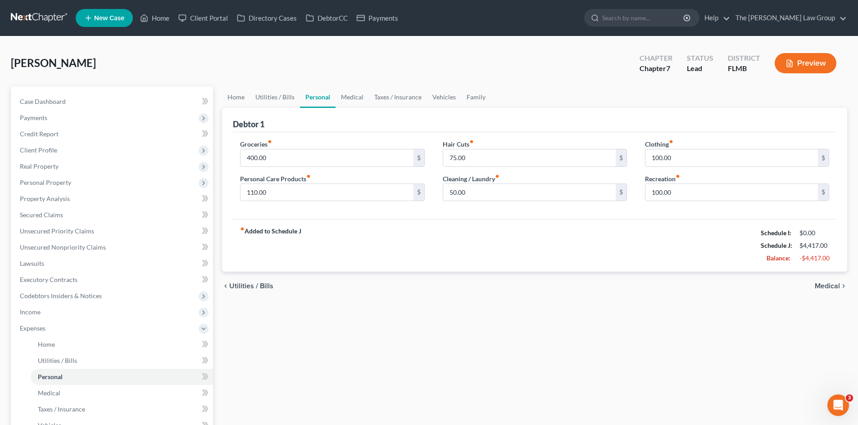
click at [377, 142] on div "Groceries fiber_manual_record 400.00 $" at bounding box center [332, 153] width 184 height 27
click at [476, 156] on input "75.00" at bounding box center [529, 157] width 172 height 17
click at [476, 156] on input "25.00" at bounding box center [529, 157] width 172 height 17
type input "25.00"
click at [469, 145] on label "Hair Cuts fiber_manual_record" at bounding box center [458, 144] width 31 height 9
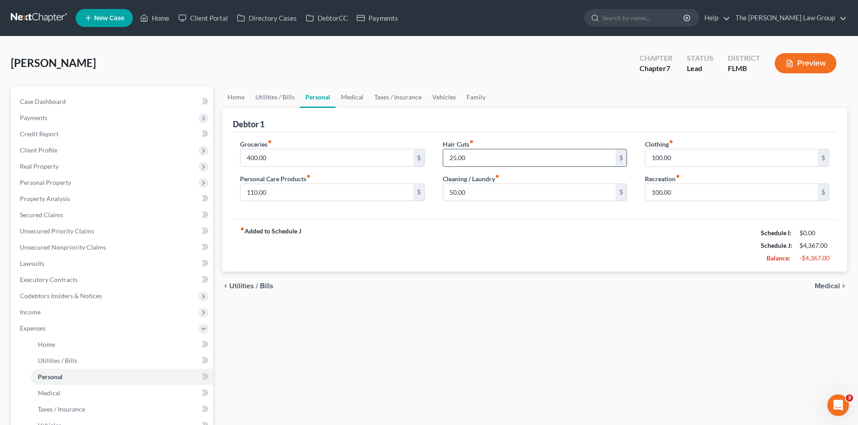
drag, startPoint x: 469, startPoint y: 150, endPoint x: 476, endPoint y: 157, distance: 10.2
click at [469, 150] on input "25.00" at bounding box center [529, 157] width 172 height 17
click at [477, 157] on input "25.00" at bounding box center [529, 157] width 172 height 17
click at [484, 157] on input "25.00" at bounding box center [529, 157] width 172 height 17
click at [456, 153] on input "25.00" at bounding box center [529, 157] width 172 height 17
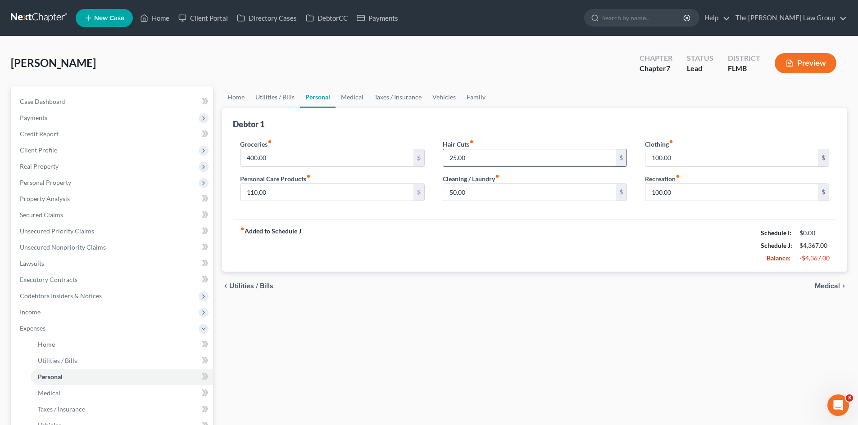
click at [463, 157] on input "25.00" at bounding box center [529, 157] width 172 height 17
drag, startPoint x: 470, startPoint y: 157, endPoint x: 448, endPoint y: 161, distance: 22.9
click at [439, 159] on div "Hair Cuts fiber_manual_record 25.00 $ Cleaning / Laundry fiber_manual_record 50…" at bounding box center [535, 174] width 202 height 69
click at [475, 159] on input "25.00" at bounding box center [529, 157] width 172 height 17
drag, startPoint x: 475, startPoint y: 159, endPoint x: 442, endPoint y: 158, distance: 33.8
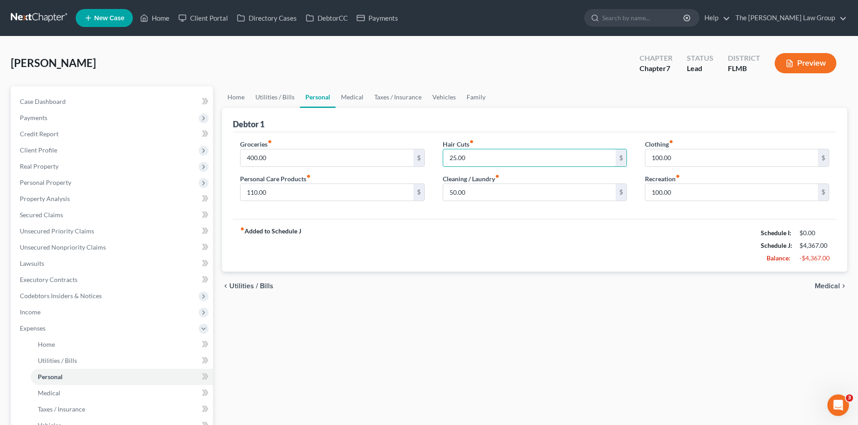
click at [442, 158] on div "Hair Cuts fiber_manual_record 25.00 $ Cleaning / Laundry fiber_manual_record 50…" at bounding box center [535, 174] width 202 height 69
click at [456, 158] on input "10.00" at bounding box center [529, 157] width 172 height 17
click at [540, 157] on input "15.00" at bounding box center [529, 157] width 172 height 17
type input "15.00"
click at [540, 158] on input "100.00" at bounding box center [529, 157] width 172 height 17
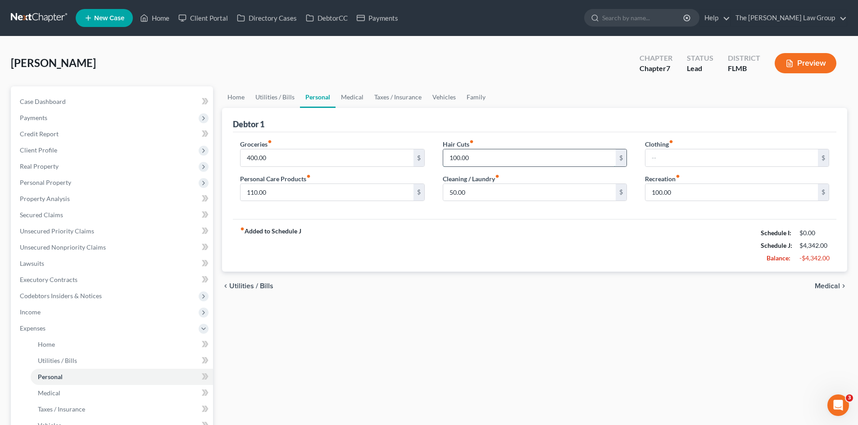
click at [540, 158] on input "100.00" at bounding box center [529, 157] width 172 height 17
type input "15.00"
click at [669, 158] on input "text" at bounding box center [731, 157] width 172 height 17
type input "3"
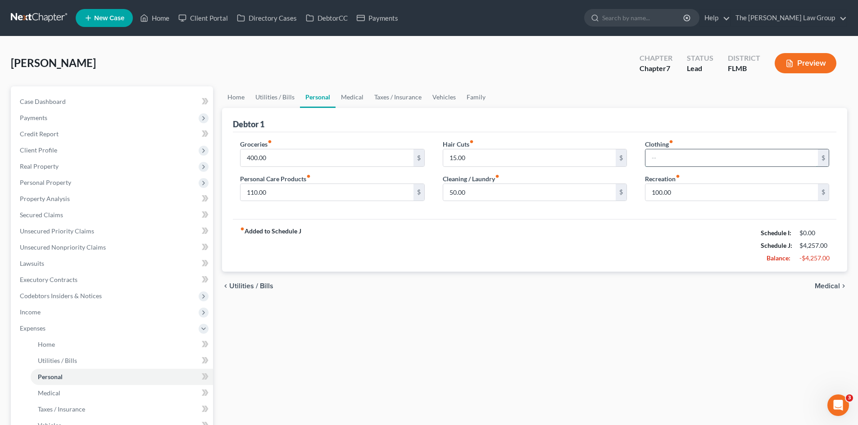
type input "2"
type input "30.00"
drag, startPoint x: 494, startPoint y: 246, endPoint x: 480, endPoint y: 226, distance: 24.0
click at [495, 244] on div "fiber_manual_record Added to Schedule J Schedule I: $0.00 Schedule J: $4,287.00…" at bounding box center [534, 245] width 603 height 53
click at [497, 187] on input "50.00" at bounding box center [529, 192] width 172 height 17
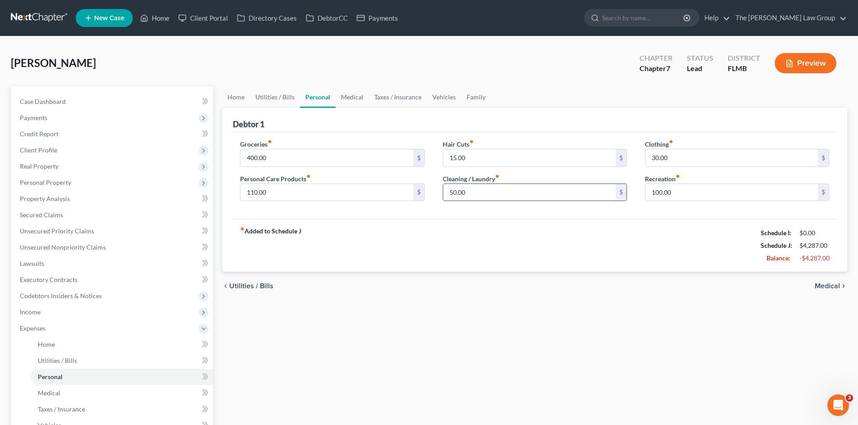
click at [473, 190] on input "50.00" at bounding box center [529, 192] width 172 height 17
click at [473, 189] on input "50.00" at bounding box center [529, 192] width 172 height 17
type input "20.00"
click at [330, 196] on input "110.00" at bounding box center [326, 192] width 172 height 17
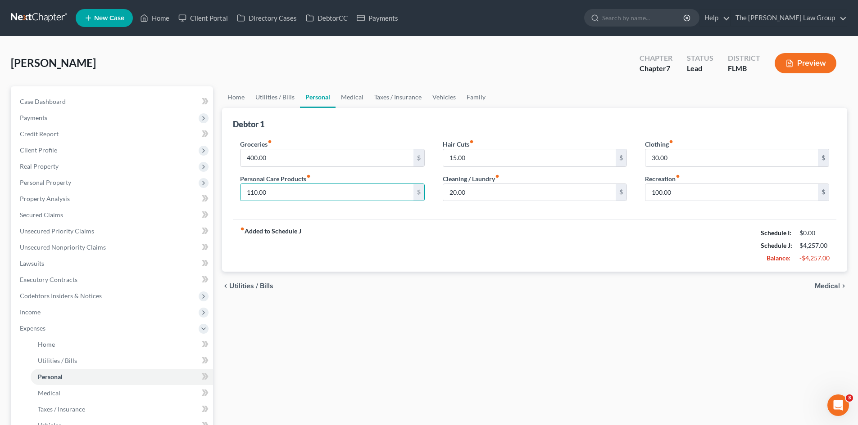
click at [391, 255] on div "fiber_manual_record Added to Schedule J Schedule I: $0.00 Schedule J: $4,257.00…" at bounding box center [534, 245] width 603 height 53
click at [341, 167] on div "400.00 $" at bounding box center [332, 158] width 184 height 18
click at [304, 161] on input "400.00" at bounding box center [326, 157] width 172 height 17
click at [277, 163] on input "400.00" at bounding box center [326, 157] width 172 height 17
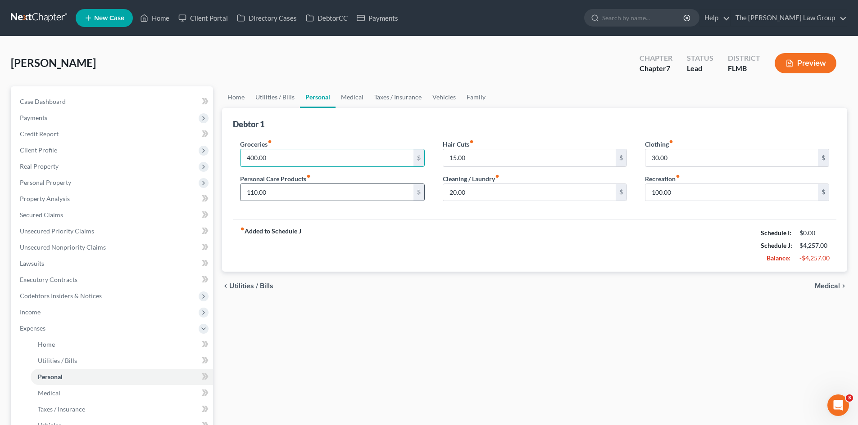
click at [275, 201] on div "110.00 $" at bounding box center [332, 193] width 184 height 18
click at [276, 190] on input "110.00" at bounding box center [326, 192] width 172 height 17
click at [268, 156] on input "400.00" at bounding box center [326, 157] width 172 height 17
type input "200.00"
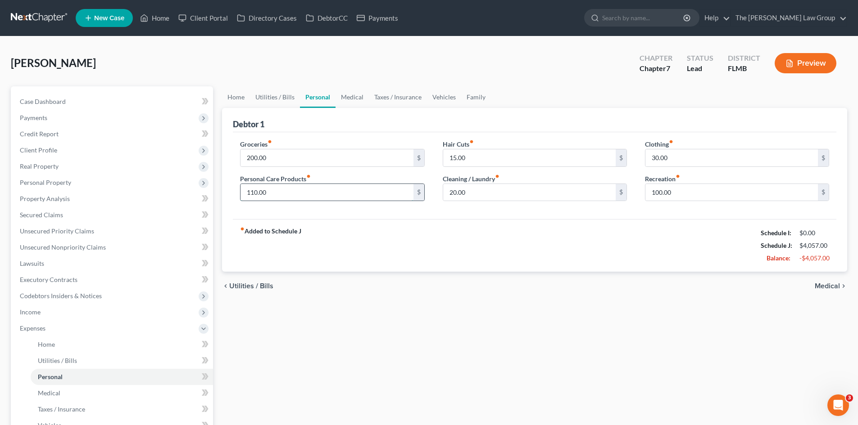
click at [269, 195] on input "110.00" at bounding box center [326, 192] width 172 height 17
click at [301, 176] on label "Personal Care Products fiber_manual_record" at bounding box center [275, 178] width 71 height 9
drag, startPoint x: 258, startPoint y: 182, endPoint x: 305, endPoint y: 181, distance: 47.7
click at [258, 182] on label "Personal Care Products fiber_manual_record" at bounding box center [275, 178] width 71 height 9
click at [306, 181] on label "Personal Care Products fiber_manual_record" at bounding box center [275, 178] width 71 height 9
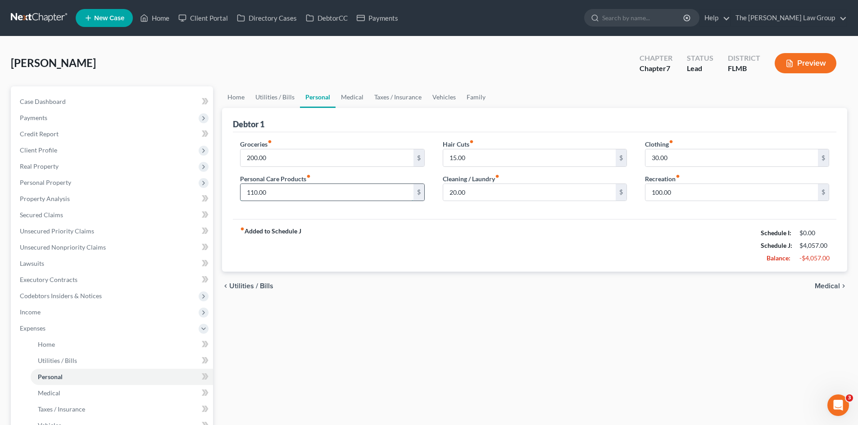
click at [283, 194] on input "110.00" at bounding box center [326, 192] width 172 height 17
click at [273, 152] on input "200.00" at bounding box center [326, 157] width 172 height 17
click at [270, 196] on input "110.00" at bounding box center [326, 192] width 172 height 17
click at [268, 152] on input "200.00" at bounding box center [326, 157] width 172 height 17
click at [269, 187] on input "110.00" at bounding box center [326, 192] width 172 height 17
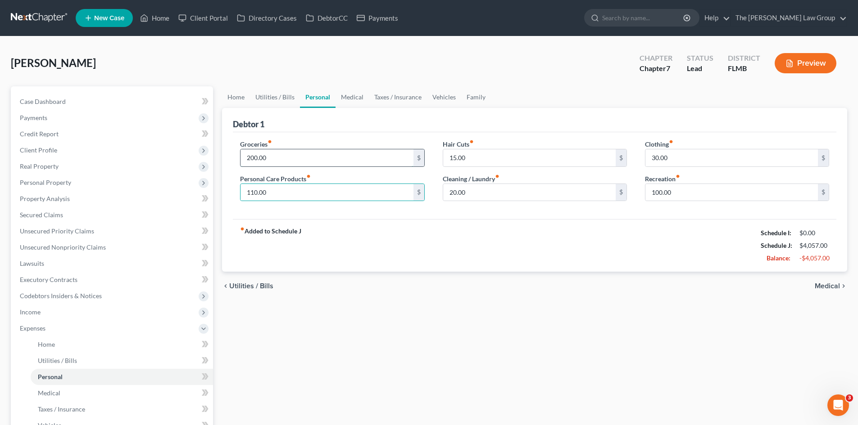
click at [270, 158] on input "200.00" at bounding box center [326, 157] width 172 height 17
click at [271, 191] on input "110.00" at bounding box center [326, 192] width 172 height 17
click at [275, 198] on input "110.00" at bounding box center [326, 192] width 172 height 17
drag, startPoint x: 280, startPoint y: 197, endPoint x: 227, endPoint y: 195, distance: 53.6
click at [227, 195] on div "Debtor 1 Groceries fiber_manual_record 200.00 $ Personal Care Products fiber_ma…" at bounding box center [534, 190] width 625 height 164
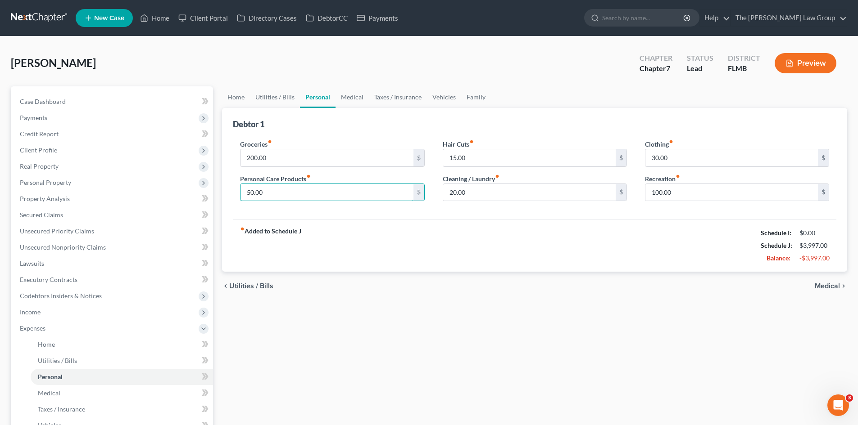
type input "50.00"
click at [694, 172] on div "Clothing fiber_manual_record 30.00 $ Recreation fiber_manual_record 100.00 $" at bounding box center [737, 174] width 202 height 69
click at [696, 194] on input "100.00" at bounding box center [731, 192] width 172 height 17
click at [700, 192] on input "20.00" at bounding box center [731, 192] width 172 height 17
click at [664, 190] on input "20.00" at bounding box center [731, 192] width 172 height 17
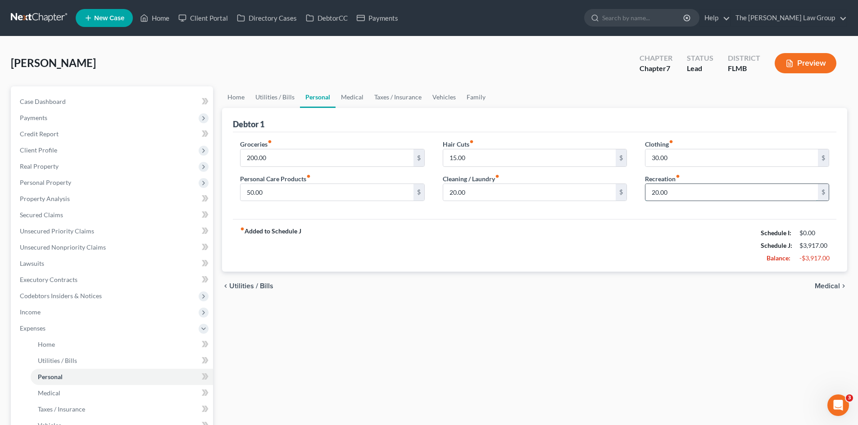
click at [688, 190] on input "20.00" at bounding box center [731, 192] width 172 height 17
click at [692, 194] on input "20.00" at bounding box center [731, 192] width 172 height 17
drag, startPoint x: 692, startPoint y: 194, endPoint x: 641, endPoint y: 199, distance: 52.1
click at [641, 199] on div "Clothing fiber_manual_record 30.00 $ Recreation fiber_manual_record 20.00 $" at bounding box center [737, 174] width 202 height 69
type input "30.00"
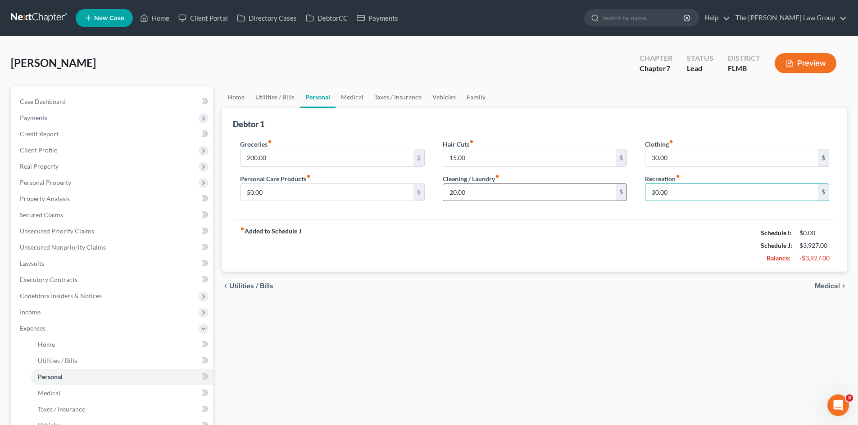
click at [634, 216] on div "Groceries fiber_manual_record 200.00 $ Personal Care Products fiber_manual_reco…" at bounding box center [534, 175] width 603 height 87
click at [674, 225] on div "fiber_manual_record Added to Schedule J Schedule I: $0.00 Schedule J: $3,927.00…" at bounding box center [534, 245] width 603 height 53
click at [348, 92] on link "Medical" at bounding box center [351, 97] width 33 height 22
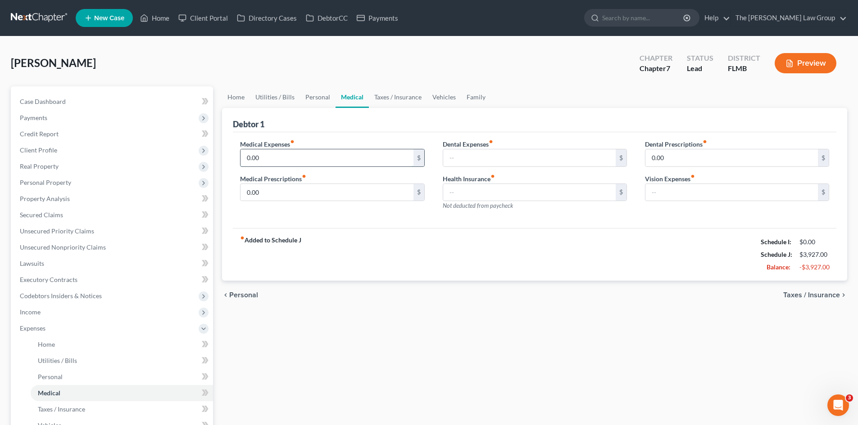
click at [342, 163] on input "0.00" at bounding box center [326, 157] width 172 height 17
click at [273, 161] on input "0.00" at bounding box center [326, 157] width 172 height 17
click at [288, 198] on input "0.00" at bounding box center [326, 192] width 172 height 17
click at [550, 162] on input "text" at bounding box center [529, 157] width 172 height 17
click at [571, 191] on input "text" at bounding box center [529, 192] width 172 height 17
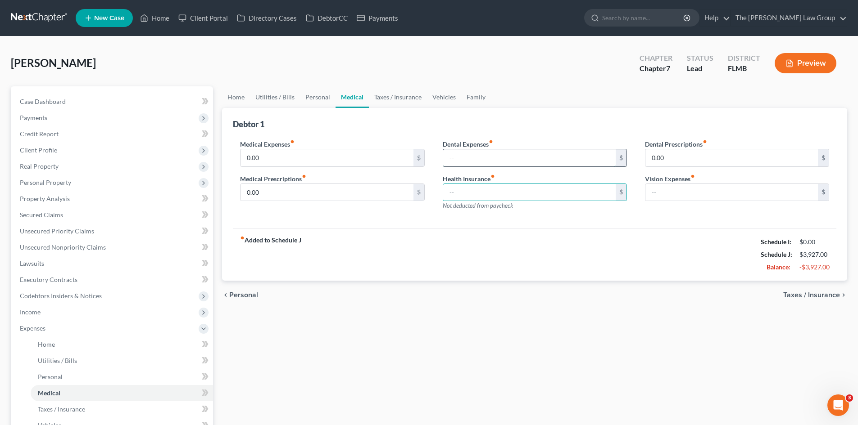
drag, startPoint x: 546, startPoint y: 156, endPoint x: 583, endPoint y: 155, distance: 36.9
click at [546, 156] on input "text" at bounding box center [529, 157] width 172 height 17
click at [699, 159] on input "0.00" at bounding box center [731, 157] width 172 height 17
drag, startPoint x: 489, startPoint y: 161, endPoint x: 464, endPoint y: 170, distance: 26.3
click at [490, 160] on input "text" at bounding box center [529, 157] width 172 height 17
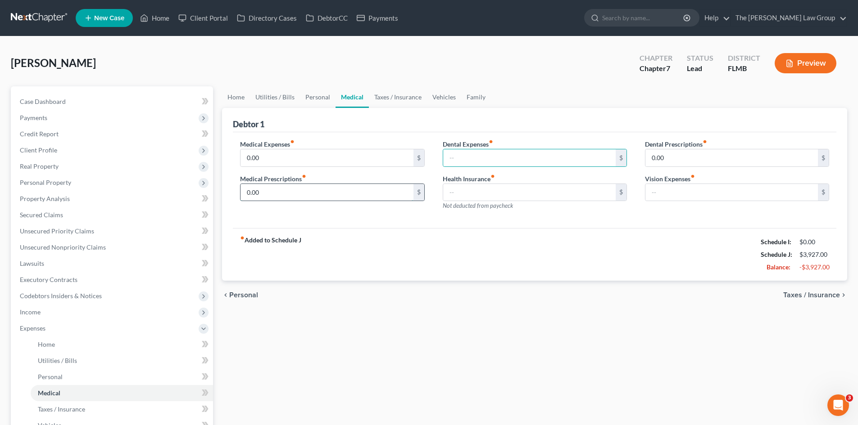
click at [348, 196] on input "0.00" at bounding box center [326, 192] width 172 height 17
click at [489, 162] on input "text" at bounding box center [529, 157] width 172 height 17
click at [496, 165] on input "text" at bounding box center [529, 157] width 172 height 17
click at [499, 155] on input "text" at bounding box center [529, 157] width 172 height 17
click at [670, 155] on input "0.00" at bounding box center [731, 157] width 172 height 17
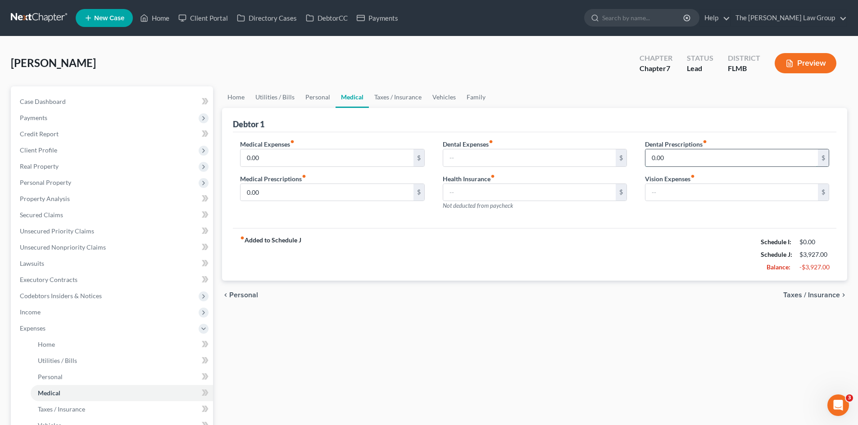
click at [670, 155] on input "0.00" at bounding box center [731, 157] width 172 height 17
click at [467, 160] on input "text" at bounding box center [529, 157] width 172 height 17
click at [501, 155] on input "text" at bounding box center [529, 157] width 172 height 17
click at [541, 157] on input "30.00" at bounding box center [529, 157] width 172 height 17
type input "30.00"
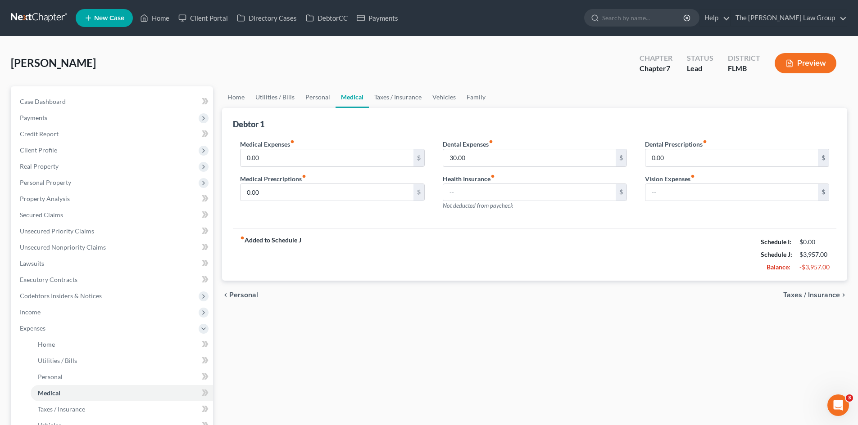
click at [531, 183] on div "Health Insurance fiber_manual_record $ Not deducted from paycheck" at bounding box center [535, 192] width 184 height 36
click at [531, 193] on input "text" at bounding box center [529, 192] width 172 height 17
click at [533, 193] on input "175.00" at bounding box center [529, 192] width 172 height 17
click at [470, 193] on input "175.00" at bounding box center [529, 192] width 172 height 17
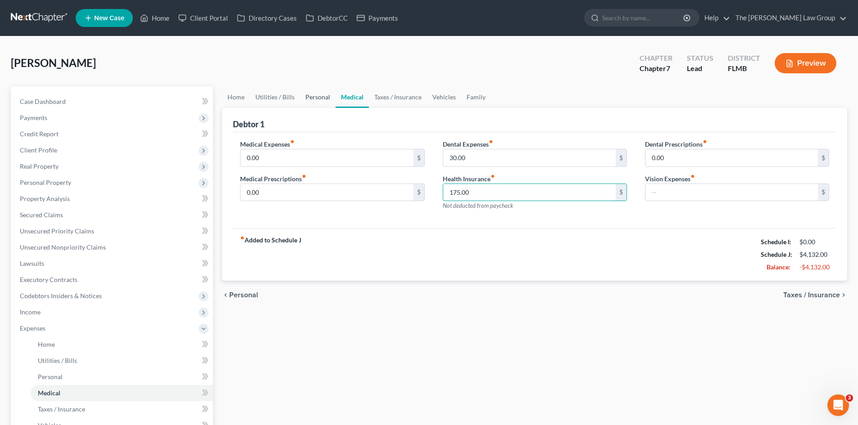
type input "175.00"
click at [322, 101] on link "Personal" at bounding box center [318, 97] width 36 height 22
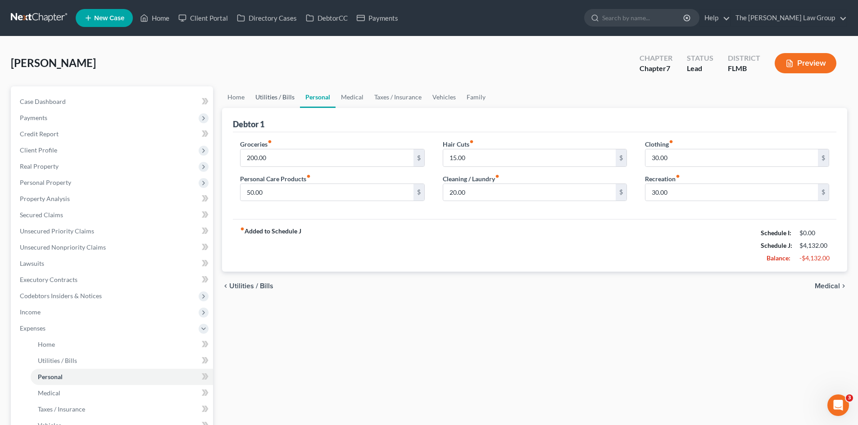
click at [270, 97] on link "Utilities / Bills" at bounding box center [275, 97] width 50 height 22
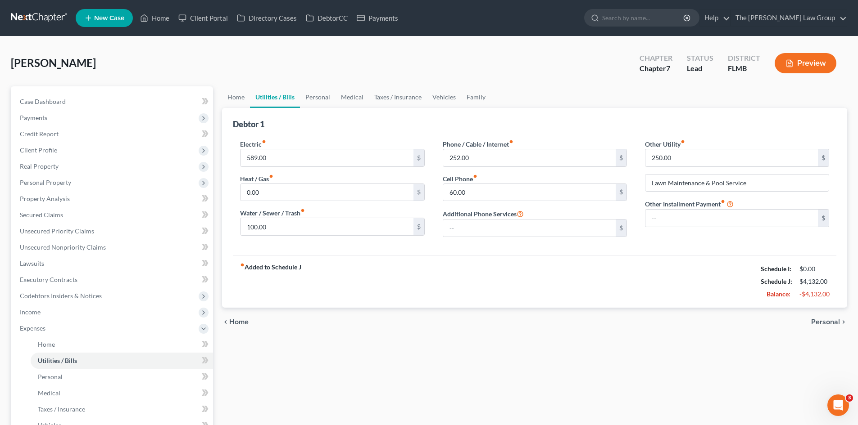
click at [663, 235] on div "Other Utility fiber_manual_record 250.00 $ Lawn Maintenance & Pool Service Othe…" at bounding box center [737, 192] width 202 height 105
click at [441, 94] on link "Vehicles" at bounding box center [444, 97] width 34 height 22
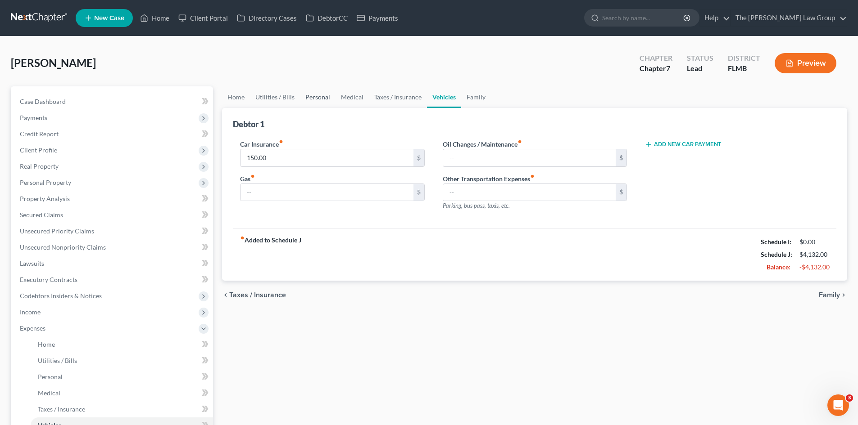
click at [309, 96] on link "Personal" at bounding box center [318, 97] width 36 height 22
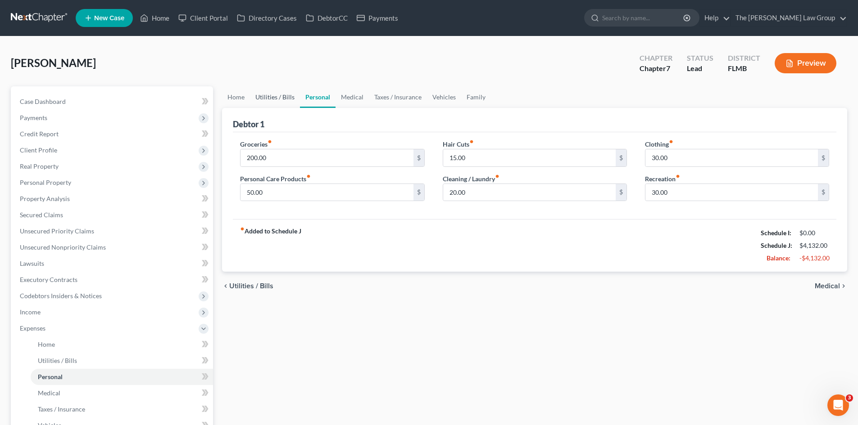
click at [267, 97] on link "Utilities / Bills" at bounding box center [275, 97] width 50 height 22
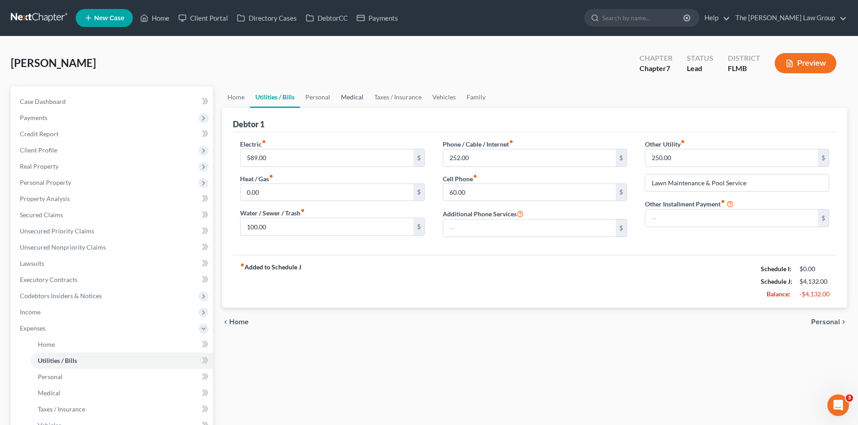
click at [342, 93] on link "Medical" at bounding box center [351, 97] width 33 height 22
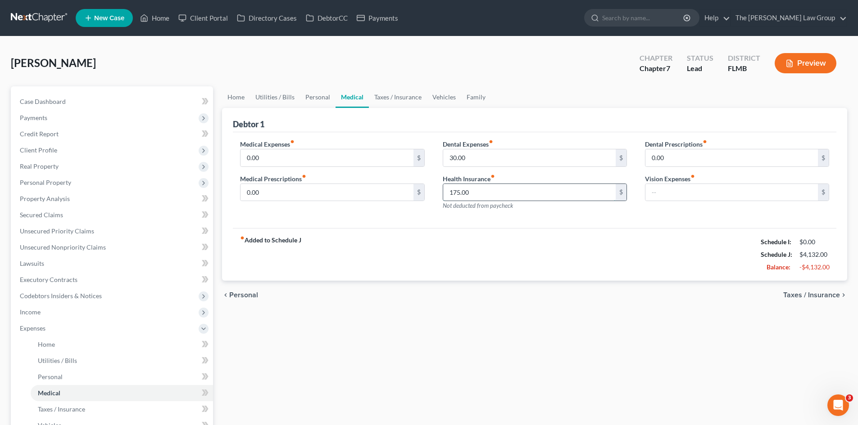
click at [502, 189] on input "175.00" at bounding box center [529, 192] width 172 height 17
click at [482, 189] on input "175.00" at bounding box center [529, 192] width 172 height 17
click at [539, 188] on input "175.00" at bounding box center [529, 192] width 172 height 17
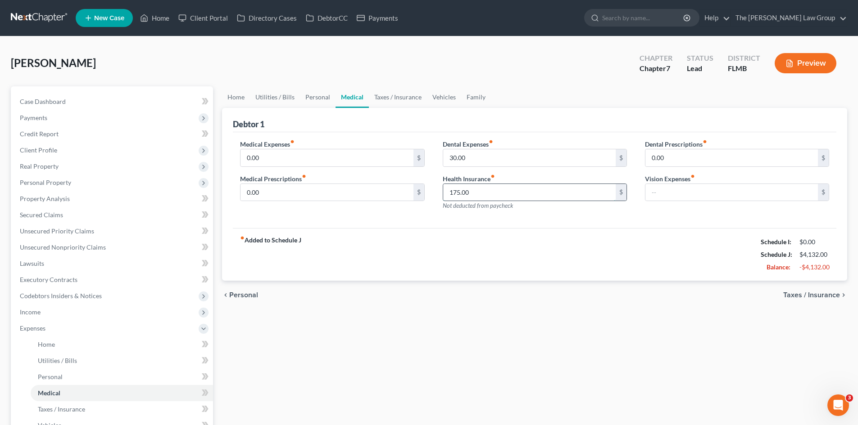
click at [541, 199] on input "175.00" at bounding box center [529, 192] width 172 height 17
click at [556, 222] on div "Medical Expenses fiber_manual_record 0.00 $ Medical Prescriptions fiber_manual_…" at bounding box center [534, 180] width 603 height 96
click at [510, 193] on input "175.00" at bounding box center [529, 192] width 172 height 17
click at [511, 189] on input "175.00" at bounding box center [529, 192] width 172 height 17
click at [645, 228] on div "fiber_manual_record Added to Schedule J Schedule I: $0.00 Schedule J: $4,132.00…" at bounding box center [534, 254] width 603 height 53
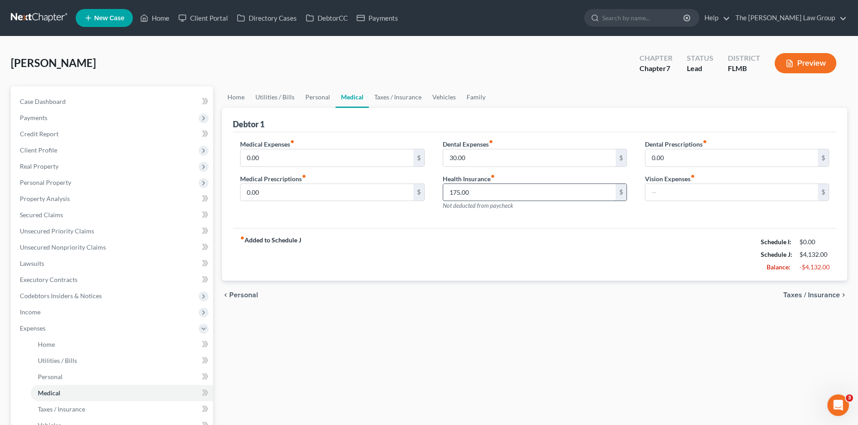
click at [548, 190] on input "175.00" at bounding box center [529, 192] width 172 height 17
click at [704, 210] on div "Dental Prescriptions fiber_manual_record 0.00 $ Vision Expenses fiber_manual_re…" at bounding box center [737, 179] width 202 height 78
click at [454, 236] on div "fiber_manual_record Added to Schedule J Schedule I: $0.00 Schedule J: $4,132.00…" at bounding box center [534, 254] width 603 height 53
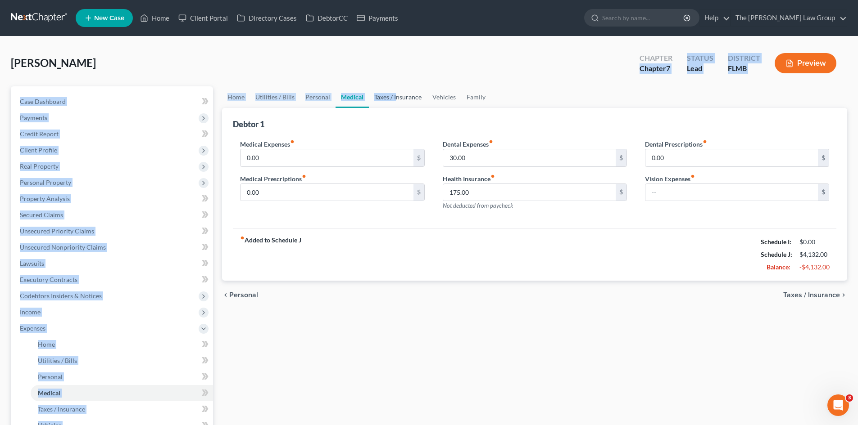
drag, startPoint x: 396, startPoint y: 86, endPoint x: 393, endPoint y: 96, distance: 10.7
click at [395, 89] on div "[PERSON_NAME] Upgraded Chapter Chapter 7 Status Lead District FLMB Preview Peti…" at bounding box center [429, 314] width 836 height 534
click at [393, 96] on link "Taxes / Insurance" at bounding box center [398, 97] width 58 height 22
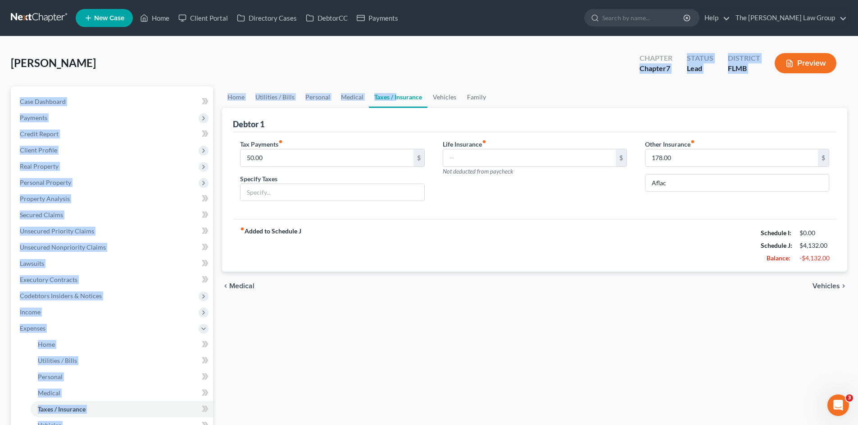
click at [416, 82] on div "[PERSON_NAME] Upgraded Chapter Chapter 7 Status Lead District FLMB Preview" at bounding box center [429, 66] width 836 height 39
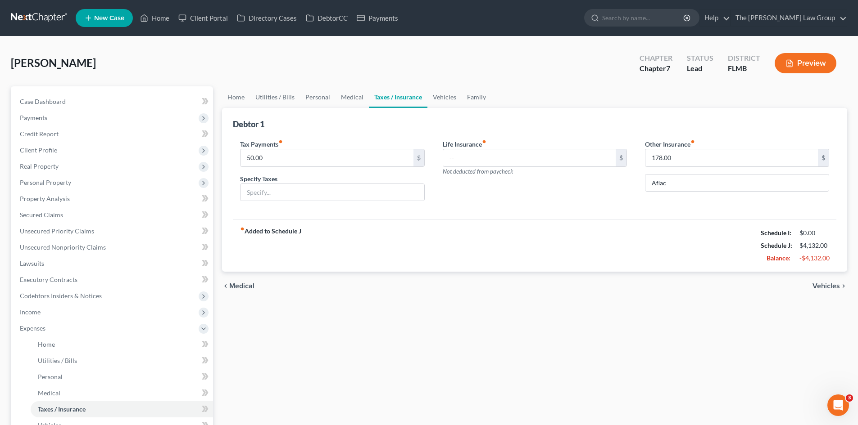
drag, startPoint x: 523, startPoint y: 232, endPoint x: 506, endPoint y: 209, distance: 28.7
click at [523, 232] on div "fiber_manual_record Added to Schedule J Schedule I: $0.00 Schedule J: $4,132.00…" at bounding box center [534, 245] width 603 height 53
click at [300, 155] on input "50.00" at bounding box center [326, 157] width 172 height 17
click at [316, 134] on div "Tax Payments fiber_manual_record 50.00 $ Specify Taxes Life Insurance fiber_man…" at bounding box center [534, 175] width 603 height 87
click at [309, 146] on div "Tax Payments fiber_manual_record 50.00 $" at bounding box center [332, 153] width 184 height 27
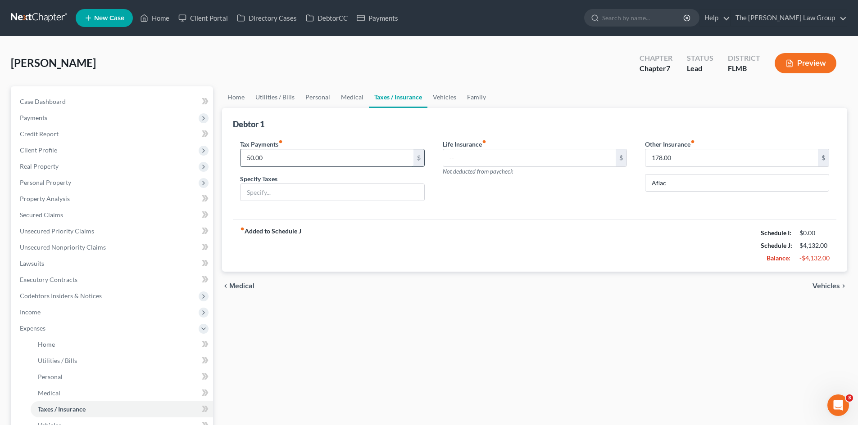
click at [296, 161] on input "50.00" at bounding box center [326, 157] width 172 height 17
click at [394, 164] on input "50.00" at bounding box center [326, 157] width 172 height 17
click at [280, 186] on input "text" at bounding box center [331, 192] width 183 height 17
click at [279, 158] on input "50.00" at bounding box center [326, 157] width 172 height 17
click at [285, 196] on input "text" at bounding box center [331, 192] width 183 height 17
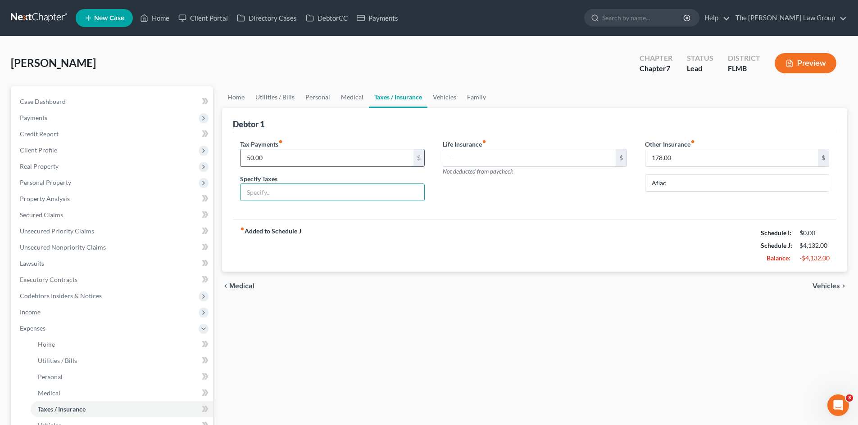
click at [290, 156] on input "50.00" at bounding box center [326, 157] width 172 height 17
click at [287, 190] on input "text" at bounding box center [331, 192] width 183 height 17
click at [272, 194] on input "text" at bounding box center [331, 192] width 183 height 17
type input "P"
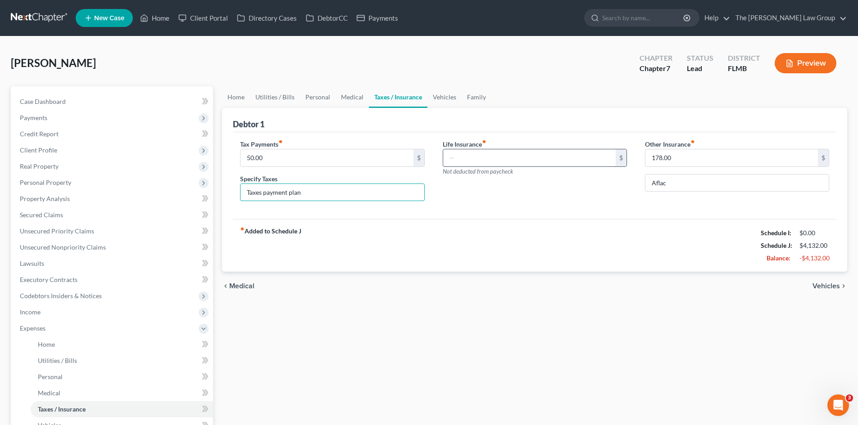
type input "Taxes payment plan"
click at [454, 172] on span "Not deducted from paycheck" at bounding box center [478, 171] width 70 height 7
click at [458, 162] on input "text" at bounding box center [529, 157] width 172 height 17
click at [354, 102] on link "Medical" at bounding box center [351, 97] width 33 height 22
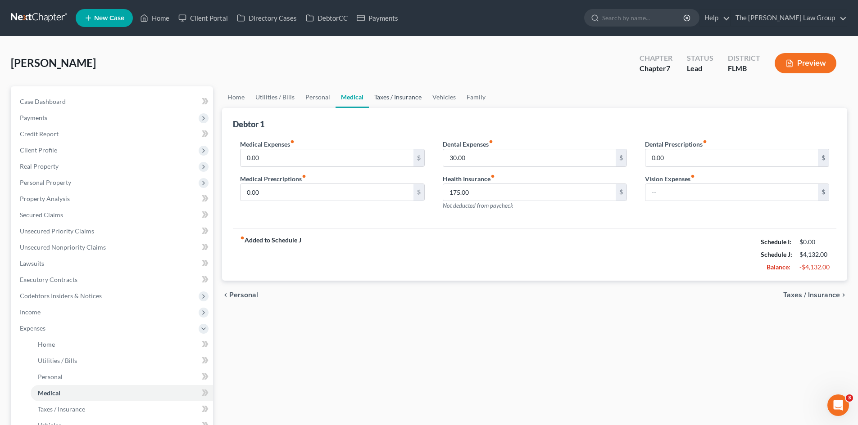
click at [400, 90] on link "Taxes / Insurance" at bounding box center [398, 97] width 58 height 22
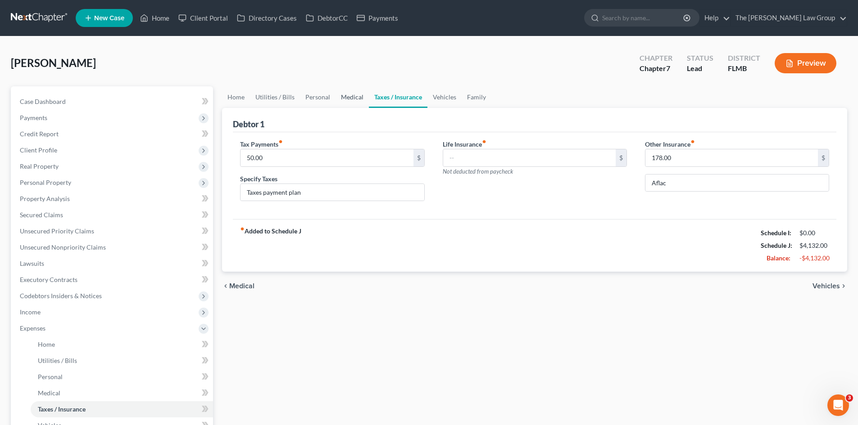
click at [355, 96] on link "Medical" at bounding box center [351, 97] width 33 height 22
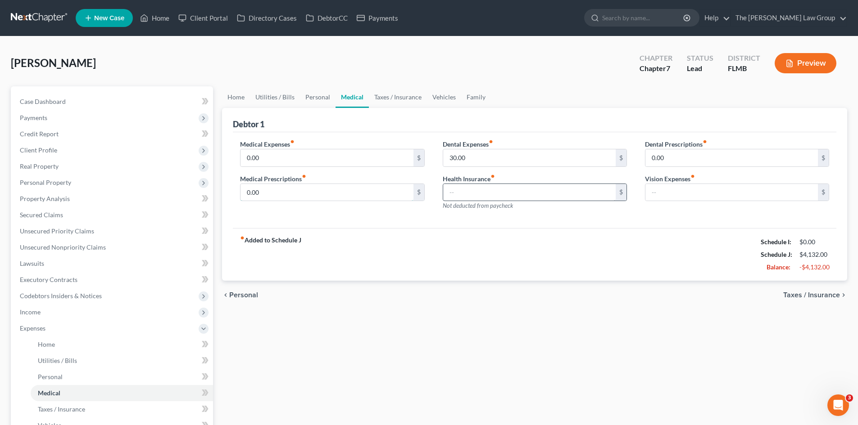
type input "175.00"
click at [342, 195] on input "175.00" at bounding box center [326, 192] width 172 height 17
click at [383, 99] on link "Taxes / Insurance" at bounding box center [398, 97] width 58 height 22
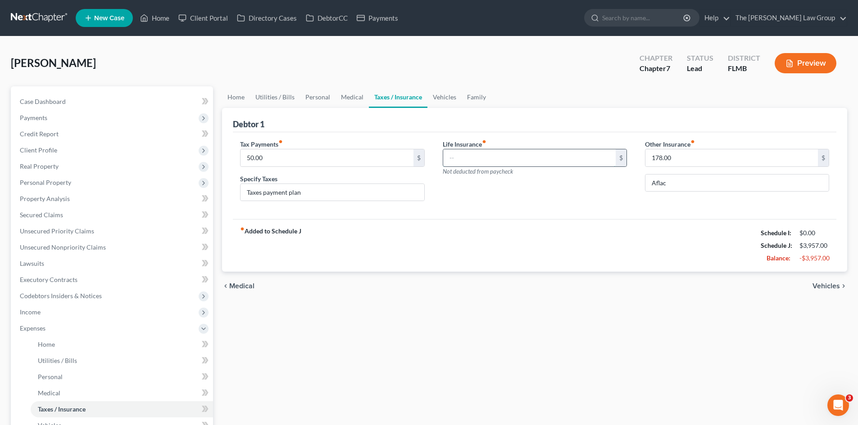
click at [510, 163] on input "text" at bounding box center [529, 157] width 172 height 17
click at [506, 156] on input "text" at bounding box center [529, 157] width 172 height 17
type input "178"
click at [523, 161] on input "178" at bounding box center [529, 157] width 172 height 17
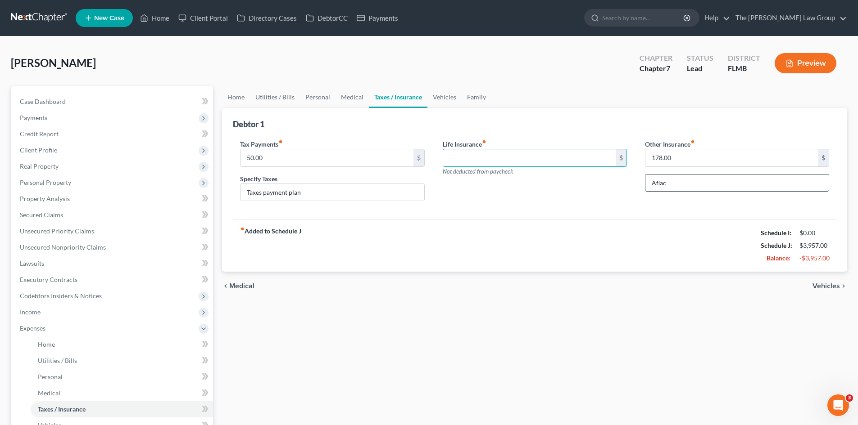
click at [701, 193] on div "Other Insurance fiber_manual_record 178.00 $ Aflac" at bounding box center [737, 174] width 202 height 69
click at [700, 187] on input "Aflac" at bounding box center [736, 183] width 183 height 17
type input "Aflac - Supplemental Insurance"
click at [534, 260] on div "fiber_manual_record Added to Schedule J Schedule I: $0.00 Schedule J: $3,957.00…" at bounding box center [534, 245] width 603 height 53
drag, startPoint x: 548, startPoint y: 293, endPoint x: 516, endPoint y: 199, distance: 99.5
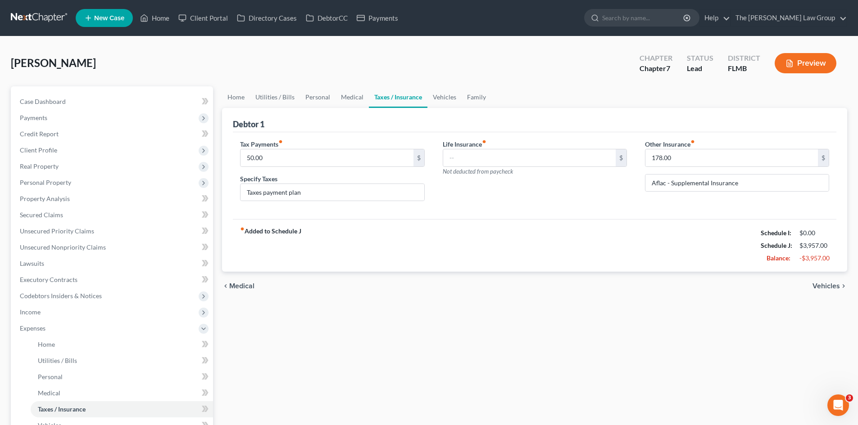
click at [550, 290] on div "chevron_left Medical Vehicles chevron_right" at bounding box center [534, 286] width 625 height 29
click at [670, 239] on div "fiber_manual_record Added to Schedule J Schedule I: $0.00 Schedule J: $3,957.00…" at bounding box center [534, 245] width 603 height 53
drag, startPoint x: 385, startPoint y: 217, endPoint x: 491, endPoint y: 202, distance: 106.4
click at [388, 215] on div "Tax Payments fiber_manual_record 50.00 $ Specify Taxes Taxes payment plan Life …" at bounding box center [534, 175] width 603 height 87
click at [557, 205] on div "Life Insurance fiber_manual_record $ Not deducted from paycheck" at bounding box center [535, 174] width 202 height 69
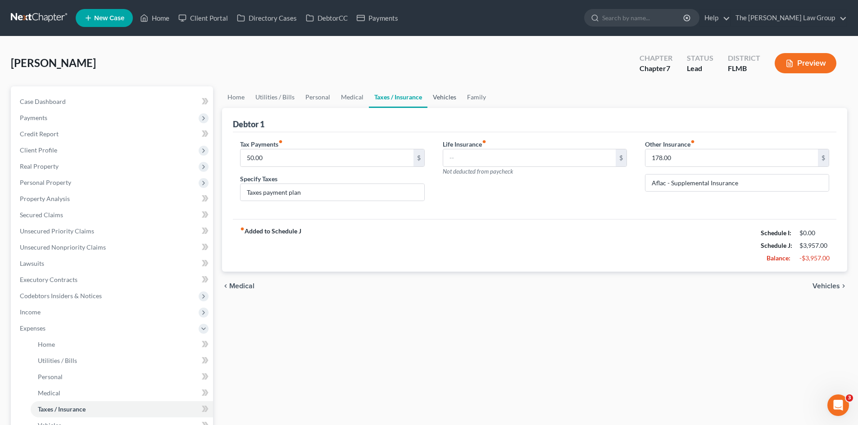
click at [439, 99] on link "Vehicles" at bounding box center [444, 97] width 34 height 22
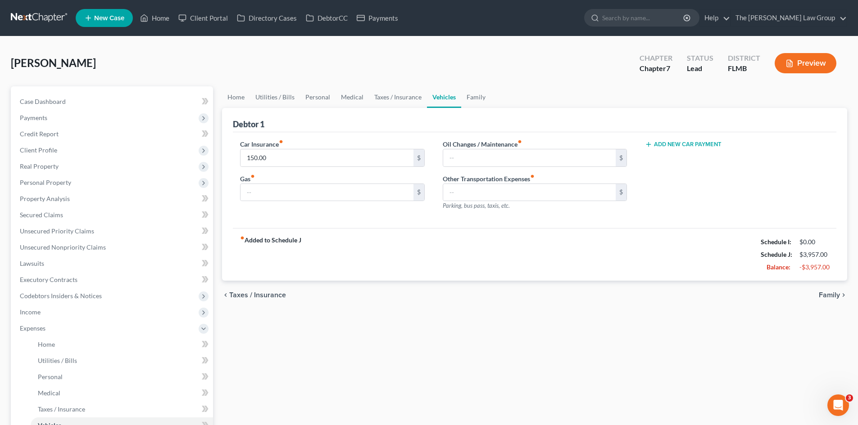
click at [380, 135] on div "Car Insurance fiber_manual_record 150.00 $ Gas fiber_manual_record $ Oil Change…" at bounding box center [534, 180] width 603 height 96
drag, startPoint x: 383, startPoint y: 103, endPoint x: 354, endPoint y: 93, distance: 30.3
click at [383, 102] on link "Taxes / Insurance" at bounding box center [398, 97] width 58 height 22
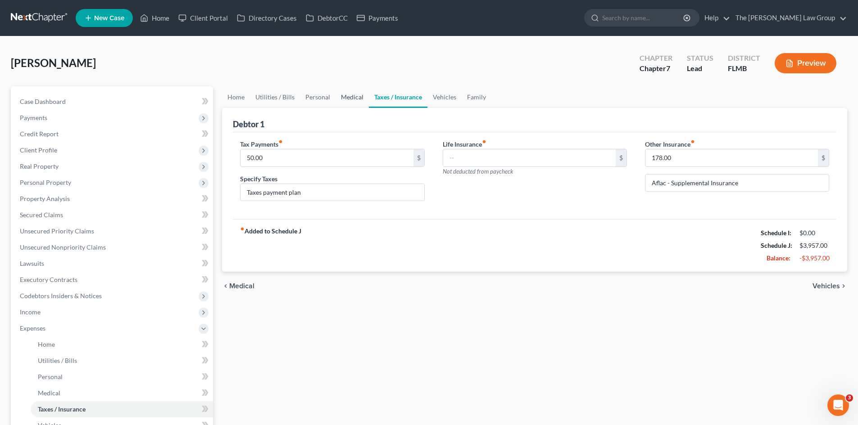
click at [354, 93] on link "Medical" at bounding box center [351, 97] width 33 height 22
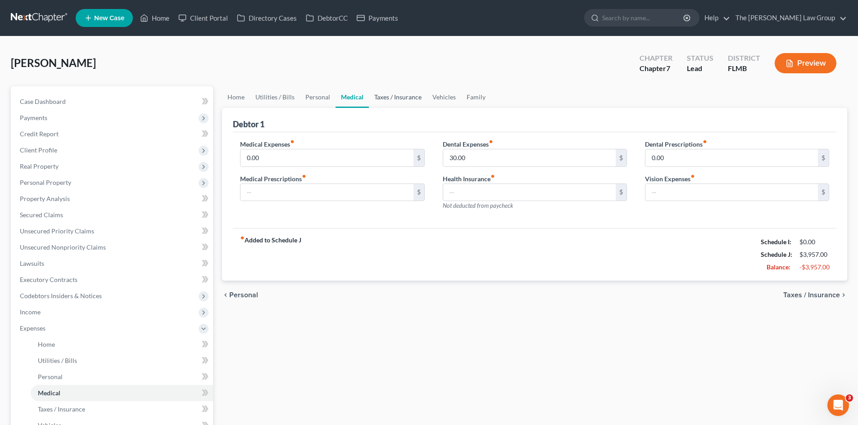
click at [392, 99] on link "Taxes / Insurance" at bounding box center [398, 97] width 58 height 22
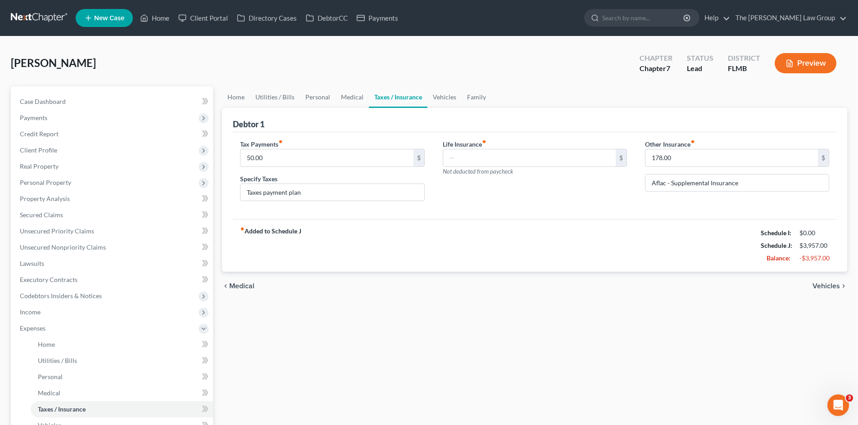
click at [406, 102] on link "Taxes / Insurance" at bounding box center [398, 97] width 59 height 22
click at [407, 131] on div "Debtor 1" at bounding box center [534, 120] width 603 height 24
click at [438, 98] on link "Vehicles" at bounding box center [444, 97] width 34 height 22
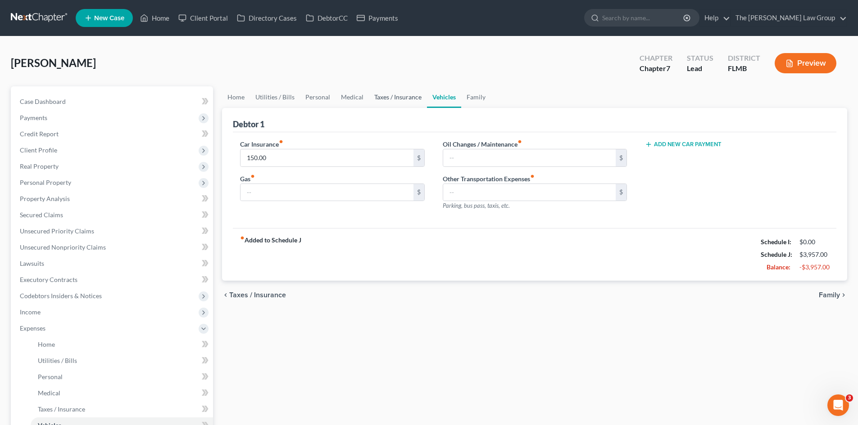
click at [377, 94] on link "Taxes / Insurance" at bounding box center [398, 97] width 58 height 22
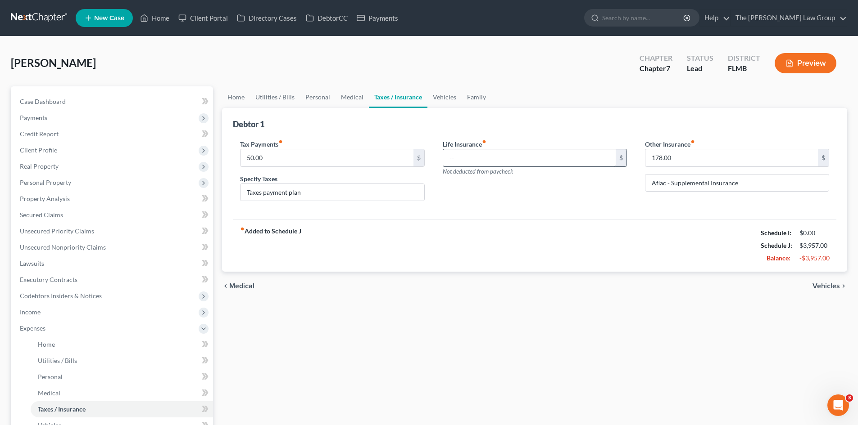
click at [488, 145] on div "Life Insurance fiber_manual_record $ Not deducted from paycheck" at bounding box center [535, 158] width 184 height 36
click at [489, 158] on input "text" at bounding box center [529, 157] width 172 height 17
click at [442, 136] on div "Tax Payments fiber_manual_record 50.00 $ Specify Taxes Taxes payment plan Life …" at bounding box center [534, 175] width 603 height 87
click at [504, 232] on div "fiber_manual_record Added to Schedule J Schedule I: $0.00 Schedule J: $3,957.00…" at bounding box center [534, 245] width 603 height 53
click at [438, 103] on link "Vehicles" at bounding box center [444, 97] width 34 height 22
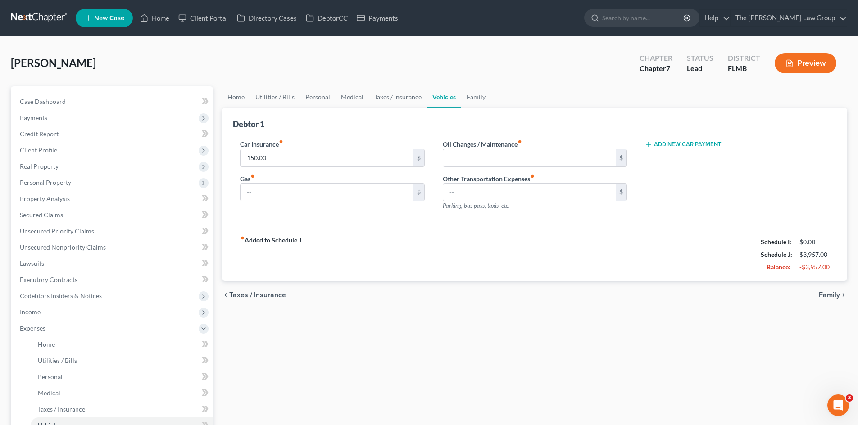
click at [357, 226] on div "Car Insurance fiber_manual_record 150.00 $ Gas fiber_manual_record $ Oil Change…" at bounding box center [534, 180] width 603 height 96
click at [359, 140] on div "Car Insurance fiber_manual_record 150.00 $" at bounding box center [332, 153] width 184 height 27
click at [267, 163] on input "150.00" at bounding box center [326, 157] width 172 height 17
click at [274, 156] on input "150.00" at bounding box center [326, 157] width 172 height 17
click at [349, 138] on div "Car Insurance fiber_manual_record 150.00 $ Gas fiber_manual_record $ Oil Change…" at bounding box center [534, 180] width 603 height 96
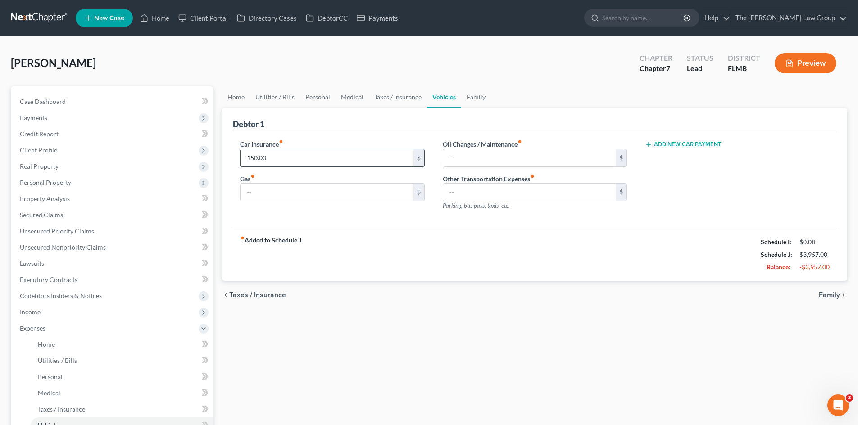
click at [348, 158] on input "150.00" at bounding box center [326, 157] width 172 height 17
drag, startPoint x: 520, startPoint y: 131, endPoint x: 518, endPoint y: 160, distance: 28.9
click at [520, 131] on div "Debtor 1" at bounding box center [534, 120] width 603 height 24
click at [517, 161] on input "text" at bounding box center [529, 157] width 172 height 17
click at [517, 161] on input "20.00" at bounding box center [529, 157] width 172 height 17
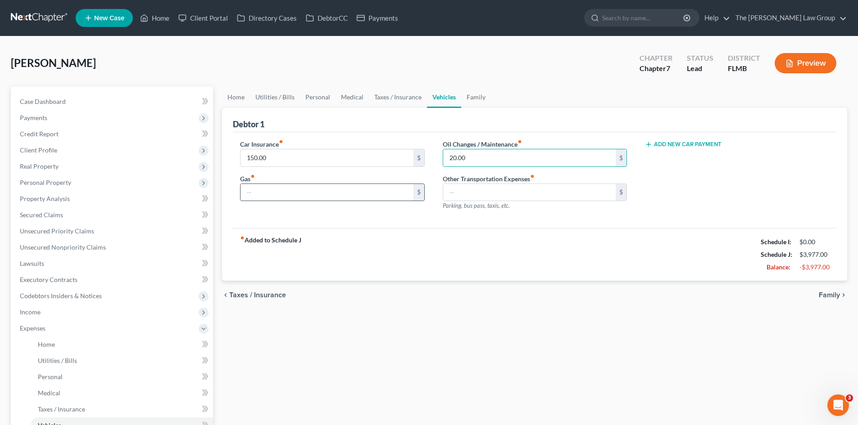
click at [313, 203] on div "Car Insurance fiber_manual_record 150.00 $ Gas fiber_manual_record $" at bounding box center [332, 179] width 202 height 78
click at [314, 192] on input "text" at bounding box center [326, 192] width 172 height 17
click at [548, 167] on div "20.00 $" at bounding box center [535, 158] width 184 height 18
drag, startPoint x: 548, startPoint y: 167, endPoint x: 548, endPoint y: 161, distance: 5.4
click at [548, 166] on div "20.00 $" at bounding box center [535, 158] width 184 height 18
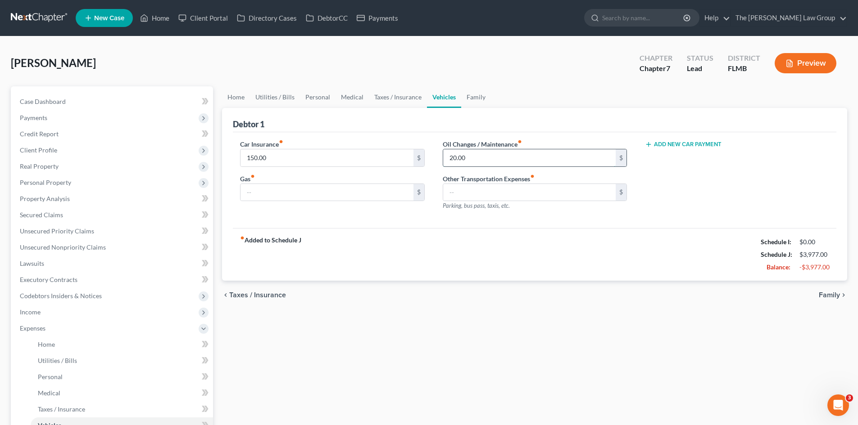
click at [548, 161] on input "20.00" at bounding box center [529, 157] width 172 height 17
drag, startPoint x: 501, startPoint y: 159, endPoint x: 498, endPoint y: 164, distance: 5.4
click at [501, 159] on input "16.00" at bounding box center [529, 157] width 172 height 17
click at [534, 292] on div "chevron_left Taxes / Insurance Family chevron_right" at bounding box center [534, 295] width 625 height 29
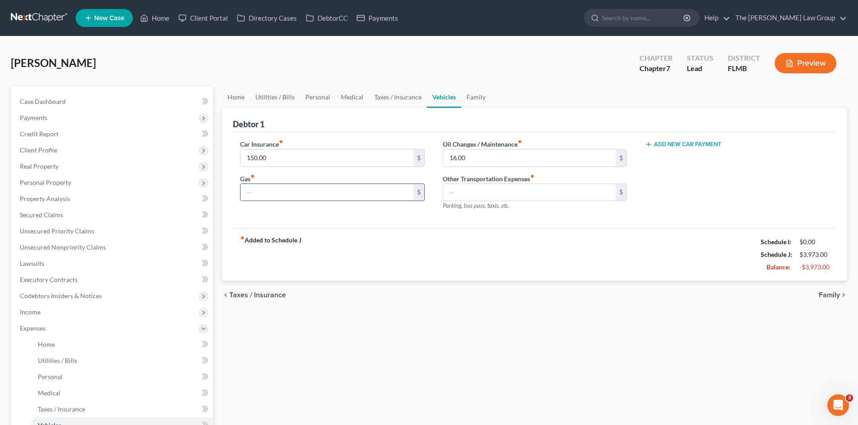
drag, startPoint x: 534, startPoint y: 188, endPoint x: 417, endPoint y: 200, distance: 117.2
click at [534, 188] on input "text" at bounding box center [529, 192] width 172 height 17
click at [487, 183] on label "Other Transportation Expenses fiber_manual_record" at bounding box center [489, 178] width 92 height 9
click at [472, 194] on input "text" at bounding box center [529, 192] width 172 height 17
drag, startPoint x: 381, startPoint y: 185, endPoint x: 447, endPoint y: 176, distance: 66.3
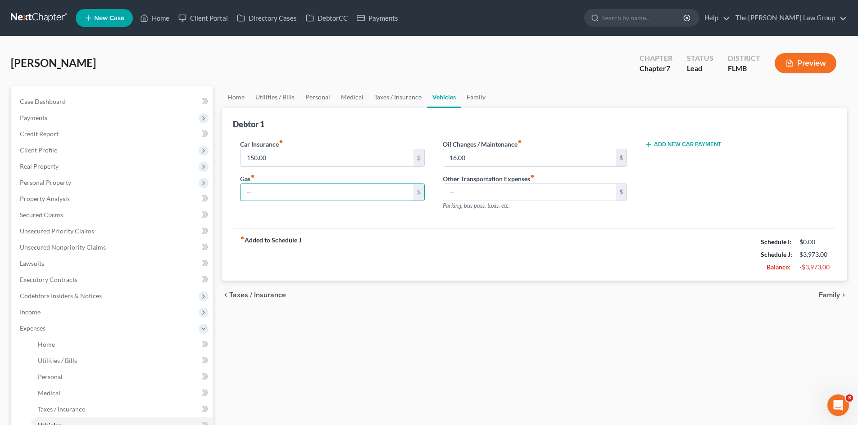
click at [381, 185] on input "text" at bounding box center [326, 192] width 172 height 17
click at [491, 193] on input "text" at bounding box center [529, 192] width 172 height 17
click at [516, 197] on input "text" at bounding box center [529, 192] width 172 height 17
click at [457, 216] on div "Oil Changes / Maintenance fiber_manual_record 16.00 $ Other Transportation Expe…" at bounding box center [535, 179] width 202 height 78
click at [470, 194] on input "text" at bounding box center [529, 192] width 172 height 17
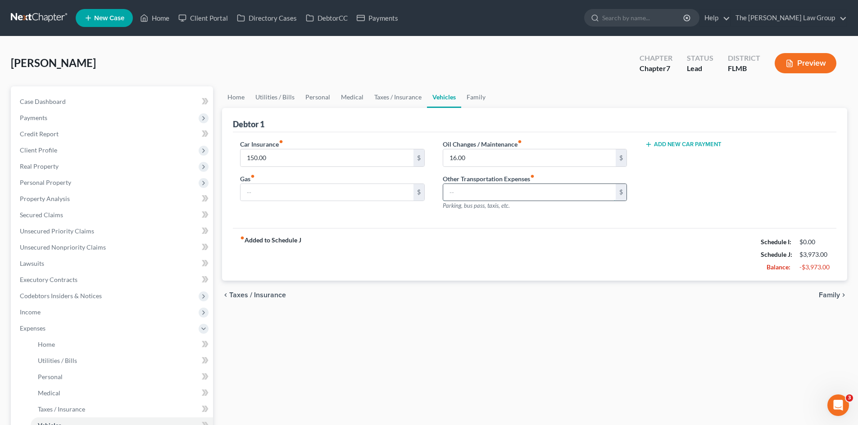
click at [472, 198] on input "text" at bounding box center [529, 192] width 172 height 17
click at [469, 198] on input "text" at bounding box center [529, 192] width 172 height 17
click at [479, 162] on input "16.00" at bounding box center [529, 157] width 172 height 17
type input "20.00"
click at [503, 167] on div "Oil Changes / Maintenance fiber_manual_record 20.00 $ Other Transportation Expe…" at bounding box center [535, 179] width 202 height 78
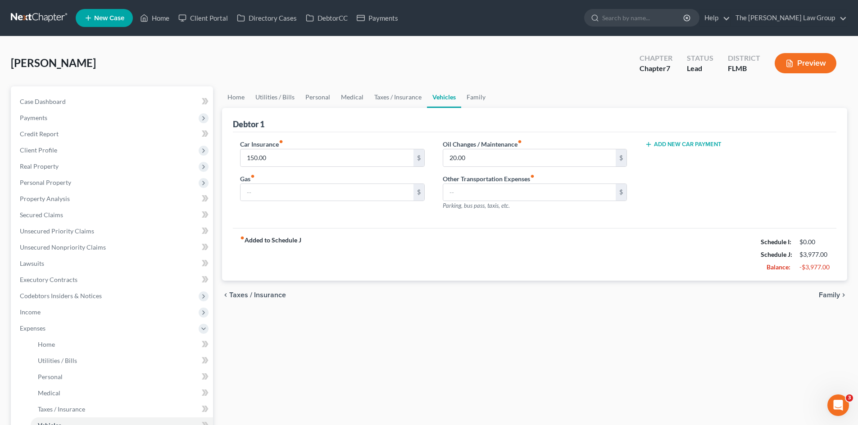
click at [478, 203] on span "Parking, bus pass, taxis, etc." at bounding box center [476, 205] width 67 height 7
drag, startPoint x: 443, startPoint y: 196, endPoint x: 496, endPoint y: 163, distance: 61.9
click at [443, 196] on input "text" at bounding box center [529, 192] width 172 height 17
click at [497, 162] on input "20.00" at bounding box center [529, 157] width 172 height 17
click at [476, 193] on input "text" at bounding box center [529, 192] width 172 height 17
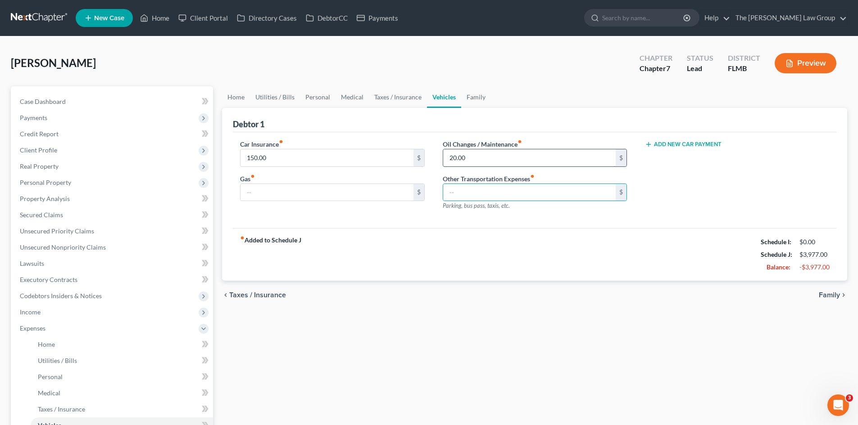
click at [485, 158] on input "20.00" at bounding box center [529, 157] width 172 height 17
click at [471, 191] on input "text" at bounding box center [529, 192] width 172 height 17
click at [480, 156] on input "20.00" at bounding box center [529, 157] width 172 height 17
click at [475, 191] on input "text" at bounding box center [529, 192] width 172 height 17
click at [472, 191] on input "text" at bounding box center [529, 192] width 172 height 17
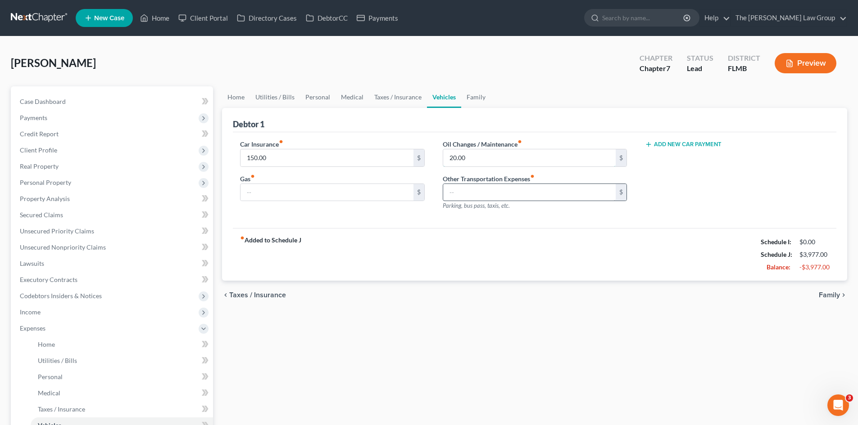
drag, startPoint x: 477, startPoint y: 165, endPoint x: 483, endPoint y: 190, distance: 25.4
click at [478, 165] on input "20.00" at bounding box center [529, 157] width 172 height 17
drag, startPoint x: 486, startPoint y: 198, endPoint x: 493, endPoint y: 176, distance: 23.1
click at [486, 198] on input "text" at bounding box center [529, 192] width 172 height 17
click at [486, 149] on input "20.00" at bounding box center [529, 157] width 172 height 17
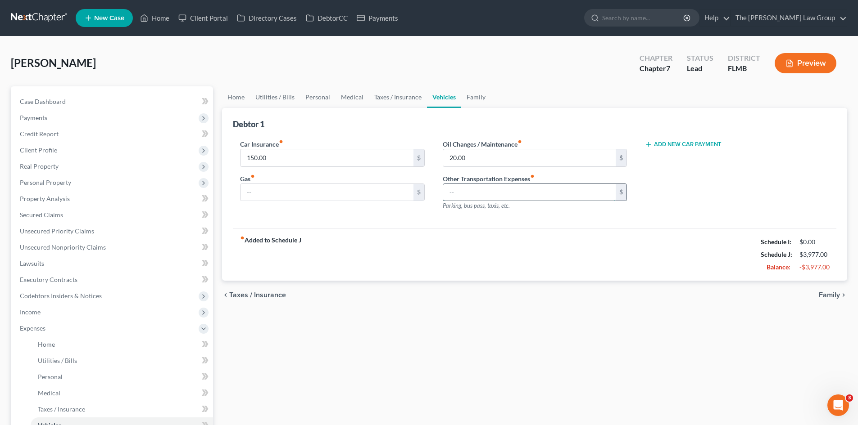
click at [475, 191] on input "text" at bounding box center [529, 192] width 172 height 17
drag, startPoint x: 480, startPoint y: 161, endPoint x: 372, endPoint y: 205, distance: 117.1
click at [480, 161] on input "20.00" at bounding box center [529, 157] width 172 height 17
click at [353, 200] on input "text" at bounding box center [326, 192] width 172 height 17
click at [290, 190] on input "text" at bounding box center [326, 192] width 172 height 17
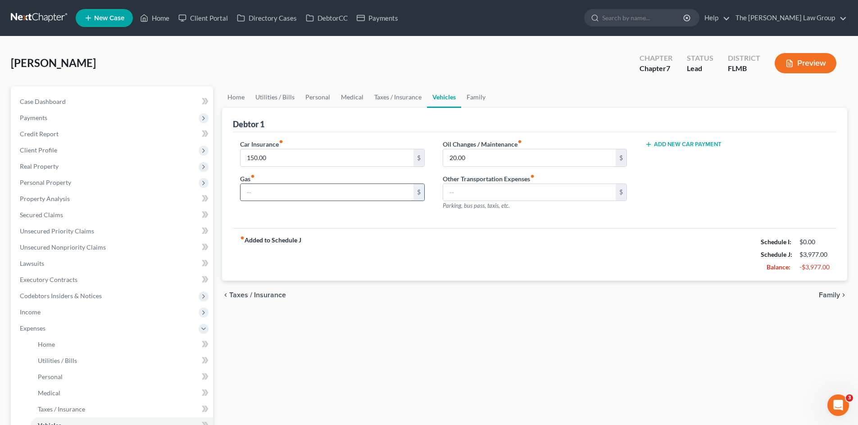
click at [259, 191] on input "text" at bounding box center [326, 192] width 172 height 17
click at [303, 192] on input "text" at bounding box center [326, 192] width 172 height 17
click at [264, 198] on input "text" at bounding box center [326, 192] width 172 height 17
click at [265, 196] on input "text" at bounding box center [326, 192] width 172 height 17
click at [267, 195] on input "50.00" at bounding box center [326, 192] width 172 height 17
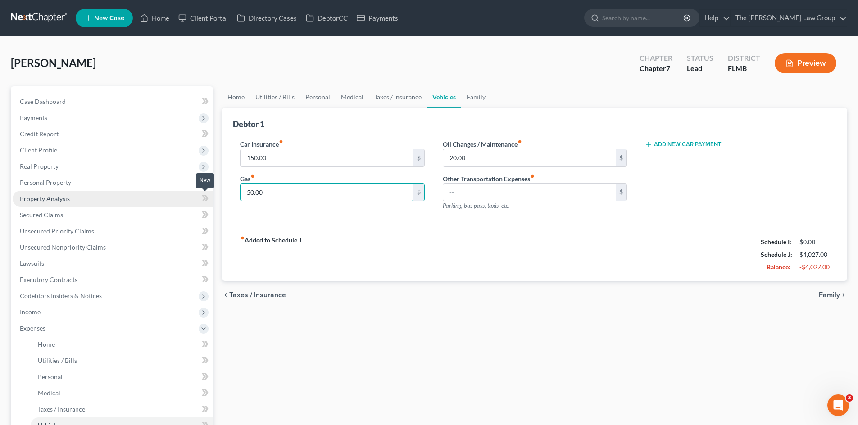
drag, startPoint x: 272, startPoint y: 193, endPoint x: 280, endPoint y: 207, distance: 16.1
click at [188, 204] on div "Petition Navigation Case Dashboard Payments Invoices Payments Payments Credit R…" at bounding box center [428, 330] width 845 height 488
type input "50.00"
click at [280, 207] on div "Car Insurance fiber_manual_record 150.00 $ Gas fiber_manual_record 50.00 $" at bounding box center [332, 179] width 202 height 78
click at [279, 194] on input "50.00" at bounding box center [326, 192] width 172 height 17
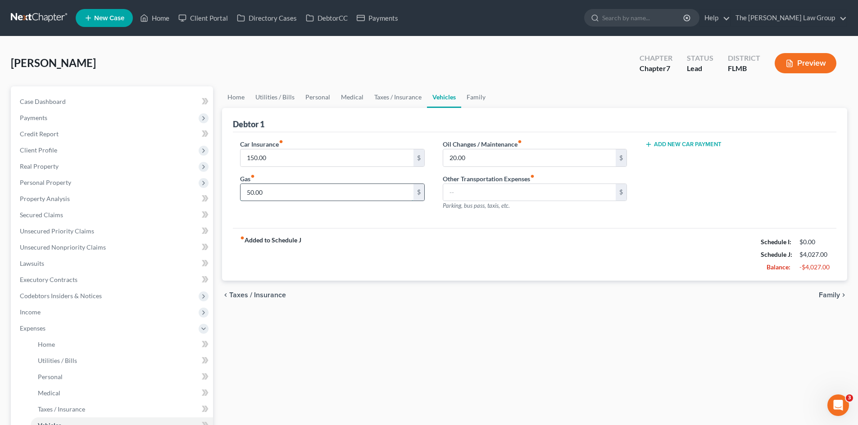
click at [279, 194] on input "50.00" at bounding box center [326, 192] width 172 height 17
click at [391, 242] on div "fiber_manual_record Added to Schedule J Schedule I: $0.00 Schedule J: $4,027.00…" at bounding box center [534, 254] width 603 height 53
click at [470, 91] on link "Family" at bounding box center [476, 97] width 30 height 22
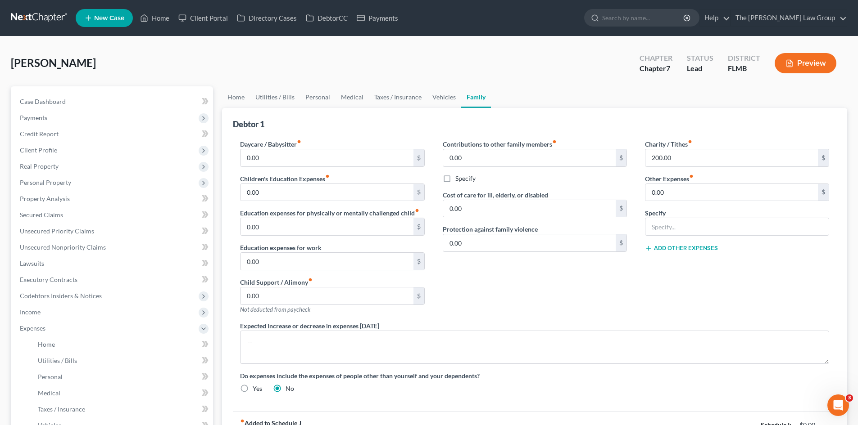
click at [506, 316] on div "Contributions to other family members fiber_manual_record 0.00 $ Specify Cost o…" at bounding box center [535, 231] width 202 height 182
click at [303, 149] on input "0.00" at bounding box center [326, 157] width 172 height 17
click at [353, 134] on div "Daycare / Babysitter fiber_manual_record 0.00 $ Children's Education Expenses f…" at bounding box center [534, 271] width 603 height 279
click at [605, 181] on div "Specify" at bounding box center [535, 178] width 184 height 9
click at [522, 169] on div "Contributions to other family members fiber_manual_record 0.00 $ Specify Cost o…" at bounding box center [535, 231] width 202 height 182
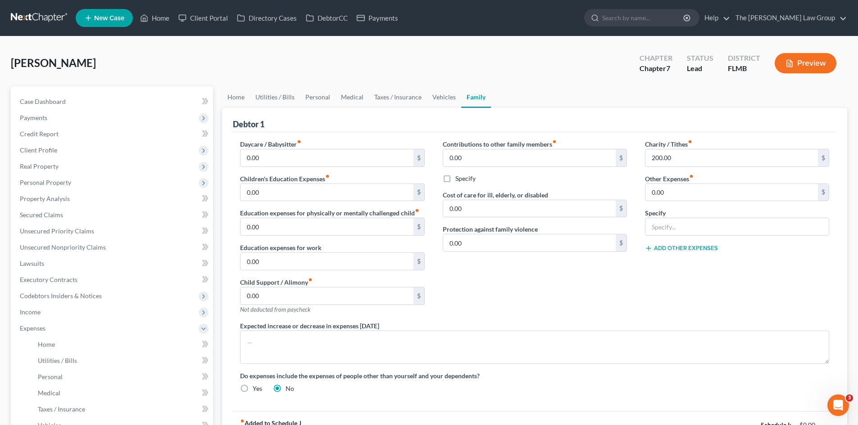
click at [602, 135] on div "Daycare / Babysitter fiber_manual_record 0.00 $ Children's Education Expenses f…" at bounding box center [534, 271] width 603 height 279
click at [628, 191] on div "Contributions to other family members fiber_manual_record 0.00 $ Specify Cost o…" at bounding box center [535, 231] width 202 height 182
click at [674, 194] on input "0.00" at bounding box center [731, 192] width 172 height 17
click at [596, 184] on div "Contributions to other family members fiber_manual_record 0.00 $ Specify Cost o…" at bounding box center [535, 231] width 202 height 182
click at [673, 230] on input "text" at bounding box center [736, 226] width 183 height 17
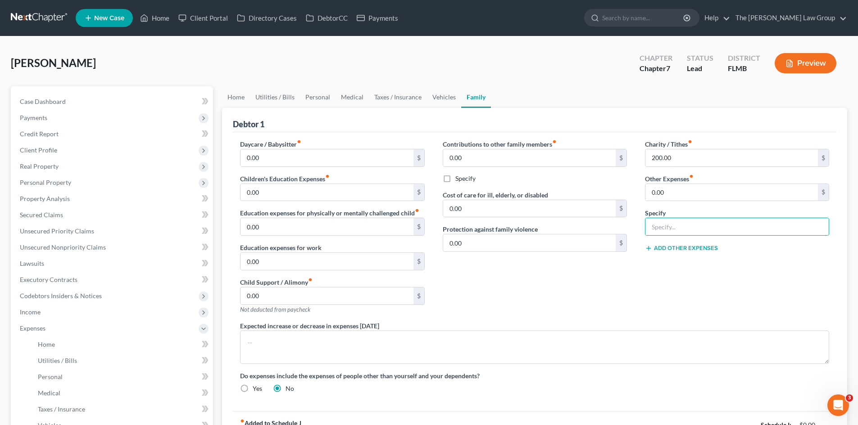
drag, startPoint x: 576, startPoint y: 176, endPoint x: 661, endPoint y: 169, distance: 85.4
click at [576, 176] on div "Specify" at bounding box center [535, 178] width 184 height 9
click at [698, 182] on div "Other Expenses fiber_manual_record 0.00 $" at bounding box center [737, 187] width 184 height 27
click at [677, 150] on input "200.00" at bounding box center [731, 157] width 172 height 17
click at [680, 161] on input "200.00" at bounding box center [731, 157] width 172 height 17
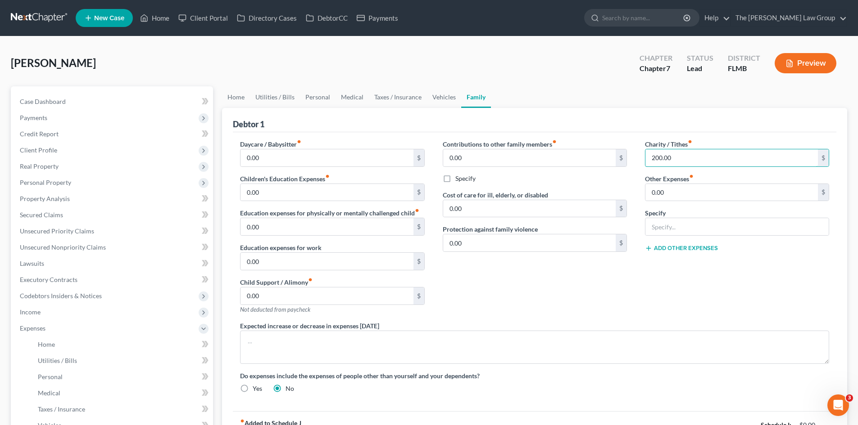
drag, startPoint x: 672, startPoint y: 157, endPoint x: 627, endPoint y: 162, distance: 45.3
click at [627, 162] on div "Daycare / Babysitter fiber_manual_record 0.00 $ Children's Education Expenses f…" at bounding box center [534, 270] width 607 height 261
type input "17.00"
click at [616, 191] on div "Cost of care for ill, elderly, or disabled 0.00 $" at bounding box center [535, 203] width 184 height 27
click at [615, 264] on div "Contributions to other family members fiber_manual_record 0.00 $ Specify Cost o…" at bounding box center [535, 231] width 202 height 182
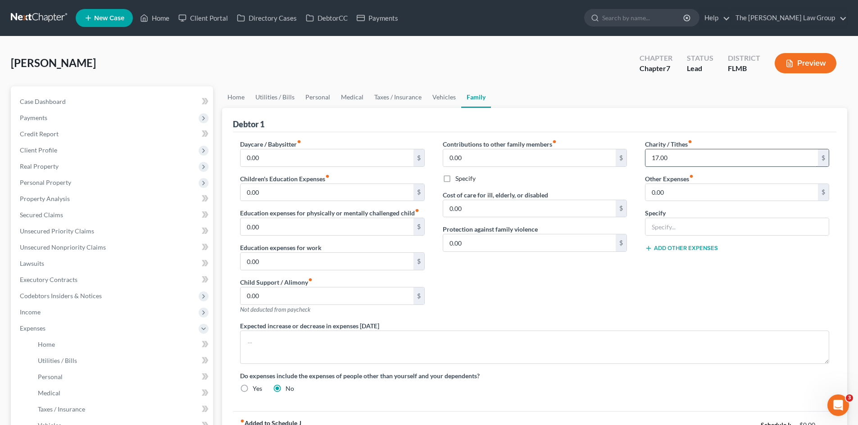
click at [699, 154] on input "17.00" at bounding box center [731, 157] width 172 height 17
click at [673, 160] on input "17.00" at bounding box center [731, 157] width 172 height 17
click at [680, 158] on input "17.00" at bounding box center [731, 157] width 172 height 17
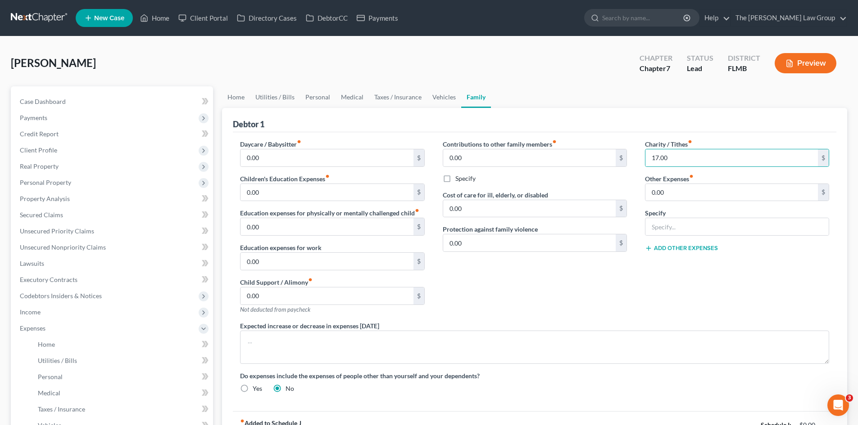
click at [612, 277] on div "Contributions to other family members fiber_manual_record 0.00 $ Specify Cost o…" at bounding box center [535, 231] width 202 height 182
click at [538, 276] on div "Contributions to other family members fiber_manual_record 0.00 $ Specify Cost o…" at bounding box center [535, 231] width 202 height 182
click at [597, 317] on div "Contributions to other family members fiber_manual_record 0.00 $ Specify Cost o…" at bounding box center [535, 231] width 202 height 182
click at [672, 192] on input "0.00" at bounding box center [731, 192] width 172 height 17
click at [608, 271] on div "Contributions to other family members fiber_manual_record 0.00 $ Specify Cost o…" at bounding box center [535, 231] width 202 height 182
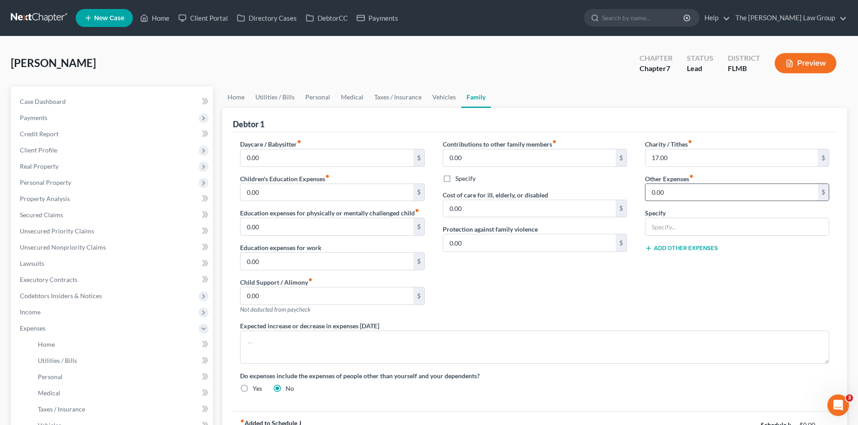
click at [659, 194] on input "0.00" at bounding box center [731, 192] width 172 height 17
click at [619, 276] on div "Contributions to other family members fiber_manual_record 0.00 $ Specify Cost o…" at bounding box center [535, 231] width 202 height 182
click at [669, 185] on input "0.00" at bounding box center [731, 192] width 172 height 17
click at [624, 270] on div "Contributions to other family members fiber_manual_record 0.00 $ Specify Cost o…" at bounding box center [535, 231] width 202 height 182
click at [662, 184] on div "0.00 $" at bounding box center [737, 193] width 184 height 18
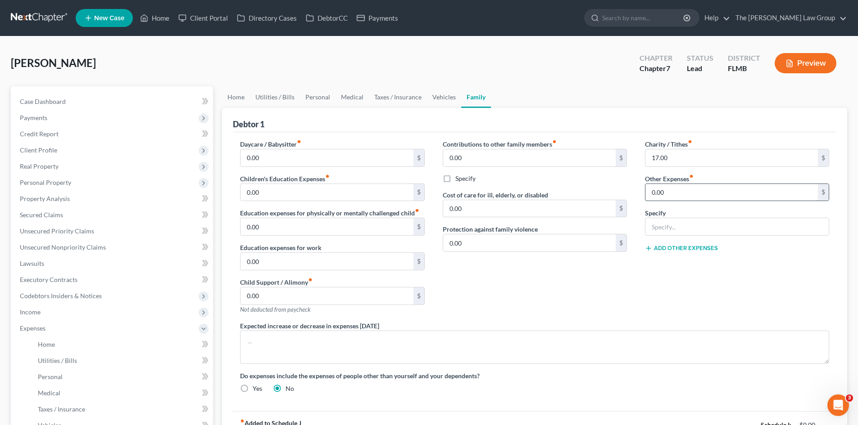
click at [664, 189] on input "0.00" at bounding box center [731, 192] width 172 height 17
click at [595, 274] on div "Contributions to other family members fiber_manual_record 0.00 $ Specify Cost o…" at bounding box center [535, 231] width 202 height 182
click at [575, 274] on div "Contributions to other family members fiber_manual_record 0.00 $ Specify Cost o…" at bounding box center [535, 231] width 202 height 182
click at [520, 275] on div "Contributions to other family members fiber_manual_record 0.00 $ Specify Cost o…" at bounding box center [535, 231] width 202 height 182
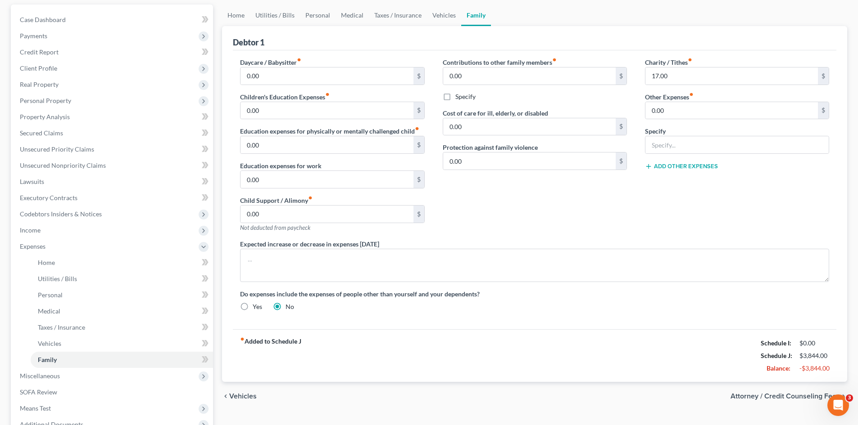
scroll to position [90, 0]
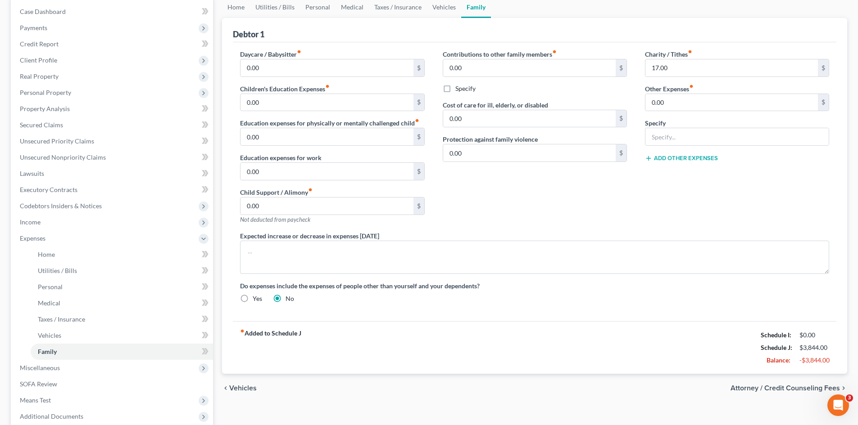
click at [560, 189] on div "Contributions to other family members fiber_manual_record 0.00 $ Specify Cost o…" at bounding box center [535, 141] width 202 height 182
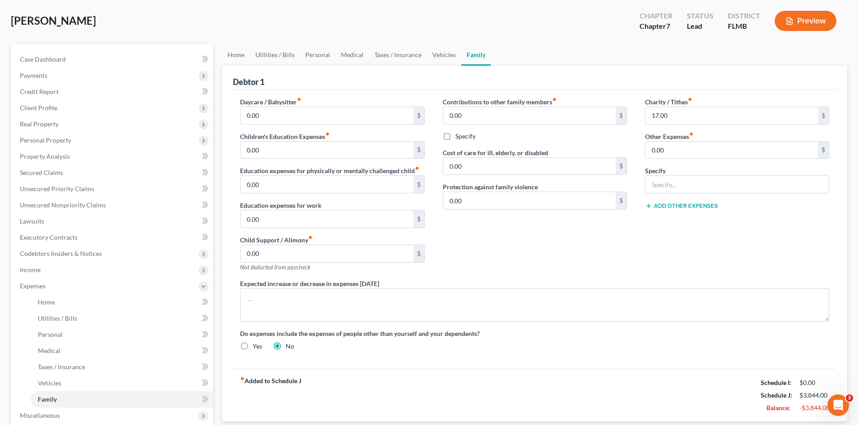
scroll to position [0, 0]
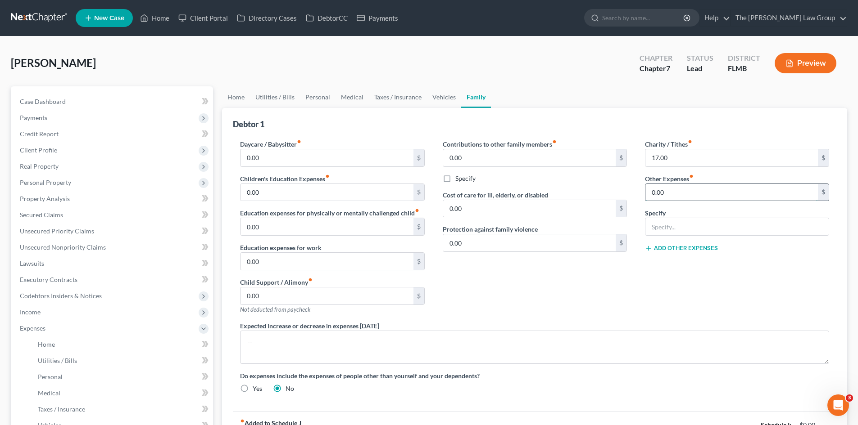
click at [694, 191] on input "0.00" at bounding box center [731, 192] width 172 height 17
click at [606, 263] on div "Contributions to other family members fiber_manual_record 0.00 $ Specify Cost o…" at bounding box center [535, 231] width 202 height 182
click at [606, 271] on div "Contributions to other family members fiber_manual_record 0.00 $ Specify Cost o…" at bounding box center [535, 231] width 202 height 182
click at [571, 280] on div "Contributions to other family members fiber_manual_record 0.00 $ Specify Cost o…" at bounding box center [535, 231] width 202 height 182
click at [538, 273] on div "Contributions to other family members fiber_manual_record 0.00 $ Specify Cost o…" at bounding box center [535, 231] width 202 height 182
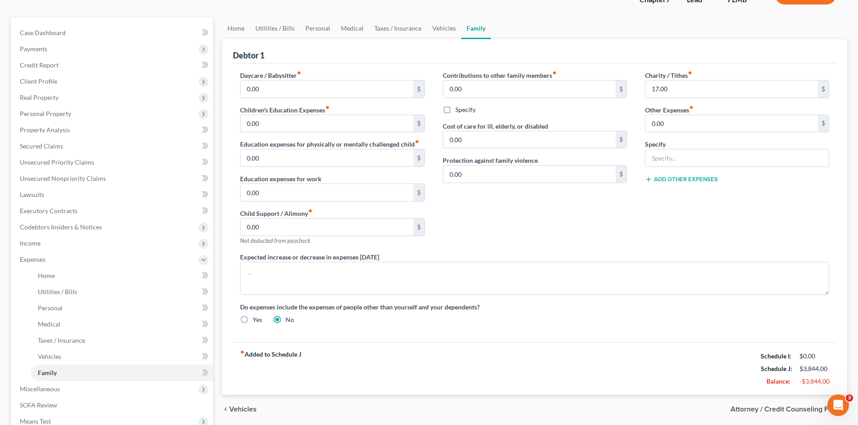
scroll to position [90, 0]
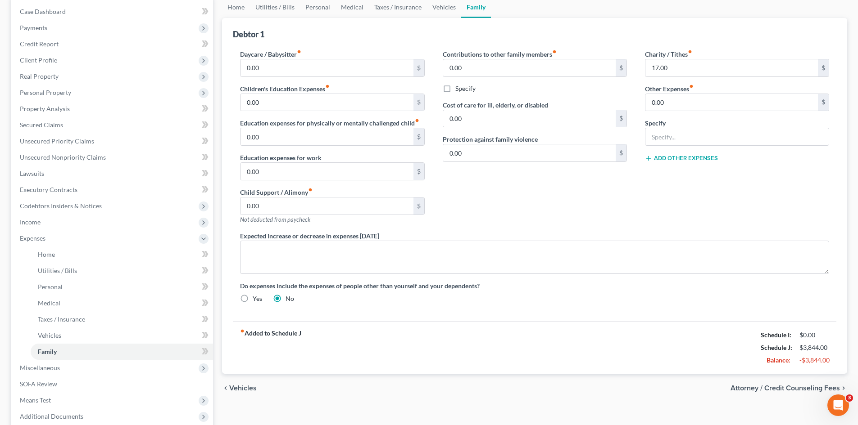
click at [468, 207] on div "Contributions to other family members fiber_manual_record 0.00 $ Specify Cost o…" at bounding box center [535, 141] width 202 height 182
click at [459, 208] on div "Contributions to other family members fiber_manual_record 0.00 $ Specify Cost o…" at bounding box center [535, 141] width 202 height 182
click at [586, 187] on div "Contributions to other family members fiber_manual_record 0.00 $ Specify Cost o…" at bounding box center [535, 141] width 202 height 182
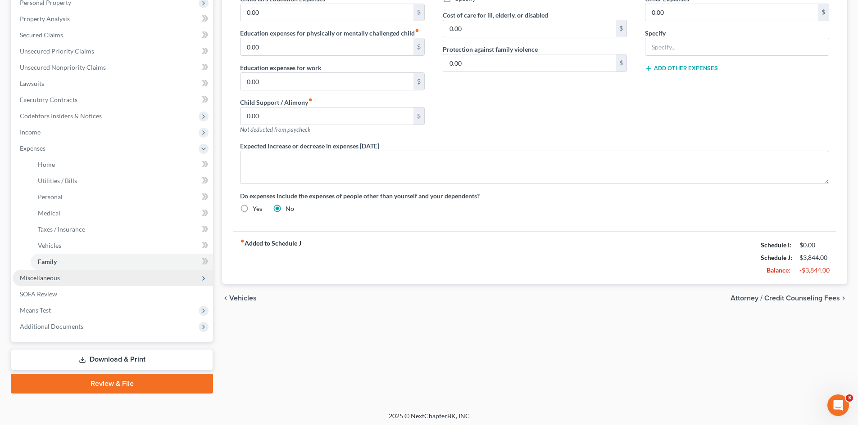
click at [76, 281] on span "Miscellaneous" at bounding box center [113, 278] width 200 height 16
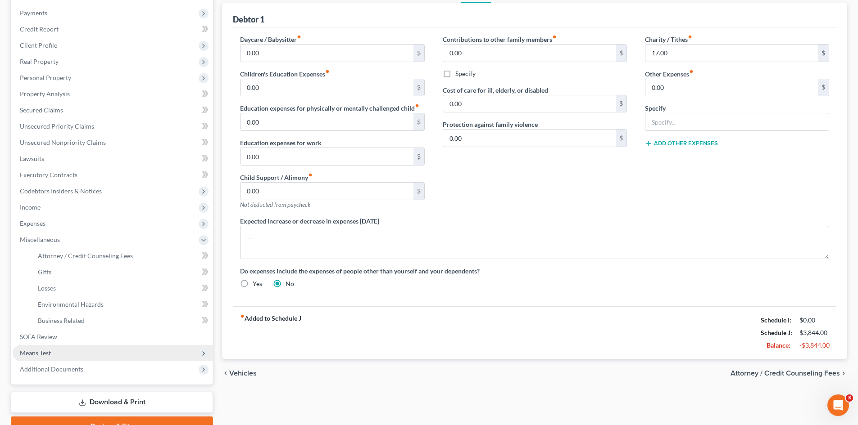
scroll to position [105, 0]
click at [119, 350] on span "Means Test" at bounding box center [113, 353] width 200 height 16
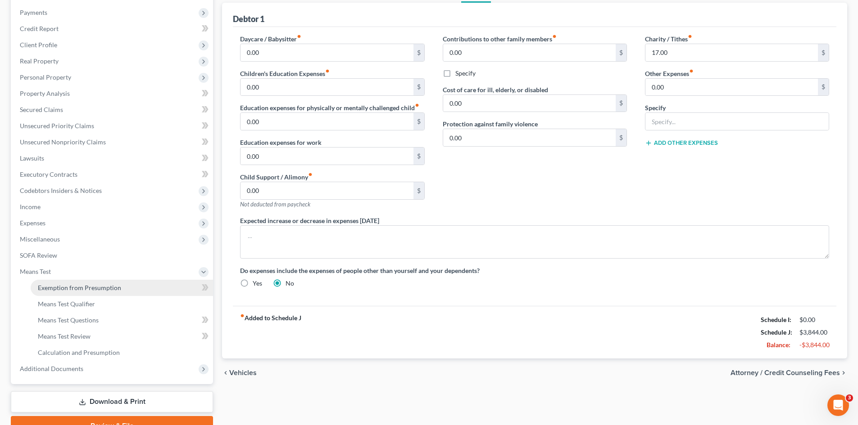
click at [130, 285] on link "Exemption from Presumption" at bounding box center [122, 288] width 182 height 16
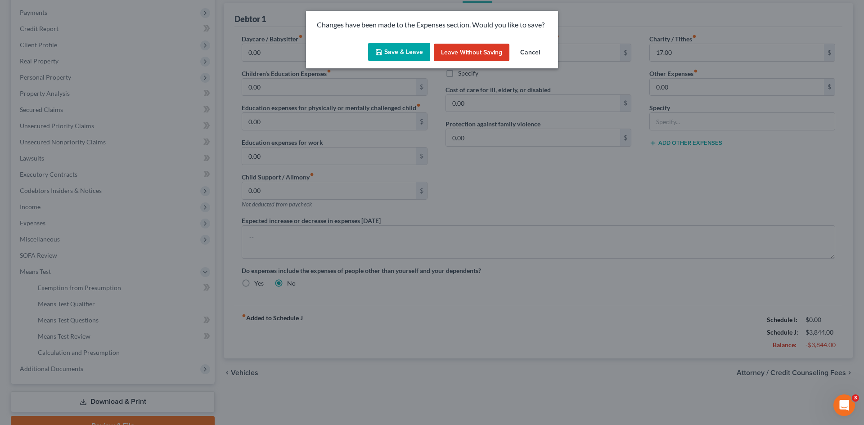
click at [413, 52] on button "Save & Leave" at bounding box center [399, 52] width 62 height 19
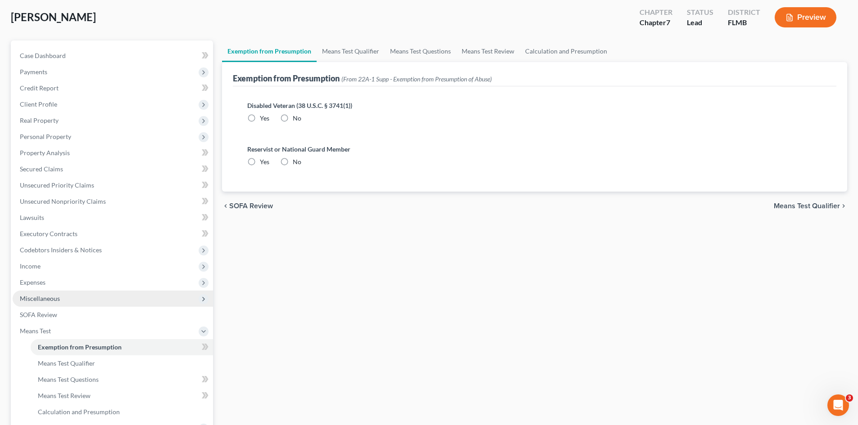
scroll to position [90, 0]
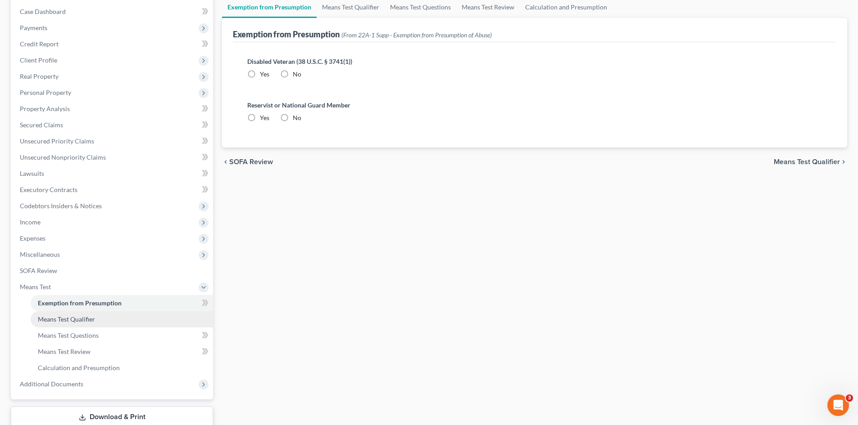
click at [90, 322] on span "Means Test Qualifier" at bounding box center [66, 320] width 57 height 8
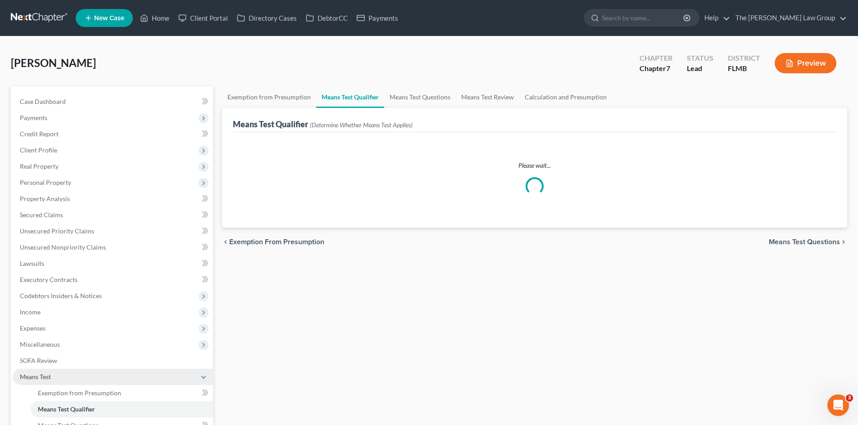
scroll to position [90, 0]
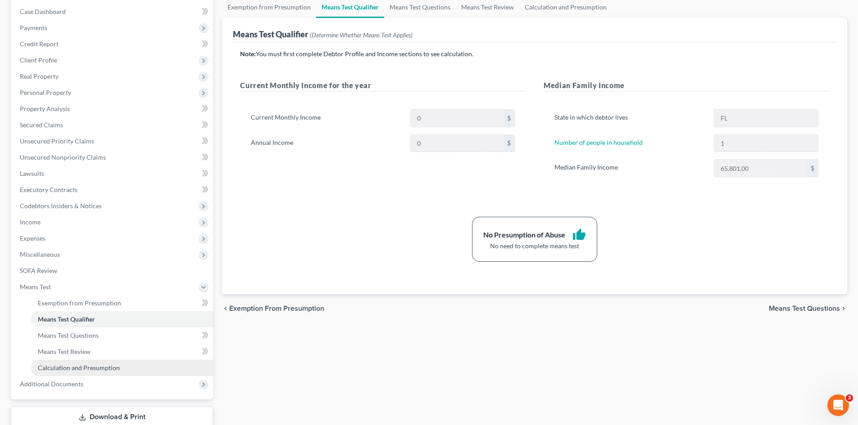
click at [104, 371] on span "Calculation and Presumption" at bounding box center [79, 368] width 82 height 8
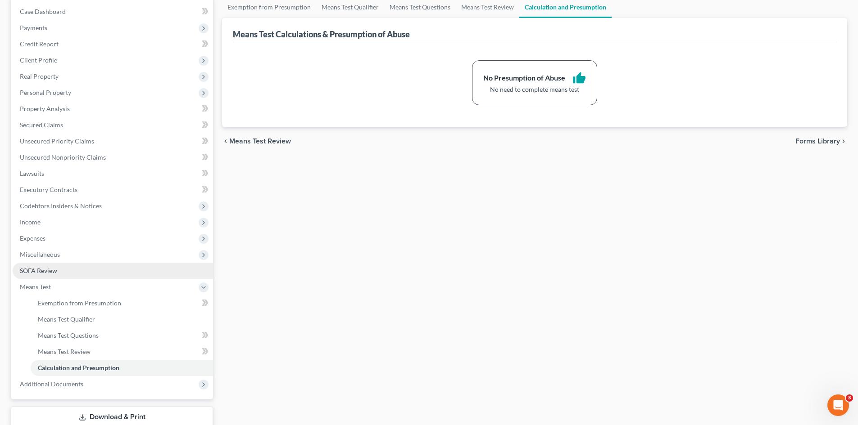
click at [109, 271] on link "SOFA Review" at bounding box center [113, 271] width 200 height 16
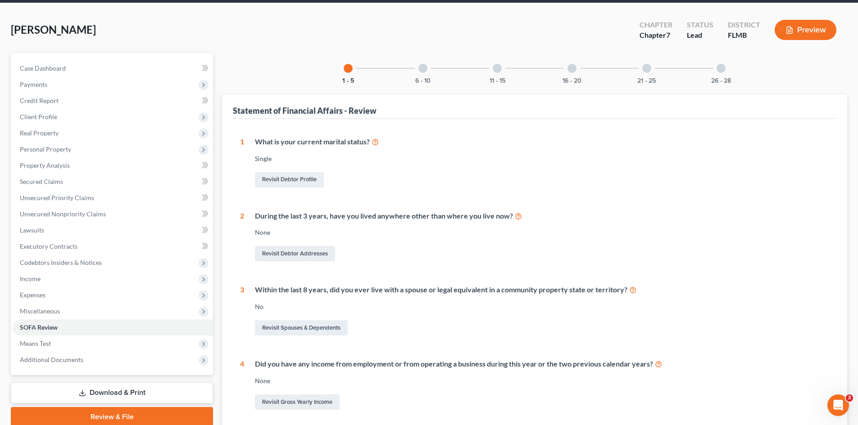
scroll to position [90, 0]
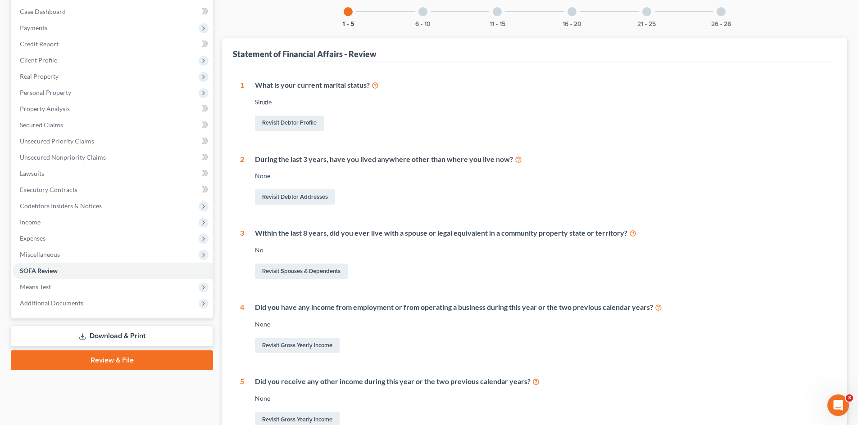
click at [565, 86] on div "What is your current marital status?" at bounding box center [542, 85] width 574 height 10
click at [483, 145] on div "1 What is your current marital status? [DEMOGRAPHIC_DATA] Revisit Debtor Profil…" at bounding box center [534, 254] width 589 height 349
click at [292, 119] on link "Revisit Debtor Profile" at bounding box center [289, 123] width 69 height 15
select select "0"
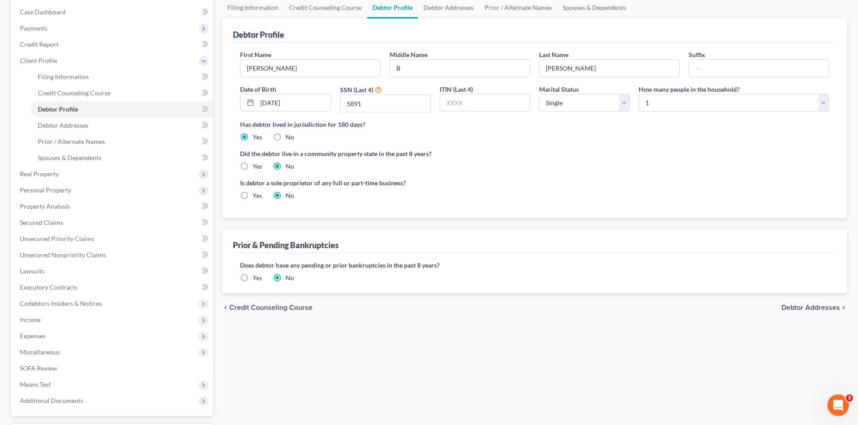
scroll to position [90, 0]
drag, startPoint x: 592, startPoint y: 104, endPoint x: 591, endPoint y: 110, distance: 5.9
click at [592, 104] on select "Select Single Married Separated Divorced Widowed" at bounding box center [584, 103] width 90 height 18
select select "3"
click at [539, 94] on select "Select Single Married Separated Divorced Widowed" at bounding box center [584, 103] width 90 height 18
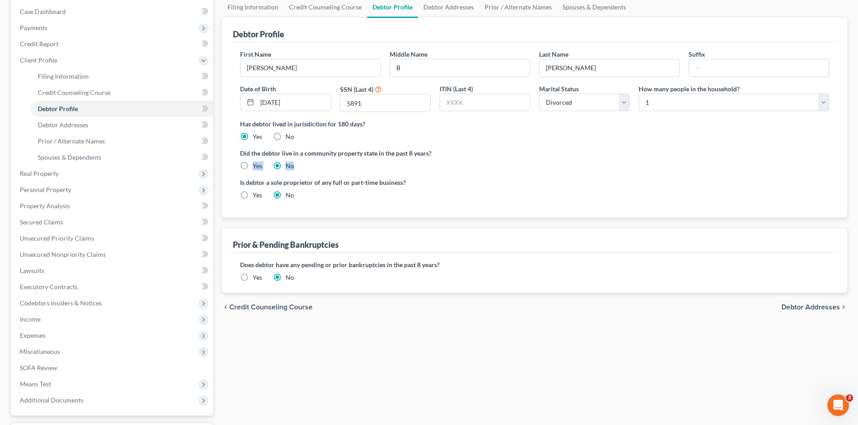
click at [645, 158] on div "Did the debtor live in a community property state in the past 8 years? Yes No" at bounding box center [534, 160] width 589 height 22
click at [549, 164] on div "Did the debtor live in a community property state in the past 8 years? Yes No" at bounding box center [534, 160] width 589 height 22
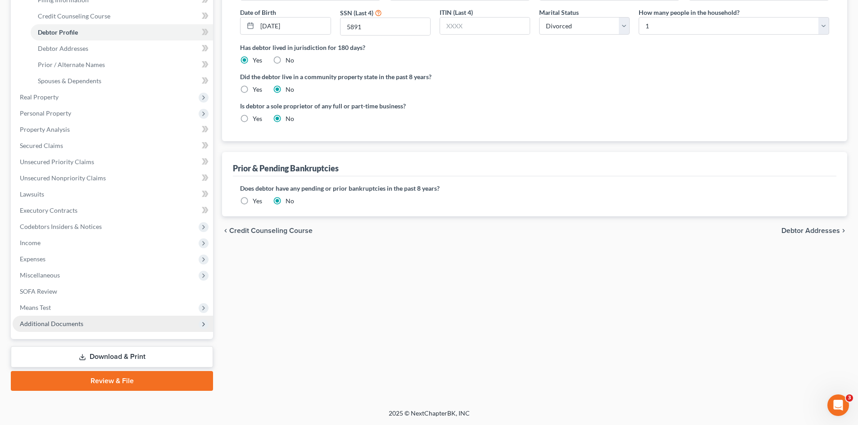
click at [83, 326] on span "Additional Documents" at bounding box center [113, 324] width 200 height 16
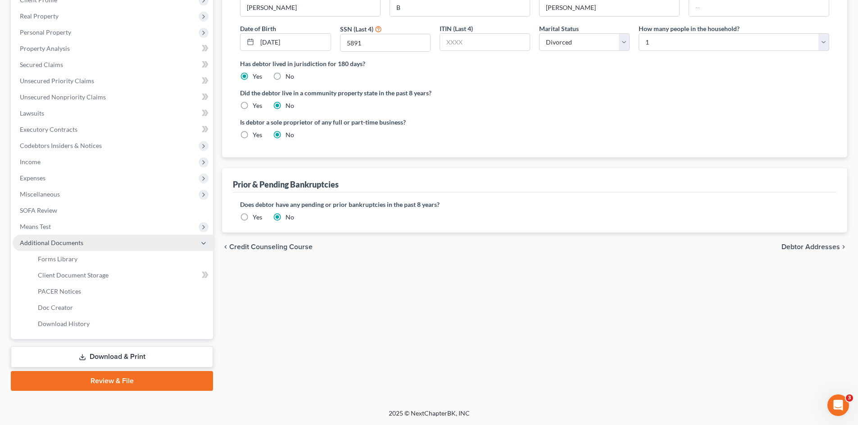
scroll to position [150, 0]
click at [77, 228] on span "Means Test" at bounding box center [113, 227] width 200 height 16
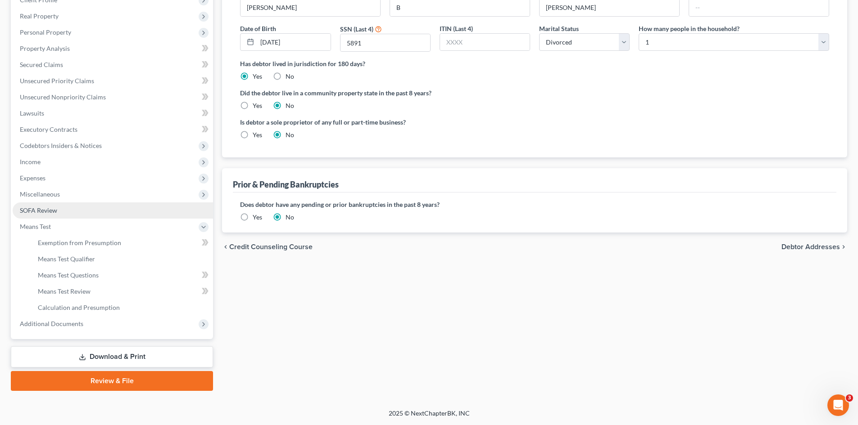
click at [81, 212] on link "SOFA Review" at bounding box center [113, 211] width 200 height 16
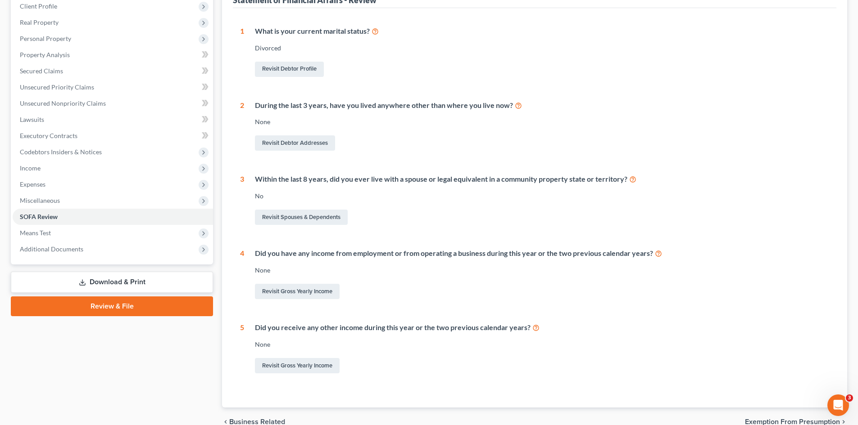
scroll to position [190, 0]
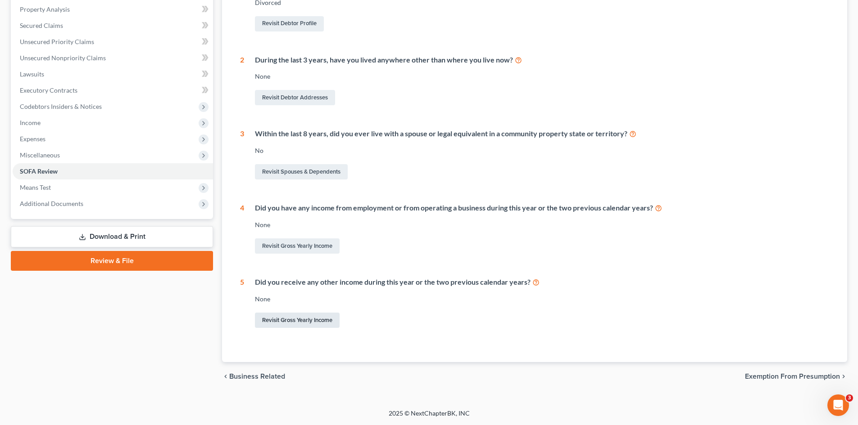
click at [314, 317] on link "Revisit Gross Yearly Income" at bounding box center [297, 320] width 85 height 15
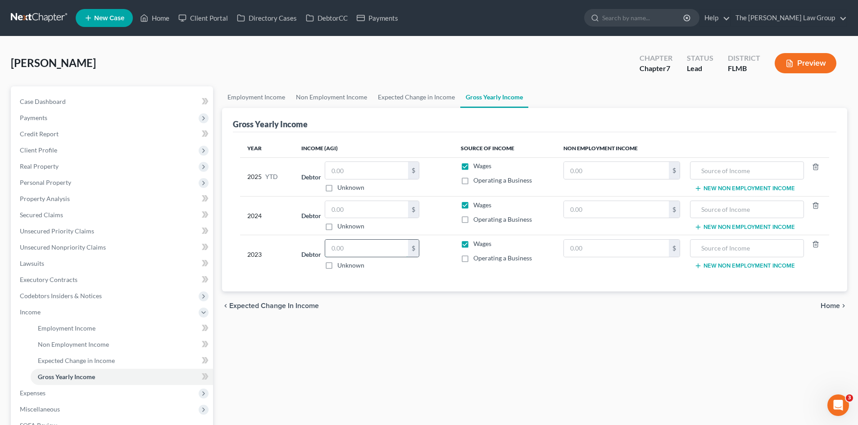
click at [346, 249] on input "text" at bounding box center [366, 248] width 83 height 17
click at [350, 214] on input "text" at bounding box center [366, 209] width 83 height 17
click at [353, 167] on input "text" at bounding box center [366, 170] width 83 height 17
click at [367, 246] on input "text" at bounding box center [366, 248] width 83 height 17
click at [362, 240] on input "text" at bounding box center [366, 248] width 83 height 17
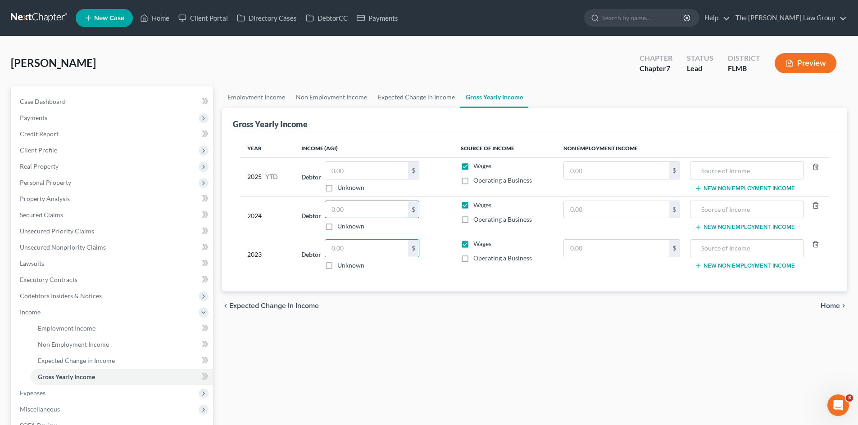
click at [360, 204] on input "text" at bounding box center [366, 209] width 83 height 17
click at [361, 174] on input "text" at bounding box center [366, 170] width 83 height 17
click at [366, 247] on input "text" at bounding box center [366, 248] width 83 height 17
click at [366, 213] on input "text" at bounding box center [366, 209] width 83 height 17
click at [367, 244] on input "text" at bounding box center [366, 248] width 83 height 17
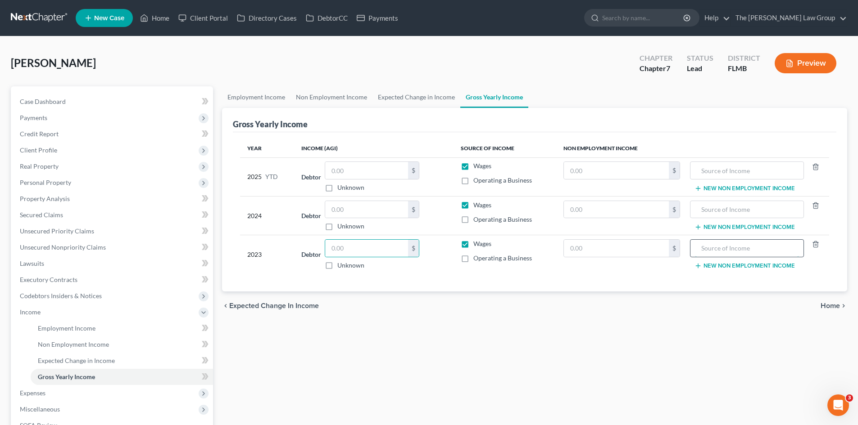
click at [719, 254] on input "text" at bounding box center [747, 248] width 104 height 17
click at [717, 252] on input "text" at bounding box center [747, 248] width 104 height 17
click at [351, 209] on input "text" at bounding box center [366, 209] width 83 height 17
click at [357, 252] on input "text" at bounding box center [366, 248] width 83 height 17
click at [357, 209] on input "text" at bounding box center [366, 209] width 83 height 17
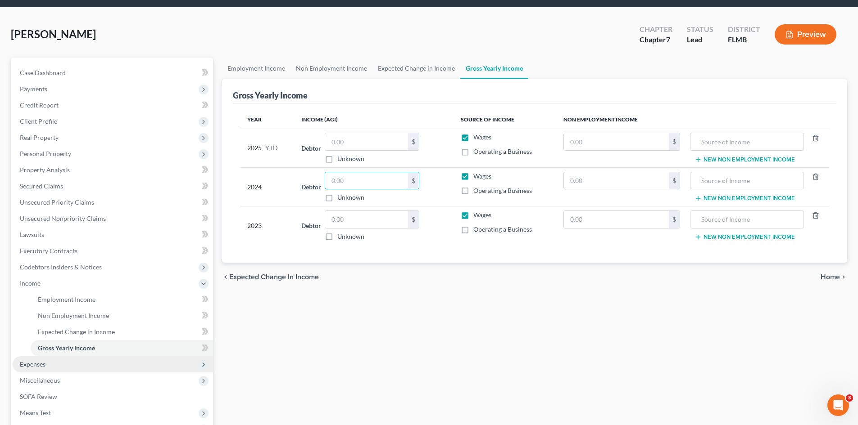
scroll to position [45, 0]
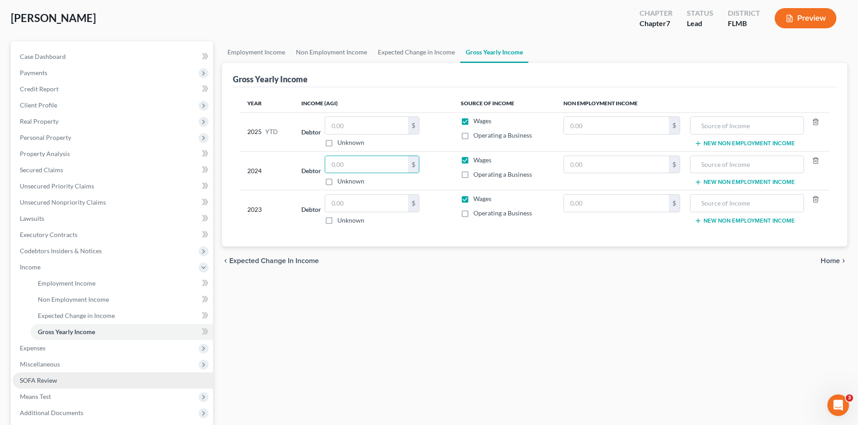
click at [99, 382] on link "SOFA Review" at bounding box center [113, 381] width 200 height 16
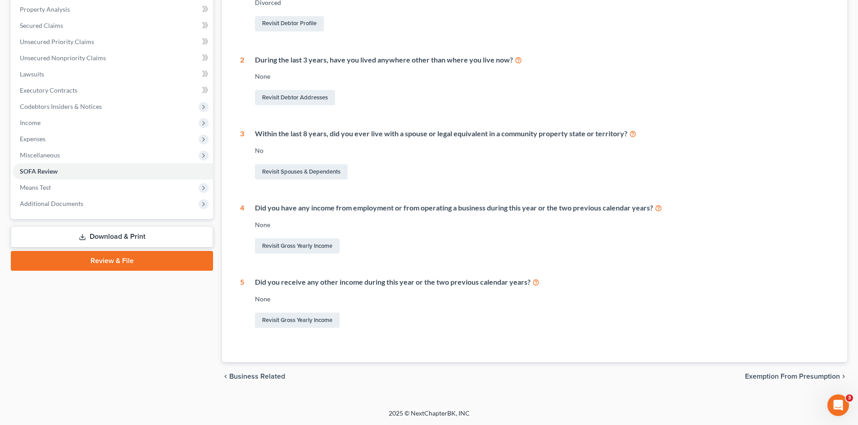
click at [450, 308] on div "Did you receive any other income during this year or the two previous calendar …" at bounding box center [536, 303] width 585 height 53
click at [448, 317] on div "Revisit Gross Yearly Income" at bounding box center [542, 320] width 574 height 19
click at [561, 302] on div "None" at bounding box center [542, 299] width 574 height 9
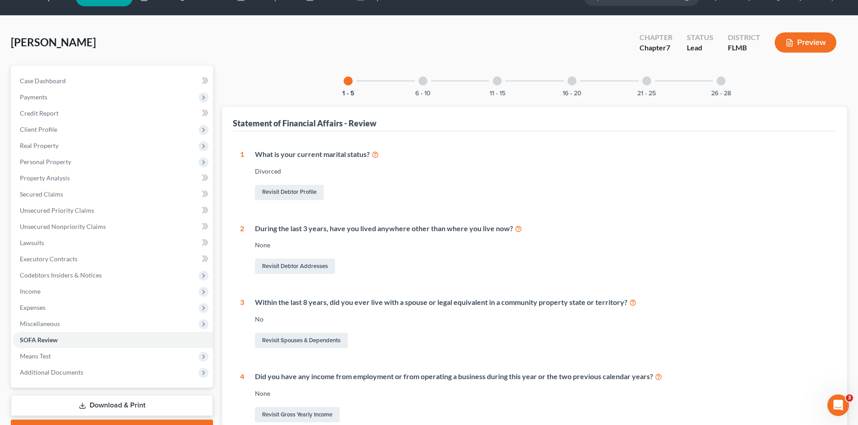
scroll to position [9, 0]
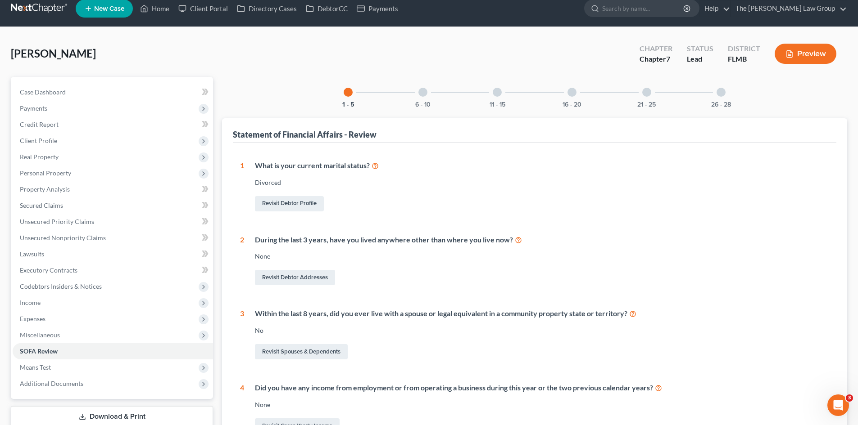
click at [424, 97] on div "6 - 10" at bounding box center [422, 92] width 31 height 31
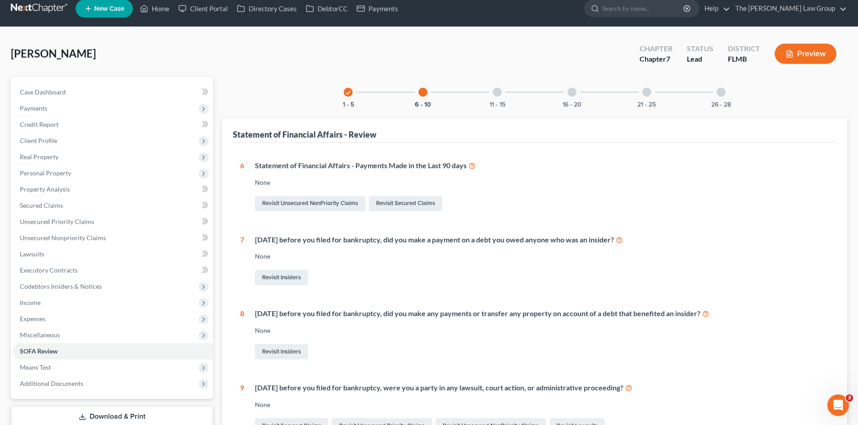
scroll to position [99, 0]
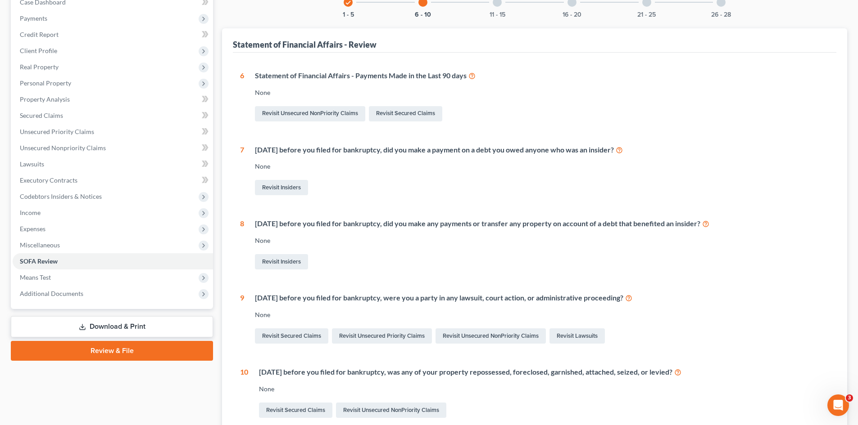
click at [546, 114] on div "Revisit Unsecured NonPriority Claims Revisit Secured Claims" at bounding box center [542, 113] width 574 height 19
click at [459, 99] on div "Statement of Financial Affairs - Payments Made in the Last 90 days None Revisit…" at bounding box center [536, 97] width 585 height 53
click at [510, 89] on div "None" at bounding box center [542, 92] width 574 height 9
click at [473, 91] on div "None" at bounding box center [542, 92] width 574 height 9
drag, startPoint x: 381, startPoint y: 167, endPoint x: 374, endPoint y: 166, distance: 7.3
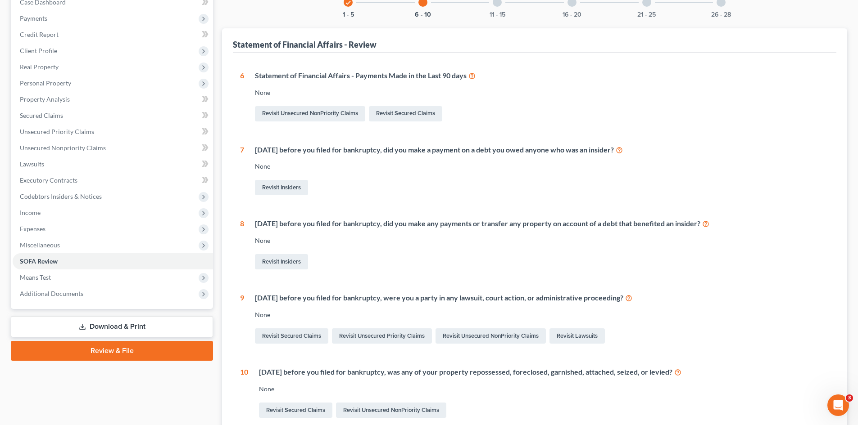
click at [380, 167] on div "None" at bounding box center [542, 166] width 574 height 9
click at [521, 229] on div "[DATE] before you filed for bankruptcy, did you make any payments or transfer a…" at bounding box center [542, 224] width 574 height 10
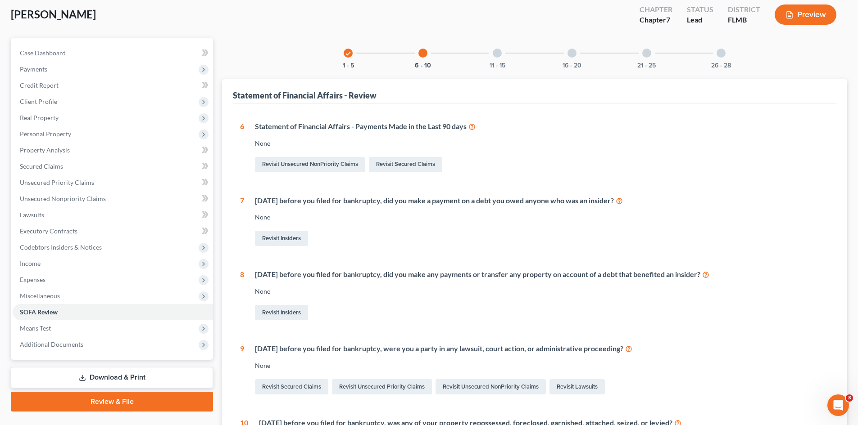
scroll to position [0, 0]
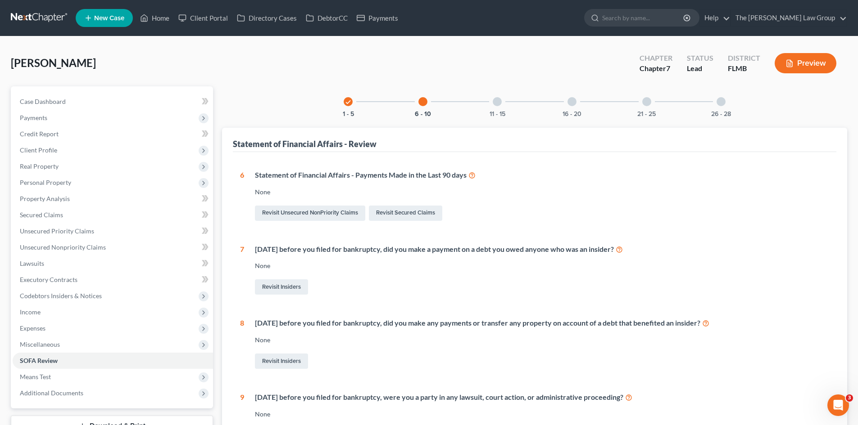
click at [495, 107] on div "11 - 15" at bounding box center [497, 101] width 31 height 31
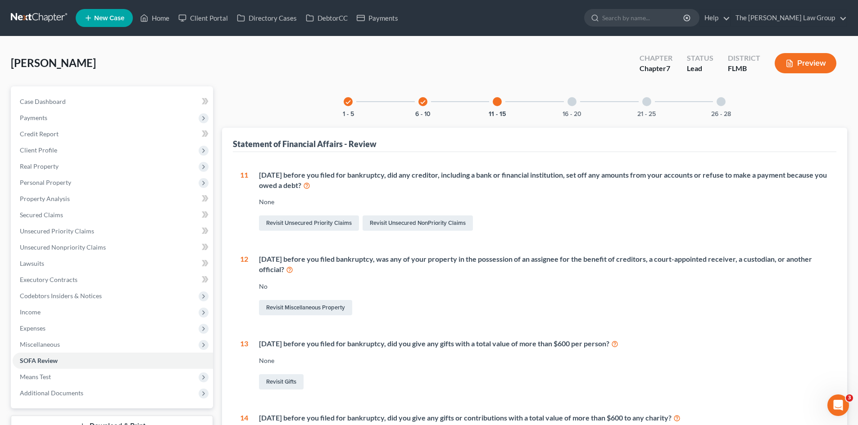
click at [475, 190] on div "[DATE] before you filed for bankruptcy, did any creditor, including a bank or f…" at bounding box center [544, 180] width 570 height 21
click at [409, 252] on div "11 [DATE] before you filed for bankruptcy, did any creditor, including a bank o…" at bounding box center [534, 355] width 589 height 370
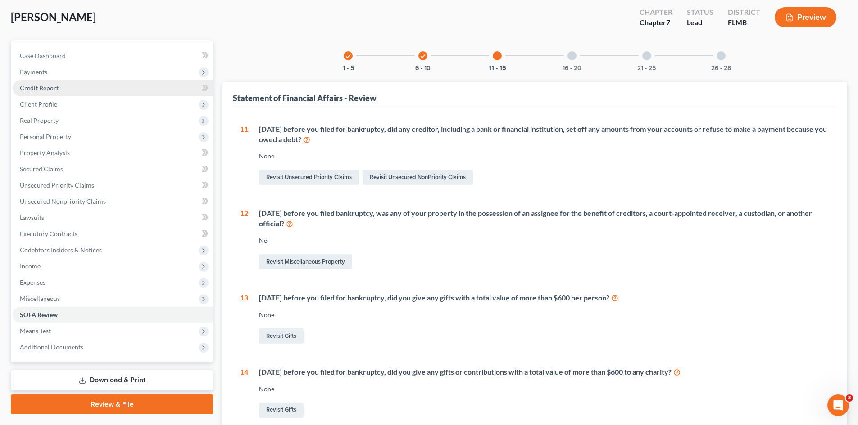
scroll to position [90, 0]
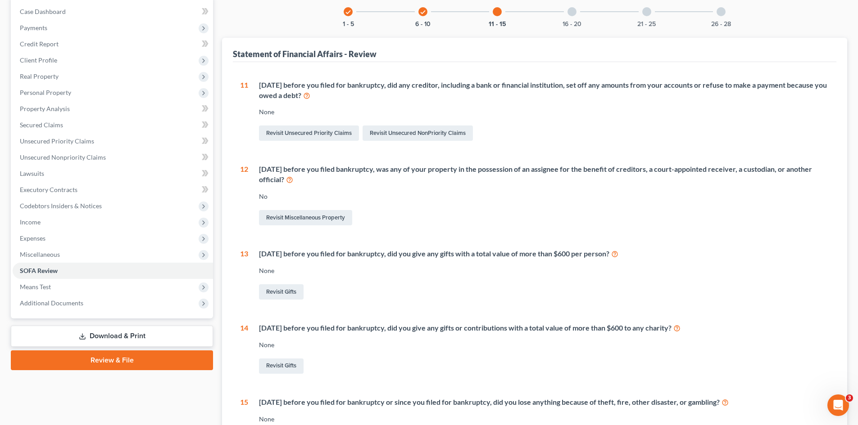
drag, startPoint x: 511, startPoint y: 119, endPoint x: 505, endPoint y: 163, distance: 44.6
click at [511, 121] on div "[DATE] before you filed for bankruptcy, did any creditor, including a bank or f…" at bounding box center [538, 111] width 581 height 63
click at [505, 186] on div "[DATE] before you filed bankruptcy, was any of your property in the possession …" at bounding box center [538, 195] width 581 height 63
click at [574, 176] on div "[DATE] before you filed bankruptcy, was any of your property in the possession …" at bounding box center [544, 174] width 570 height 21
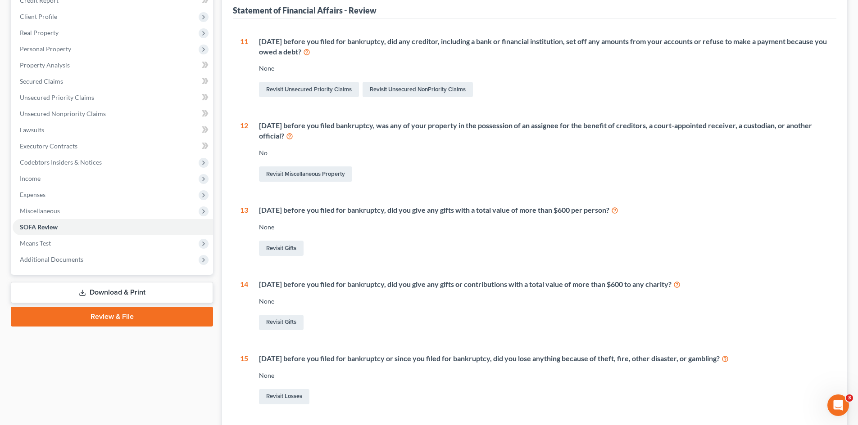
scroll to position [210, 0]
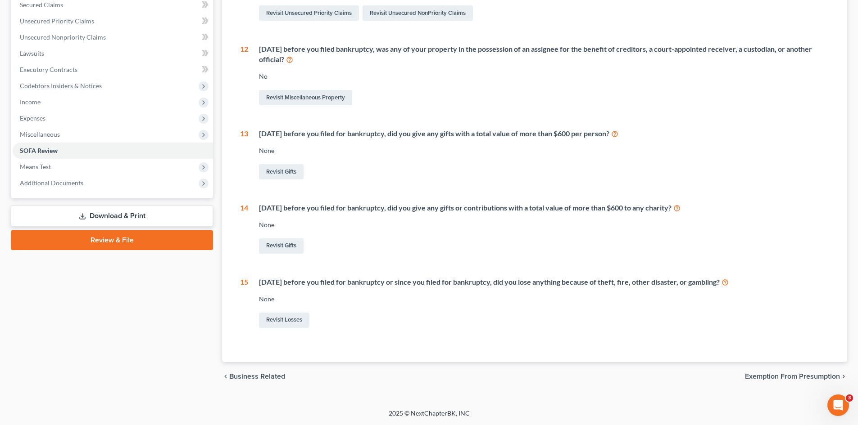
click at [402, 152] on div "None" at bounding box center [544, 150] width 570 height 9
click at [499, 218] on div "[DATE] before you filed for bankruptcy, did you give any gifts or contributions…" at bounding box center [538, 229] width 581 height 53
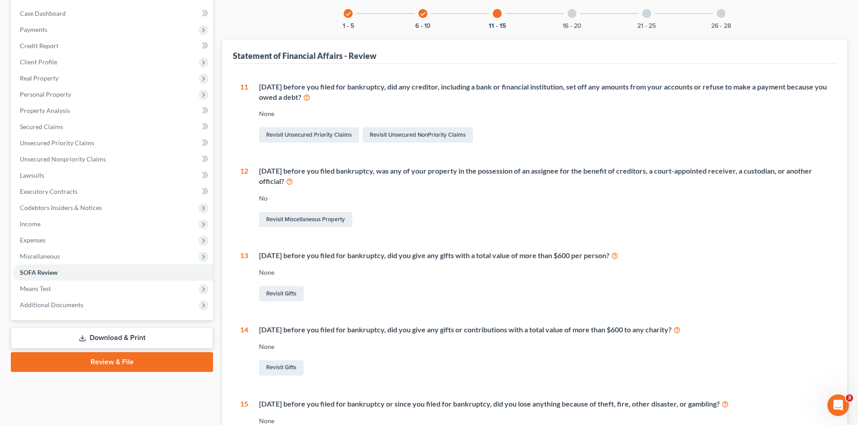
scroll to position [0, 0]
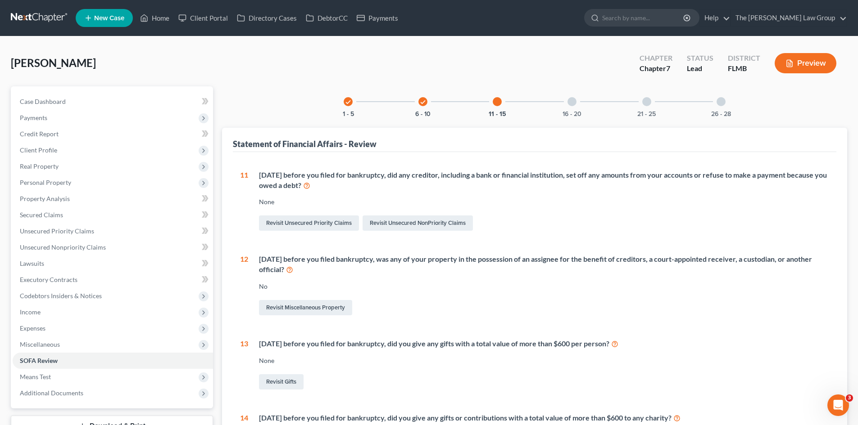
click at [570, 102] on div at bounding box center [571, 101] width 9 height 9
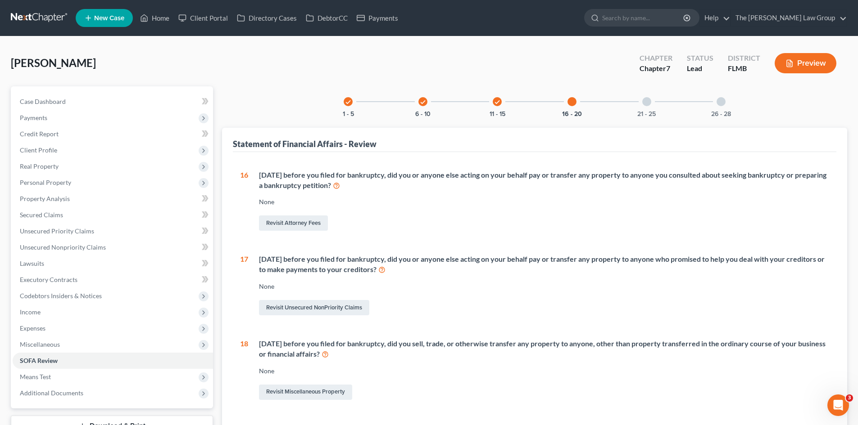
click at [498, 104] on icon "check" at bounding box center [497, 102] width 6 height 6
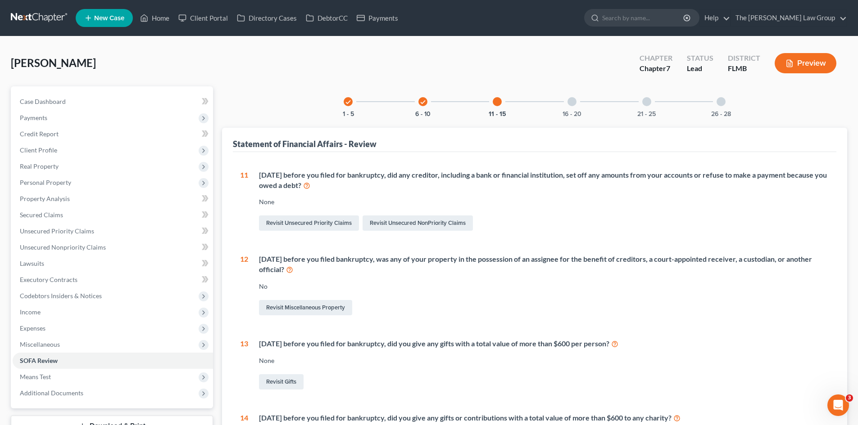
click at [497, 109] on div "11 - 15" at bounding box center [497, 101] width 31 height 31
click at [569, 104] on div at bounding box center [571, 101] width 9 height 9
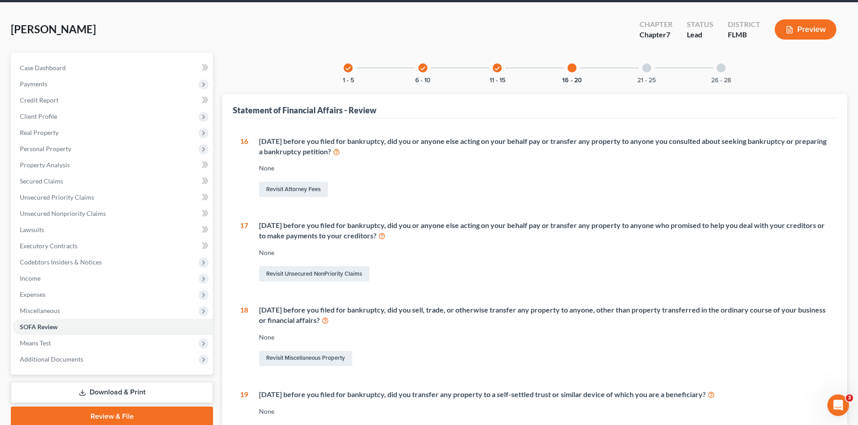
scroll to position [90, 0]
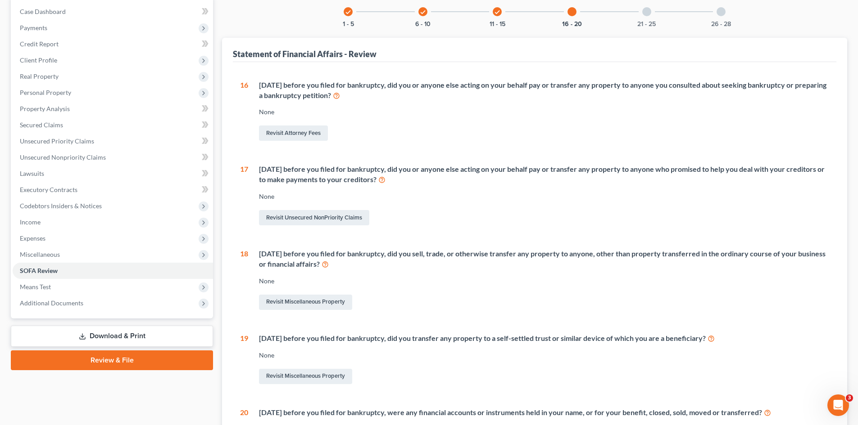
click at [512, 104] on div "[DATE] before you filed for bankruptcy, did you or anyone else acting on your b…" at bounding box center [538, 111] width 581 height 63
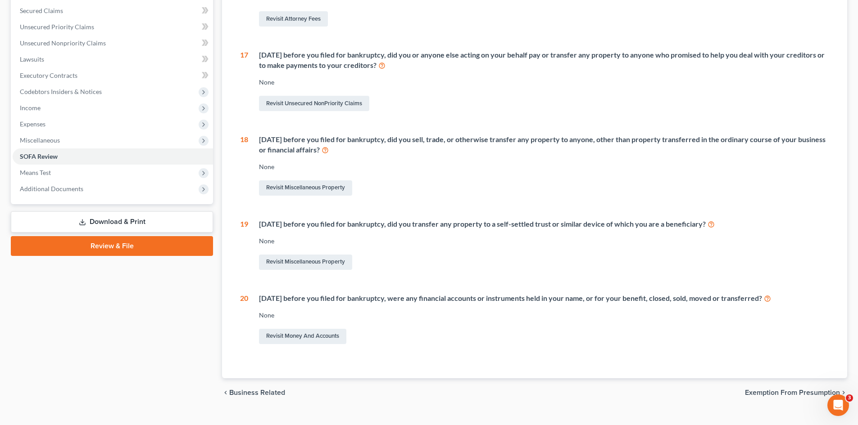
scroll to position [221, 0]
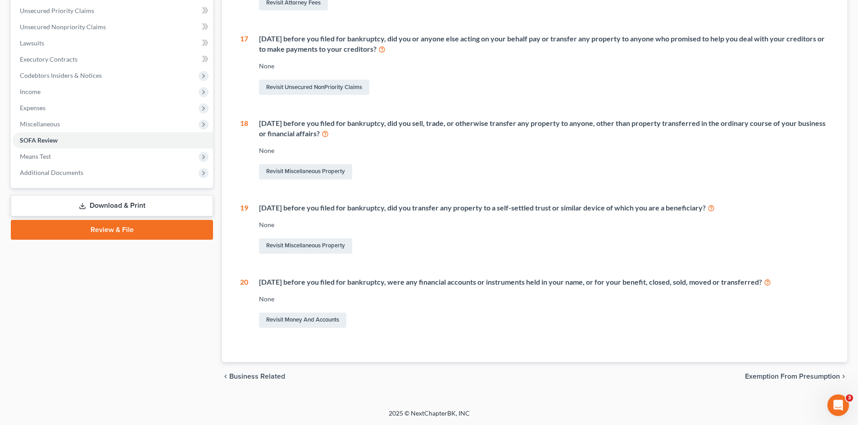
click at [463, 315] on div "Revisit Money and Accounts" at bounding box center [544, 320] width 570 height 19
click at [464, 292] on div "[DATE] before you filed for bankruptcy, were any financial accounts or instrume…" at bounding box center [538, 303] width 581 height 53
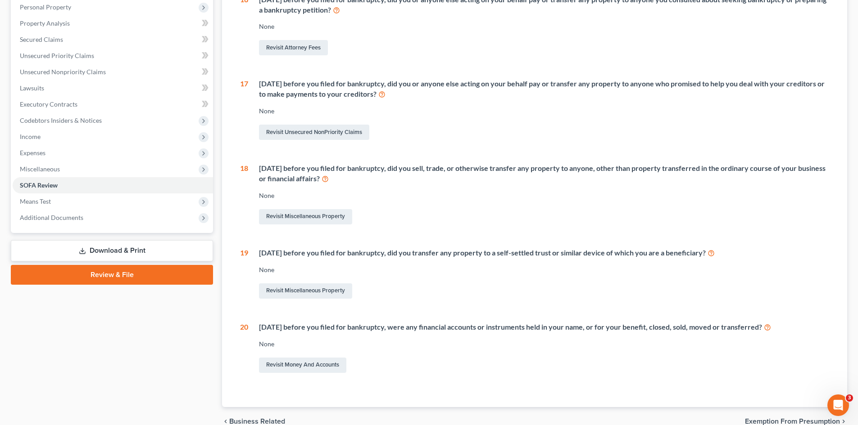
drag, startPoint x: 542, startPoint y: 339, endPoint x: 468, endPoint y: 338, distance: 73.8
click at [538, 339] on div "[DATE] before you filed for bankruptcy, were any financial accounts or instrume…" at bounding box center [538, 348] width 581 height 53
drag, startPoint x: 468, startPoint y: 338, endPoint x: 574, endPoint y: 325, distance: 106.7
click at [470, 338] on div "[DATE] before you filed for bankruptcy, were any financial accounts or instrume…" at bounding box center [538, 348] width 581 height 53
click at [575, 325] on div "[DATE] before you filed for bankruptcy, were any financial accounts or instrume…" at bounding box center [544, 327] width 570 height 10
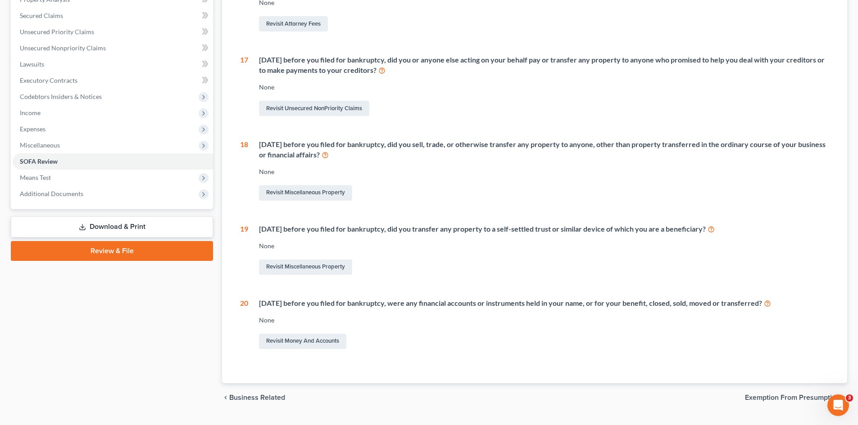
scroll to position [221, 0]
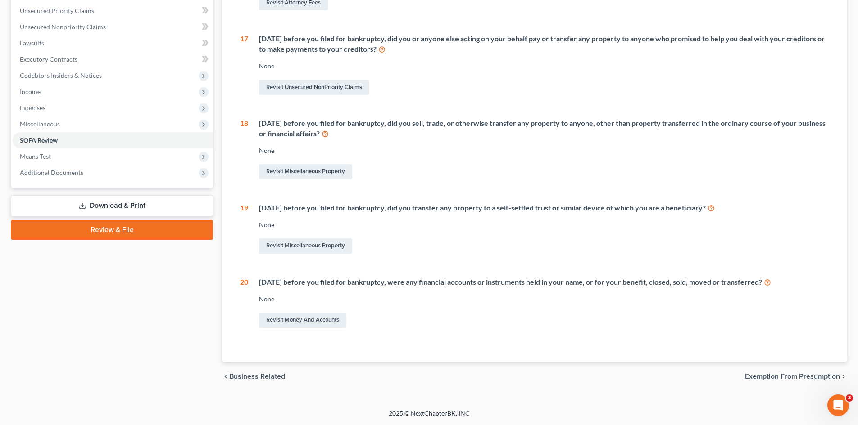
click at [595, 284] on div "[DATE] before you filed for bankruptcy, were any financial accounts or instrume…" at bounding box center [544, 282] width 570 height 10
drag, startPoint x: 714, startPoint y: 280, endPoint x: 768, endPoint y: 282, distance: 54.1
click at [714, 280] on div "[DATE] before you filed for bankruptcy, were any financial accounts or instrume…" at bounding box center [544, 282] width 570 height 10
click at [768, 282] on div "[DATE] before you filed for bankruptcy, were any financial accounts or instrume…" at bounding box center [544, 282] width 570 height 10
drag, startPoint x: 794, startPoint y: 296, endPoint x: 754, endPoint y: 299, distance: 40.2
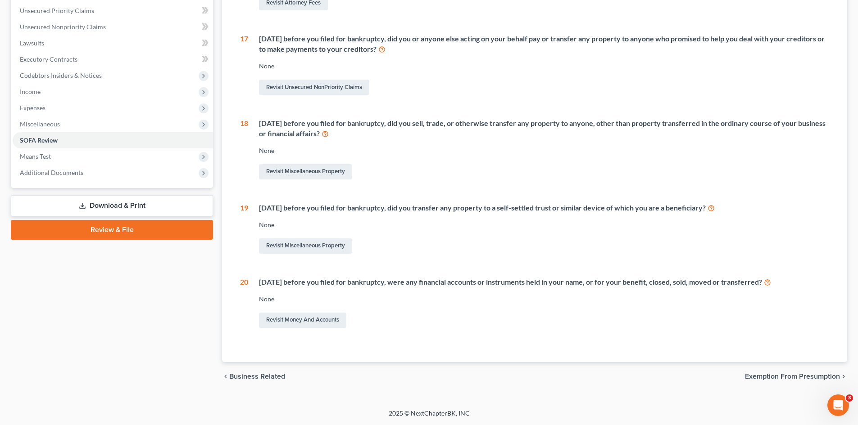
click at [793, 296] on div "None" at bounding box center [544, 299] width 570 height 9
click at [613, 298] on div "None" at bounding box center [544, 299] width 570 height 9
click at [538, 292] on div "[DATE] before you filed for bankruptcy, were any financial accounts or instrume…" at bounding box center [538, 303] width 581 height 53
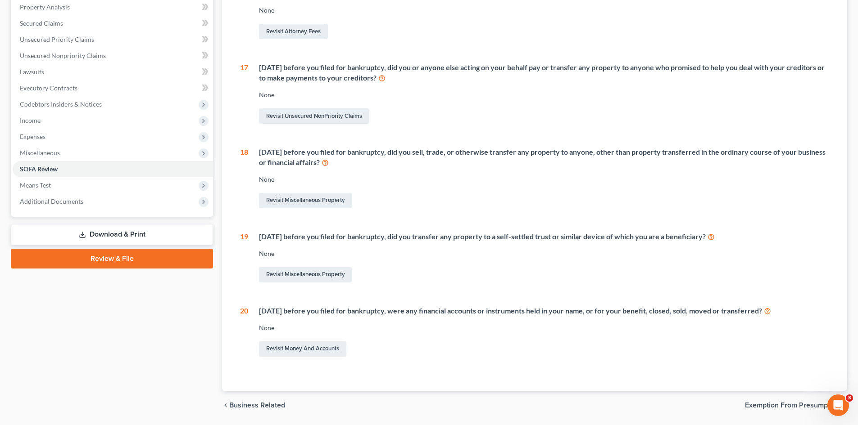
scroll to position [176, 0]
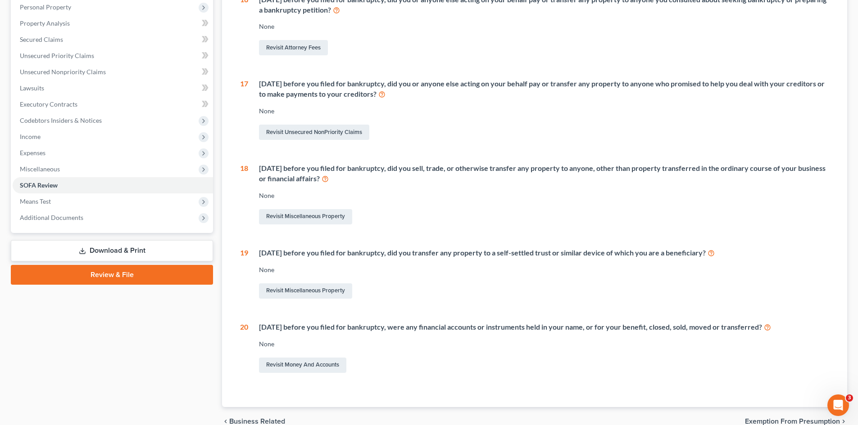
click at [666, 330] on div "[DATE] before you filed for bankruptcy, were any financial accounts or instrume…" at bounding box center [544, 327] width 570 height 10
click at [742, 330] on div "[DATE] before you filed for bankruptcy, were any financial accounts or instrume…" at bounding box center [544, 327] width 570 height 10
click at [787, 333] on div "[DATE] before you filed for bankruptcy, were any financial accounts or instrume…" at bounding box center [538, 348] width 581 height 53
click at [550, 359] on div "Revisit Money and Accounts" at bounding box center [544, 365] width 570 height 19
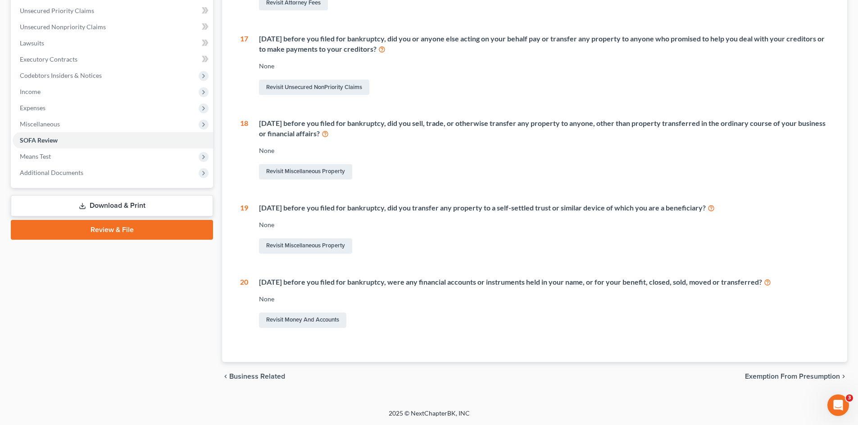
click at [628, 316] on div "Revisit Money and Accounts" at bounding box center [544, 320] width 570 height 19
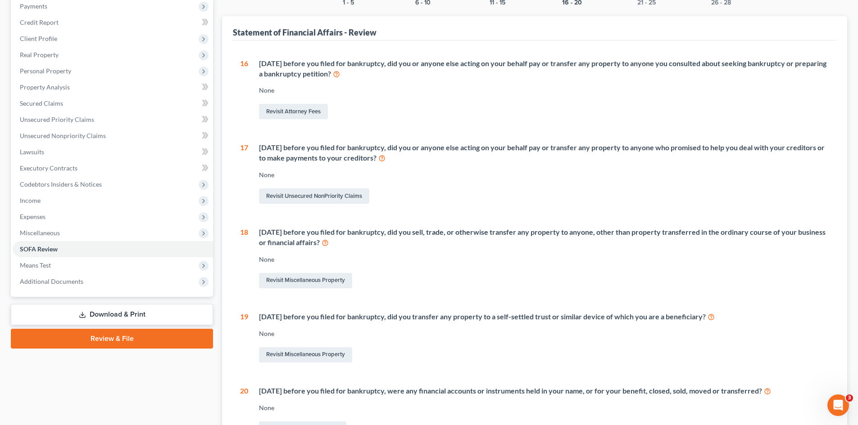
scroll to position [221, 0]
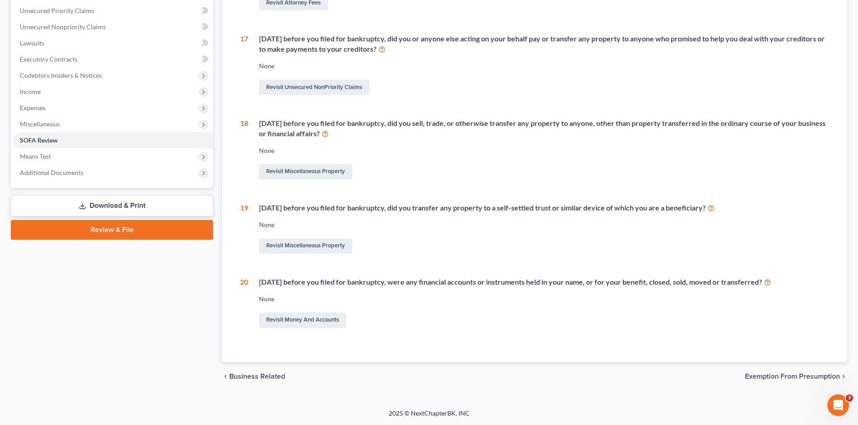
drag, startPoint x: 744, startPoint y: 305, endPoint x: 713, endPoint y: 305, distance: 31.1
click at [742, 306] on div "[DATE] before you filed for bankruptcy, were any financial accounts or instrume…" at bounding box center [538, 303] width 581 height 53
click at [768, 298] on div "None" at bounding box center [544, 299] width 570 height 9
click at [619, 286] on div "[DATE] before you filed for bankruptcy, were any financial accounts or instrume…" at bounding box center [544, 282] width 570 height 10
click at [587, 285] on div "[DATE] before you filed for bankruptcy, were any financial accounts or instrume…" at bounding box center [544, 282] width 570 height 10
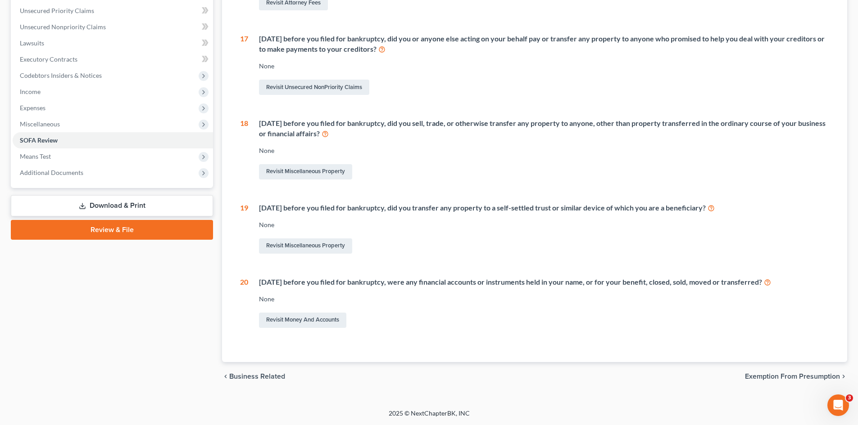
drag, startPoint x: 633, startPoint y: 288, endPoint x: 684, endPoint y: 287, distance: 50.4
click at [634, 288] on div "[DATE] before you filed for bankruptcy, were any financial accounts or instrume…" at bounding box center [538, 303] width 581 height 53
click at [684, 287] on div "[DATE] before you filed for bankruptcy, were any financial accounts or instrume…" at bounding box center [544, 282] width 570 height 10
click at [621, 288] on div "[DATE] before you filed for bankruptcy, were any financial accounts or instrume…" at bounding box center [538, 303] width 581 height 53
click at [569, 288] on div "[DATE] before you filed for bankruptcy, were any financial accounts or instrume…" at bounding box center [538, 303] width 581 height 53
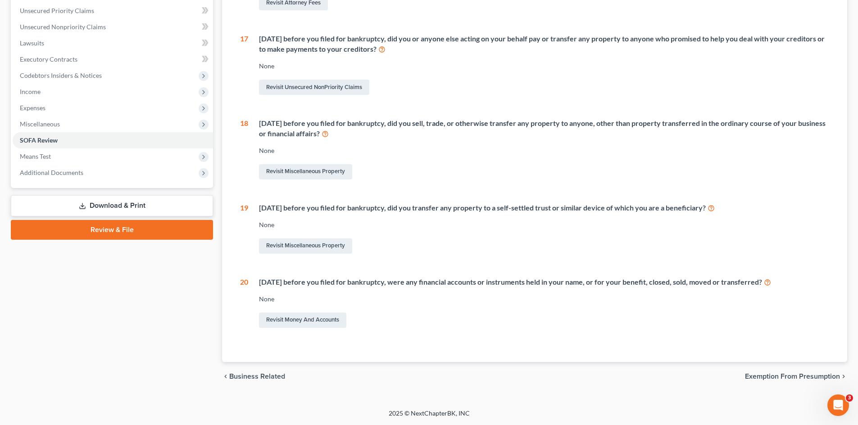
click at [603, 282] on div "[DATE] before you filed for bankruptcy, were any financial accounts or instrume…" at bounding box center [544, 282] width 570 height 10
click at [640, 282] on div "[DATE] before you filed for bankruptcy, were any financial accounts or instrume…" at bounding box center [544, 282] width 570 height 10
click at [691, 284] on div "[DATE] before you filed for bankruptcy, were any financial accounts or instrume…" at bounding box center [544, 282] width 570 height 10
click at [731, 284] on div "[DATE] before you filed for bankruptcy, were any financial accounts or instrume…" at bounding box center [544, 282] width 570 height 10
click at [759, 294] on div "[DATE] before you filed for bankruptcy, were any financial accounts or instrume…" at bounding box center [538, 303] width 581 height 53
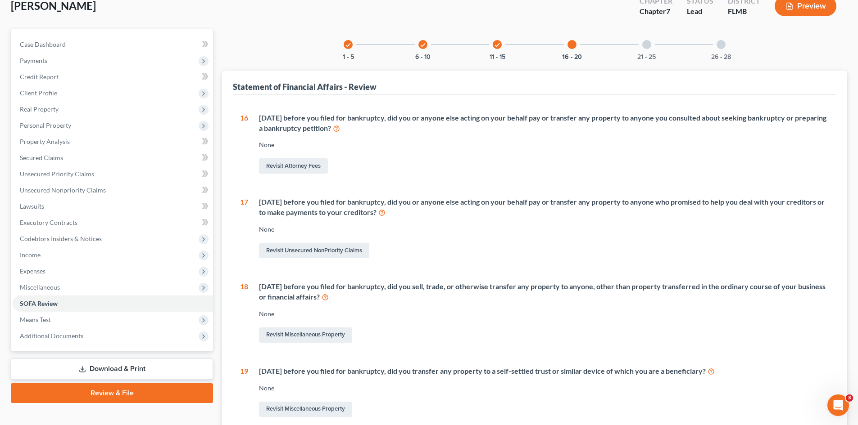
scroll to position [0, 0]
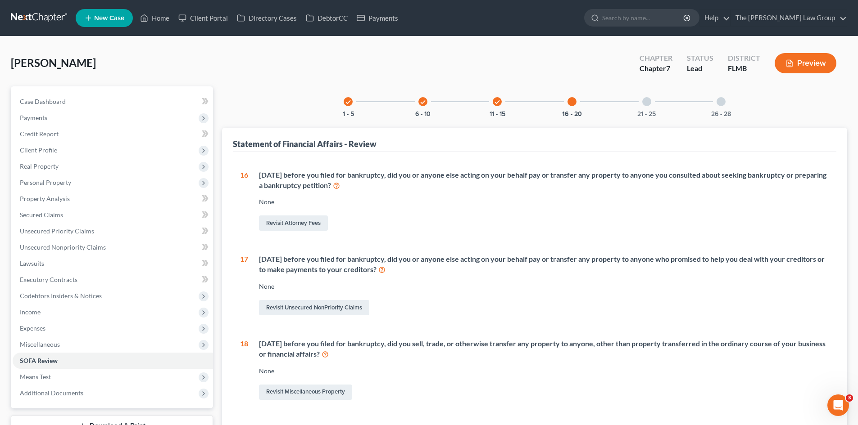
click at [650, 106] on div "21 - 25" at bounding box center [646, 101] width 31 height 31
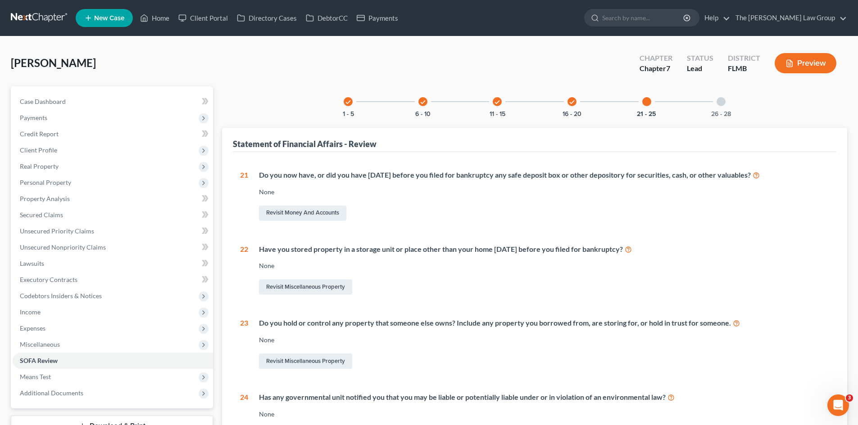
scroll to position [45, 0]
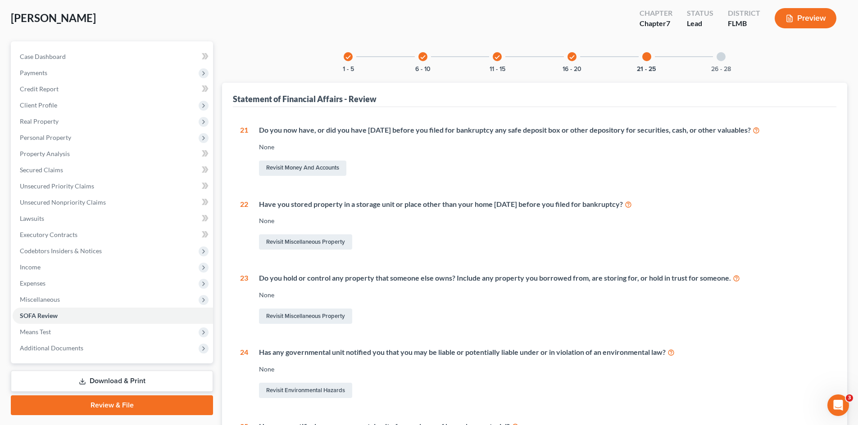
click at [448, 150] on div "None" at bounding box center [544, 147] width 570 height 9
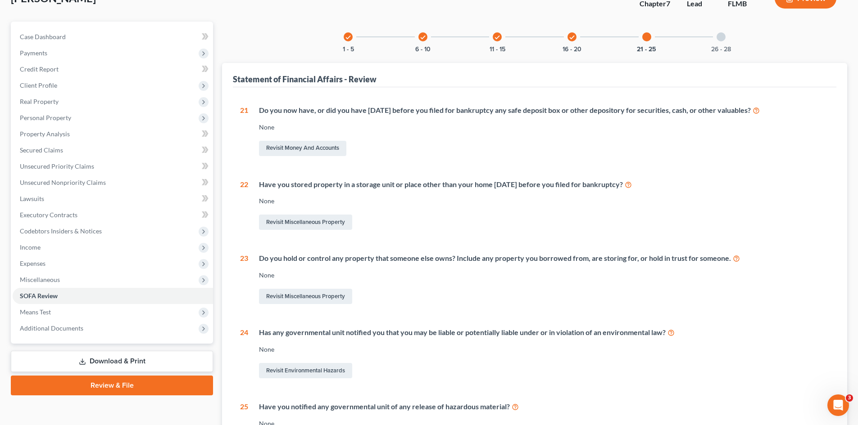
scroll to position [0, 0]
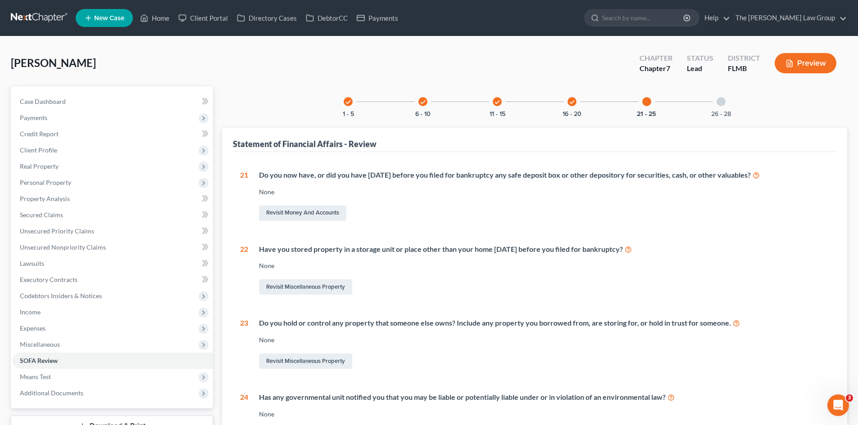
click at [719, 102] on div at bounding box center [720, 101] width 9 height 9
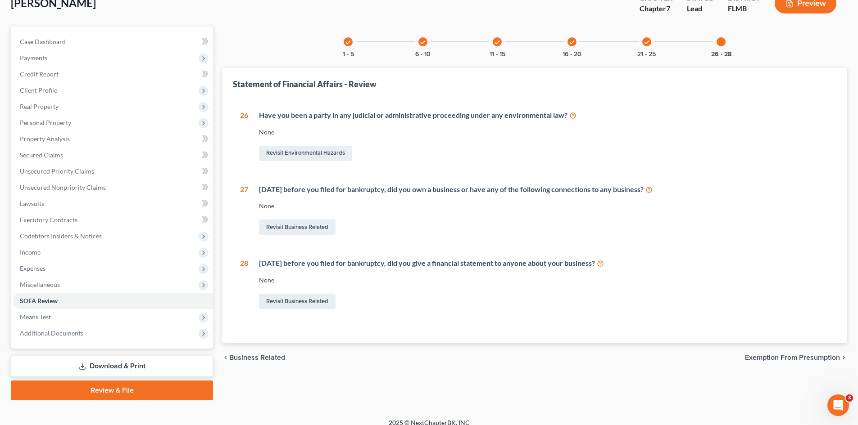
scroll to position [69, 0]
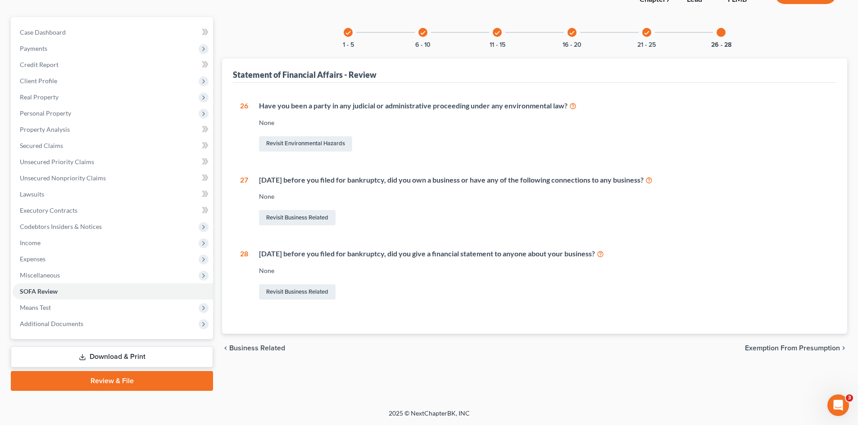
click at [376, 267] on div "None" at bounding box center [544, 271] width 570 height 9
click at [350, 256] on div "[DATE] before you filed for bankruptcy, did you give a financial statement to a…" at bounding box center [544, 254] width 570 height 10
click at [479, 255] on div "[DATE] before you filed for bankruptcy, did you give a financial statement to a…" at bounding box center [544, 254] width 570 height 10
click at [568, 254] on div "[DATE] before you filed for bankruptcy, did you give a financial statement to a…" at bounding box center [544, 254] width 570 height 10
click at [588, 261] on div "[DATE] before you filed for bankruptcy, did you give a financial statement to a…" at bounding box center [538, 275] width 581 height 53
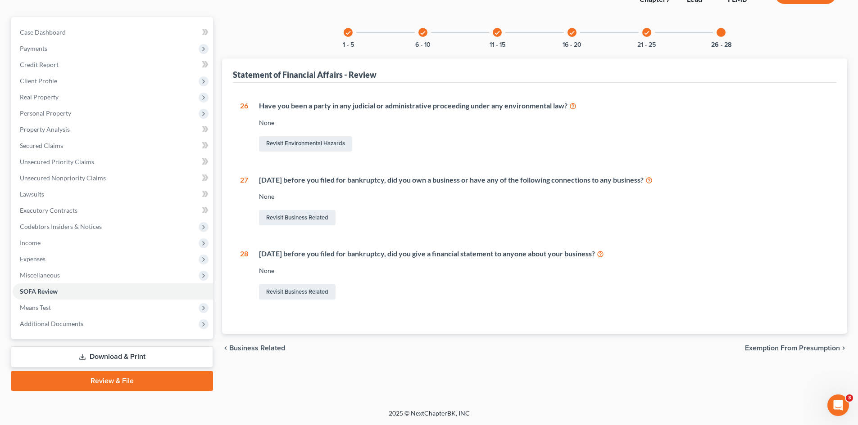
click at [588, 261] on div "[DATE] before you filed for bankruptcy, did you give a financial statement to a…" at bounding box center [538, 275] width 581 height 53
click at [658, 262] on div "[DATE] before you filed for bankruptcy, did you give a financial statement to a…" at bounding box center [538, 275] width 581 height 53
click at [422, 307] on div "1 What is your current marital status? [DEMOGRAPHIC_DATA] Revisit Debtor Profil…" at bounding box center [534, 209] width 603 height 252
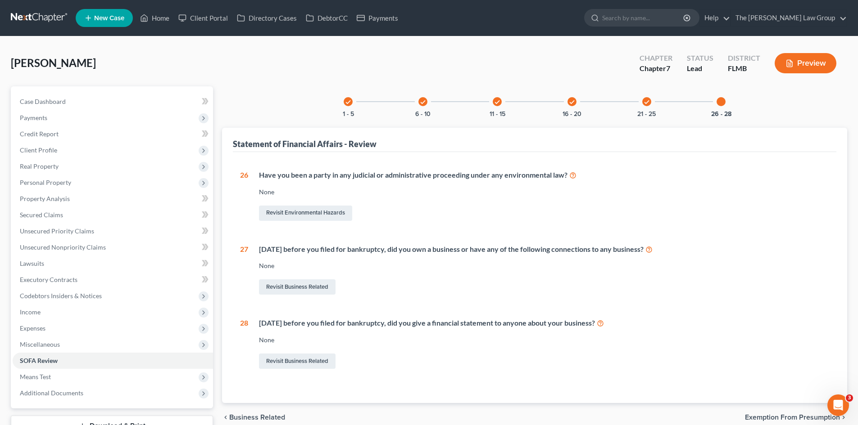
drag, startPoint x: 668, startPoint y: 313, endPoint x: 674, endPoint y: 325, distance: 13.1
click at [674, 325] on div "26 Have you been a party in any judicial or administrative proceeding under any…" at bounding box center [534, 270] width 589 height 201
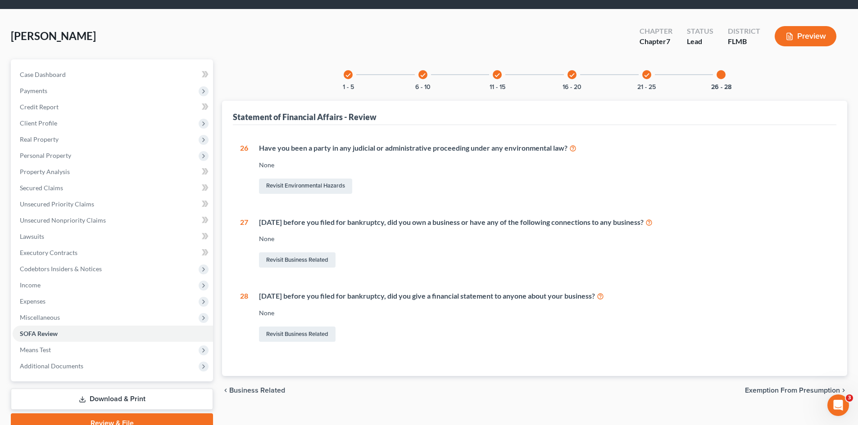
scroll to position [69, 0]
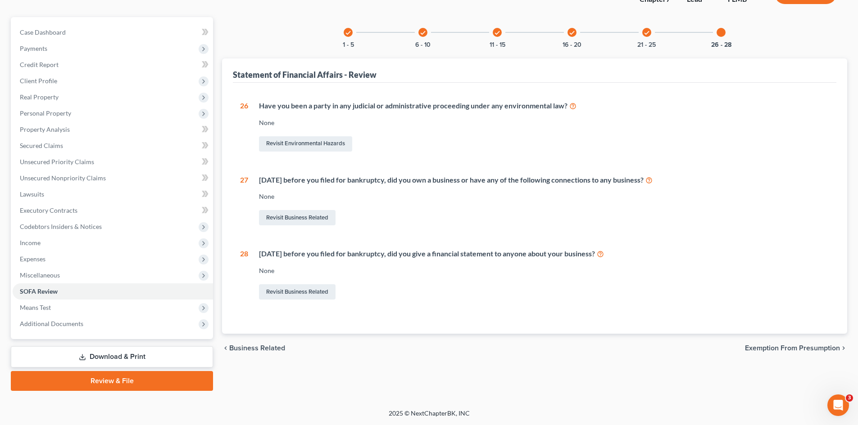
click at [421, 320] on div "1 What is your current marital status? [DEMOGRAPHIC_DATA] Revisit Debtor Profil…" at bounding box center [534, 209] width 603 height 252
click at [319, 365] on div "check 1 - 5 check 6 - 10 check 11 - 15 check 16 - 20 check 21 - 25 26 - 28 Stat…" at bounding box center [534, 204] width 634 height 374
click at [131, 304] on span "Means Test" at bounding box center [113, 308] width 200 height 16
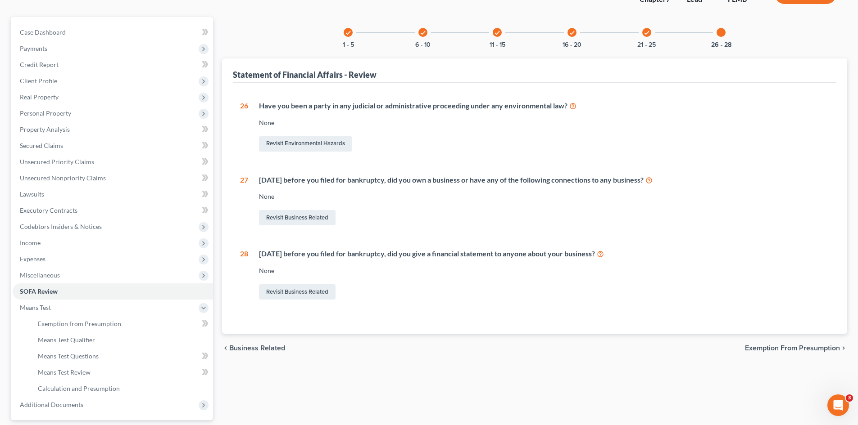
scroll to position [150, 0]
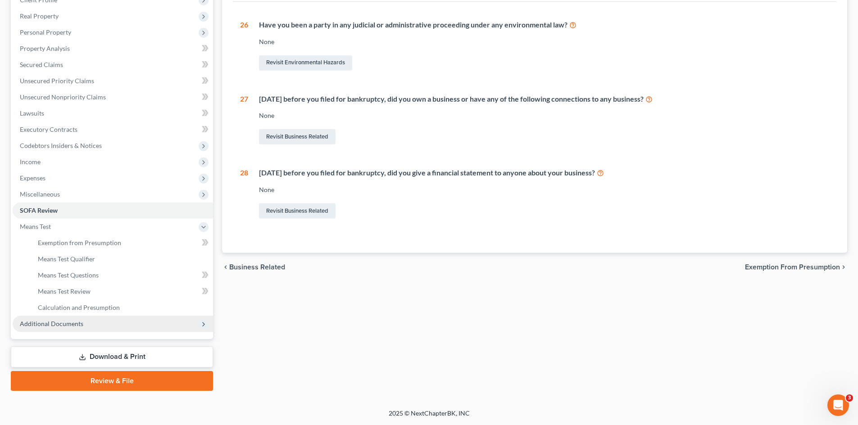
click at [89, 323] on span "Additional Documents" at bounding box center [113, 324] width 200 height 16
click at [310, 309] on div "check 1 - 5 check 6 - 10 check 11 - 15 check 16 - 20 check 21 - 25 26 - 28 Stat…" at bounding box center [534, 163] width 634 height 455
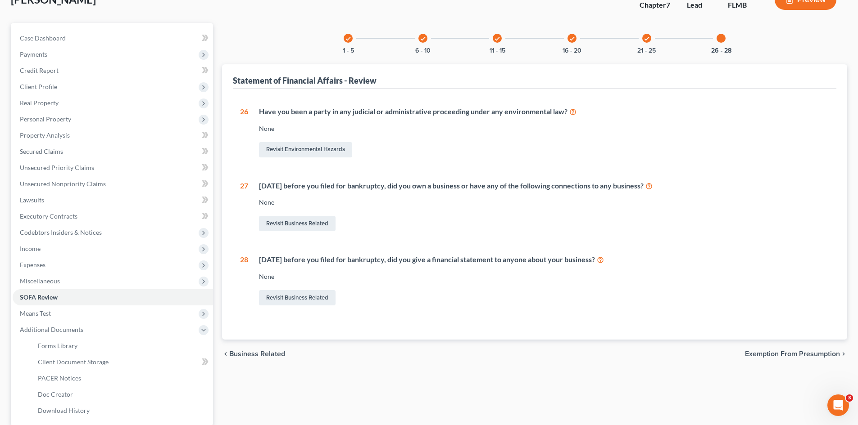
scroll to position [0, 0]
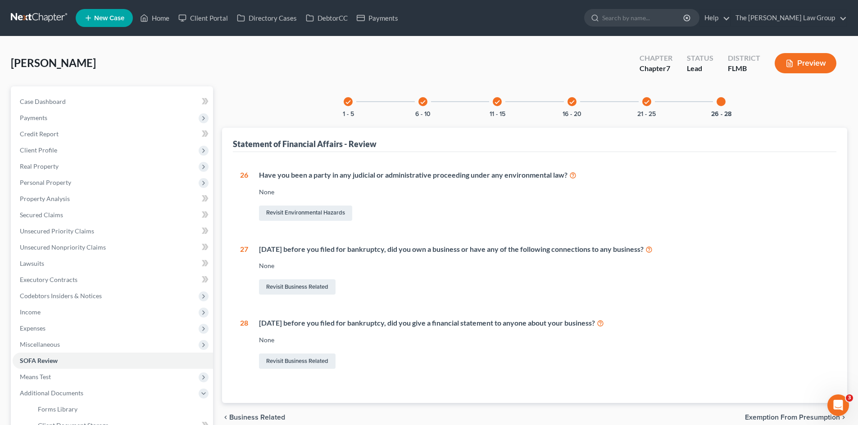
click at [239, 100] on div "check 1 - 5 check 6 - 10 check 11 - 15 check 16 - 20 check 21 - 25 26 - 28 Stat…" at bounding box center [534, 244] width 625 height 317
click at [272, 49] on div "[PERSON_NAME] Upgraded Chapter Chapter 7 Status Lead District FLMB Preview Peti…" at bounding box center [429, 297] width 858 height 523
